Goal: Task Accomplishment & Management: Manage account settings

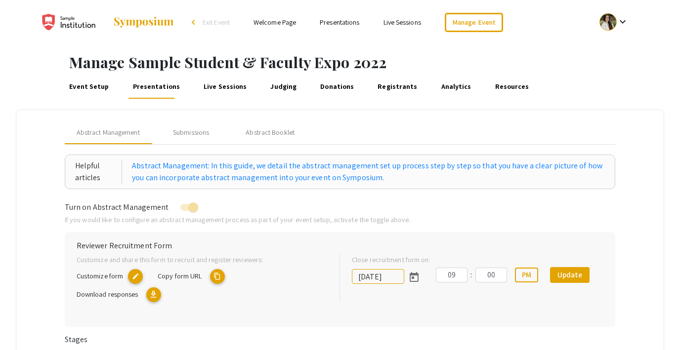
click at [208, 21] on span "Exit Event" at bounding box center [215, 22] width 27 height 9
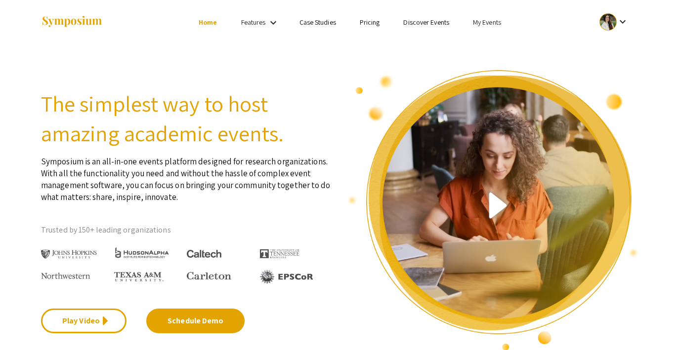
click at [481, 21] on link "My Events" at bounding box center [487, 22] width 28 height 9
click at [490, 37] on button "Events I've organized" at bounding box center [502, 44] width 84 height 24
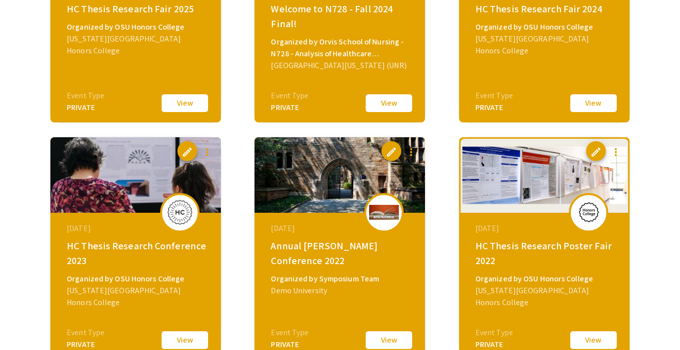
scroll to position [1402, 0]
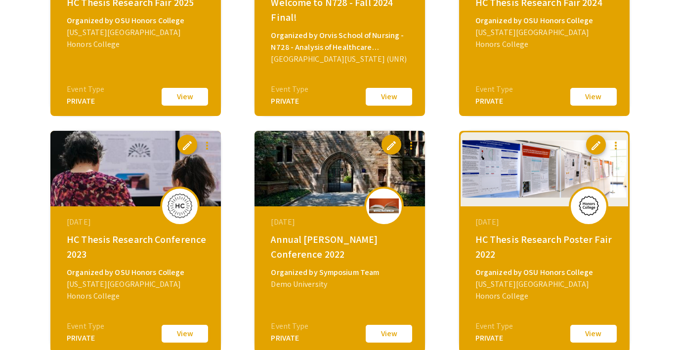
click at [174, 338] on button "View" at bounding box center [184, 333] width 49 height 21
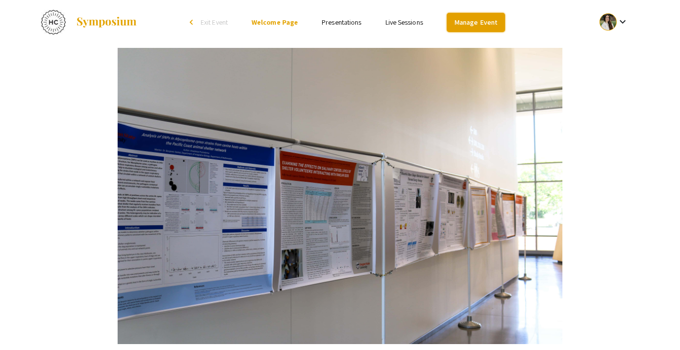
click at [469, 26] on link "Manage Event" at bounding box center [475, 22] width 58 height 19
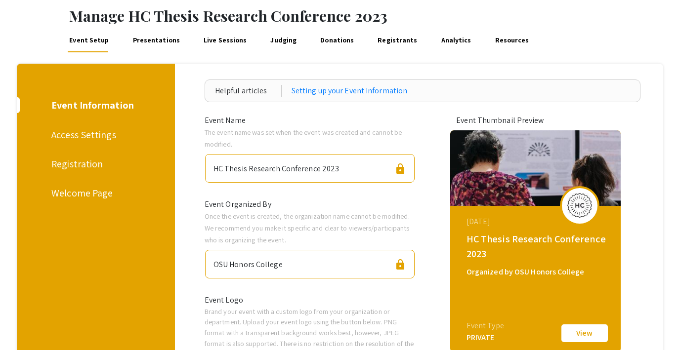
scroll to position [34, 0]
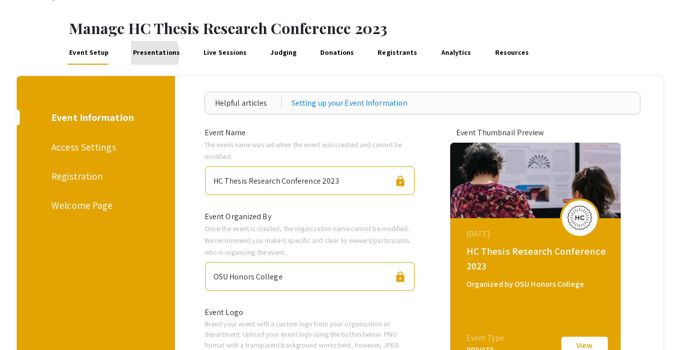
click at [141, 54] on link "Presentations" at bounding box center [156, 53] width 50 height 24
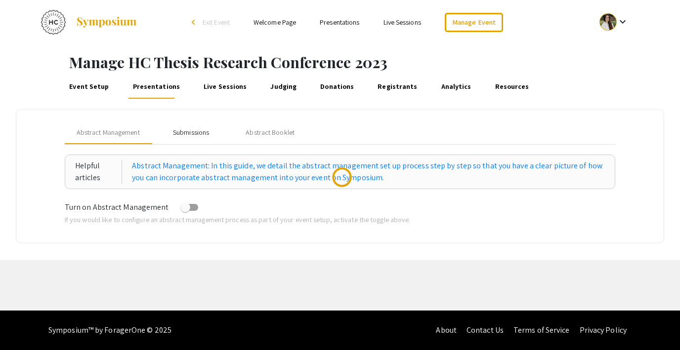
click at [193, 127] on div "Submissions" at bounding box center [191, 132] width 36 height 10
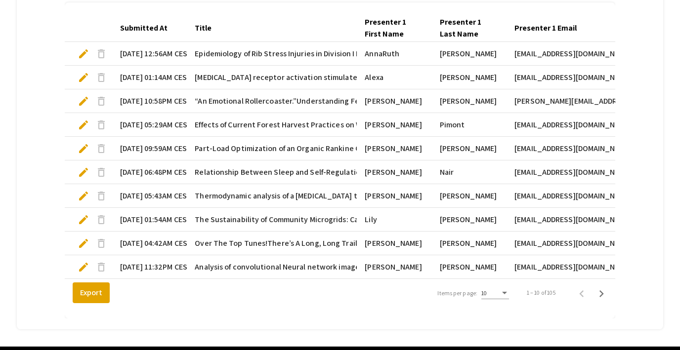
scroll to position [338, 0]
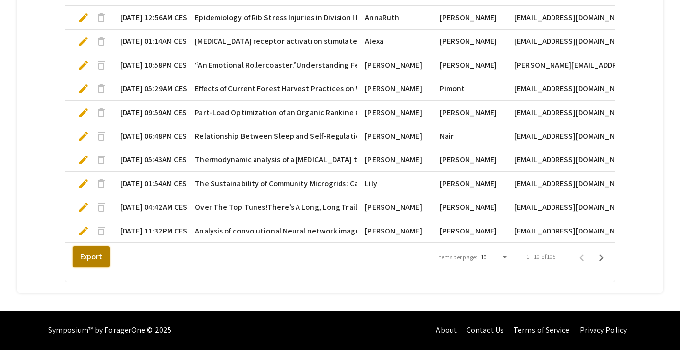
click at [93, 260] on button "Export" at bounding box center [91, 256] width 37 height 21
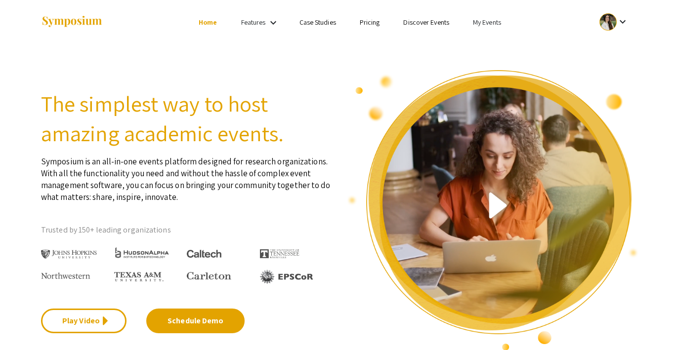
click at [418, 26] on link "Discover Events" at bounding box center [426, 22] width 46 height 9
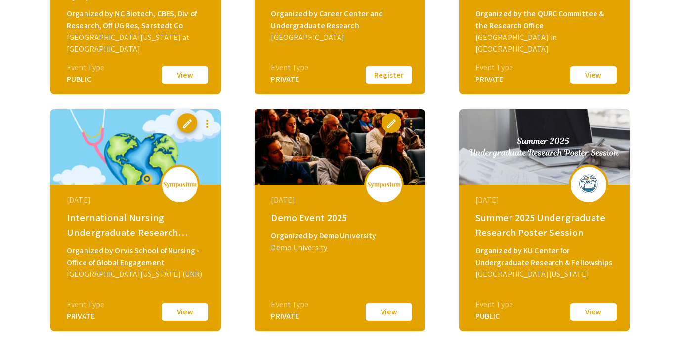
scroll to position [413, 0]
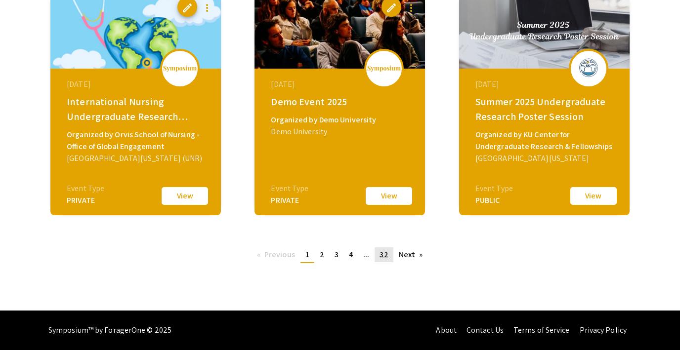
click at [383, 253] on span "32" at bounding box center [383, 254] width 8 height 10
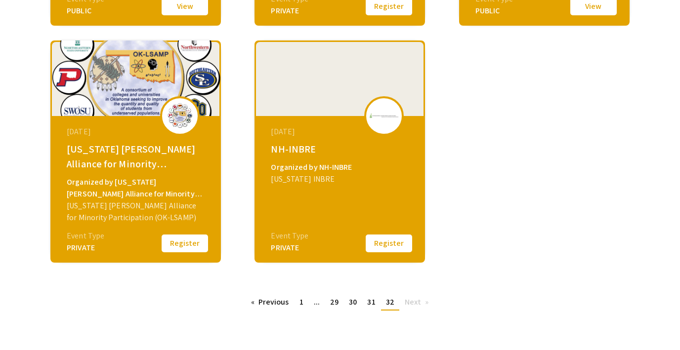
scroll to position [413, 0]
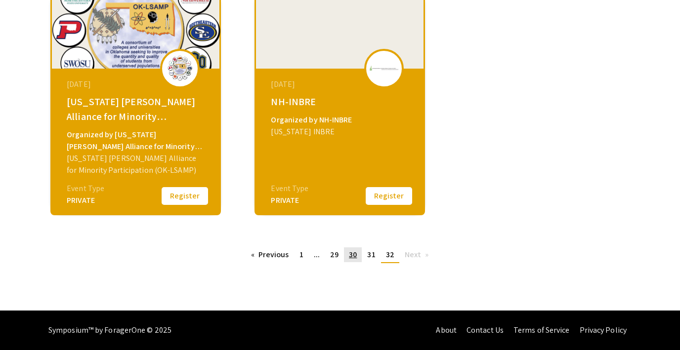
click at [352, 262] on link "page 30" at bounding box center [353, 254] width 18 height 15
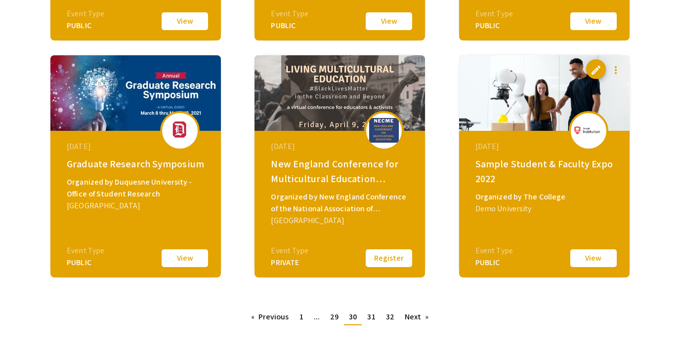
scroll to position [352, 0]
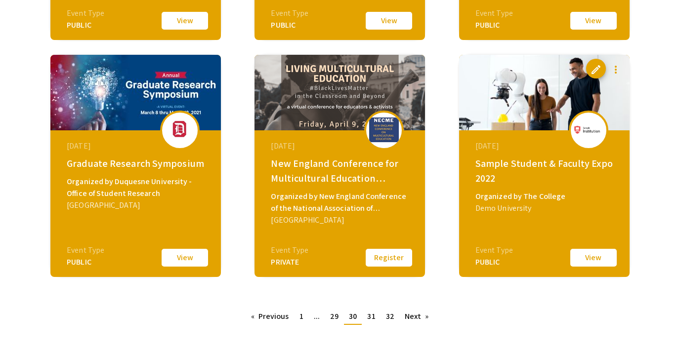
click at [389, 259] on button "Register" at bounding box center [388, 257] width 49 height 21
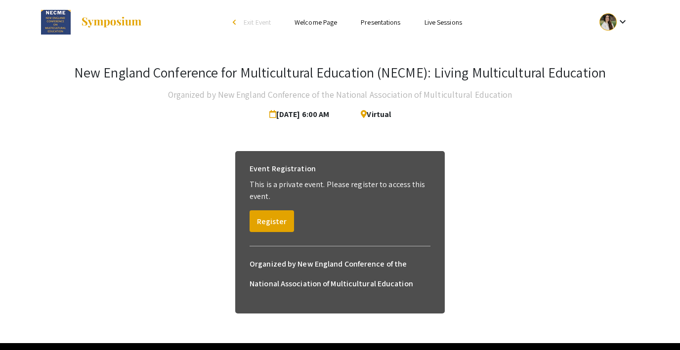
scroll to position [33, 0]
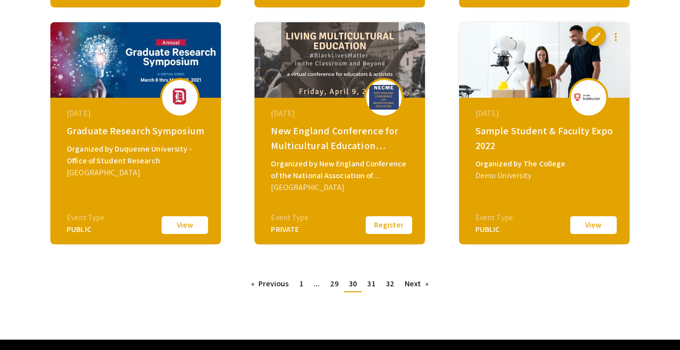
scroll to position [386, 0]
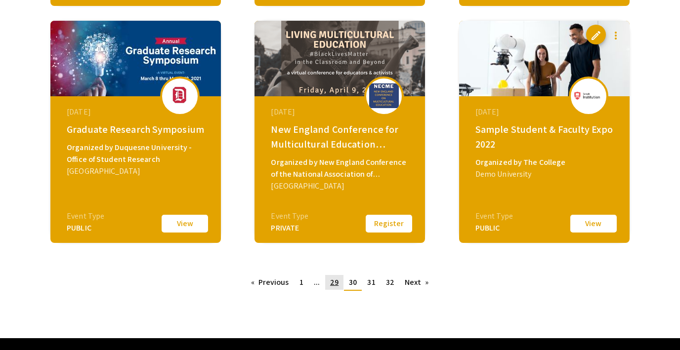
click at [335, 281] on span "29" at bounding box center [334, 282] width 8 height 10
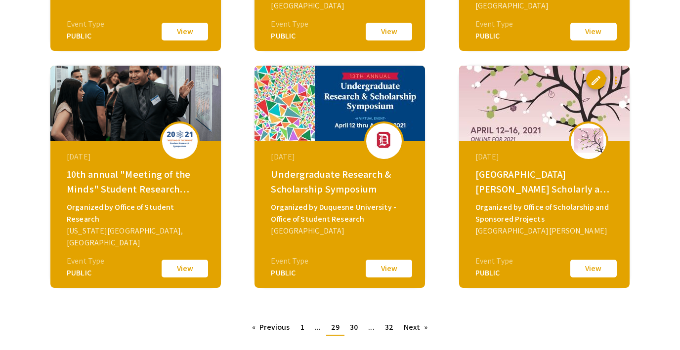
scroll to position [359, 0]
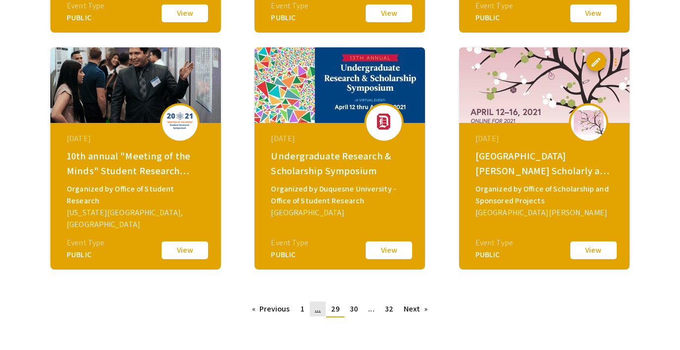
click at [321, 310] on link "page ..." at bounding box center [318, 309] width 16 height 15
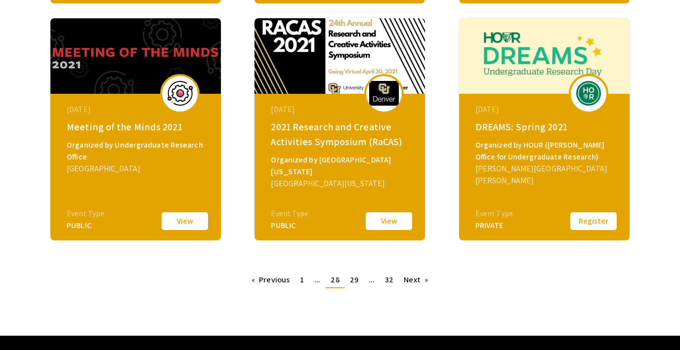
scroll to position [390, 0]
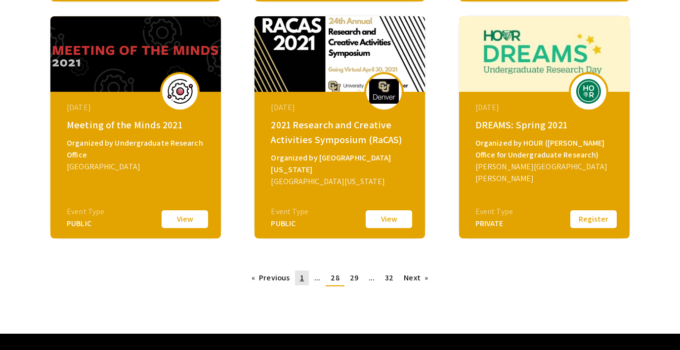
click at [301, 281] on span "1" at bounding box center [302, 278] width 4 height 10
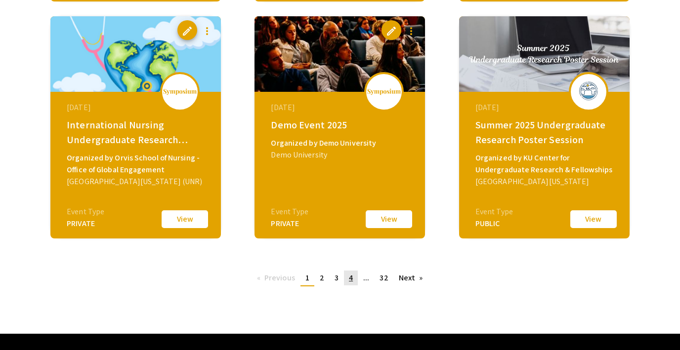
click at [357, 275] on link "page 4" at bounding box center [351, 278] width 14 height 15
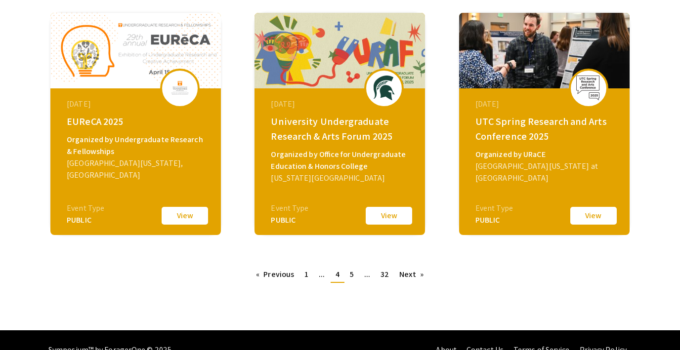
scroll to position [413, 0]
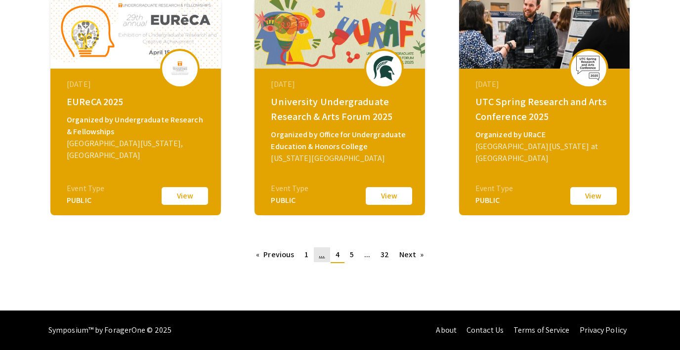
click at [324, 256] on span "..." at bounding box center [322, 254] width 6 height 10
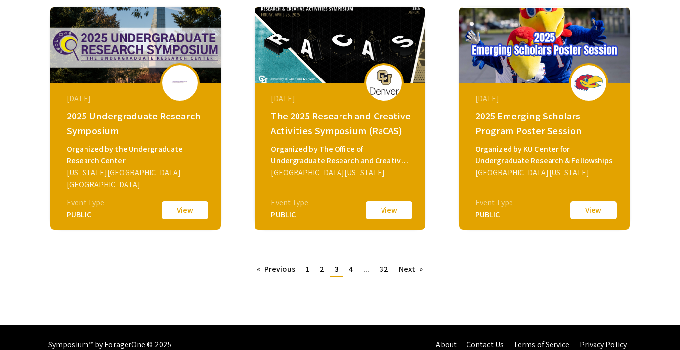
scroll to position [412, 0]
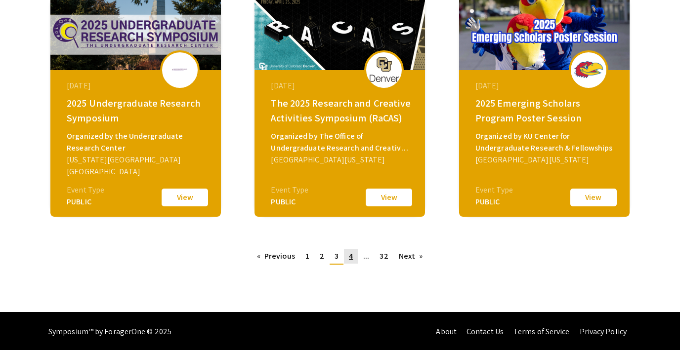
click at [353, 255] on link "page 4" at bounding box center [351, 256] width 14 height 15
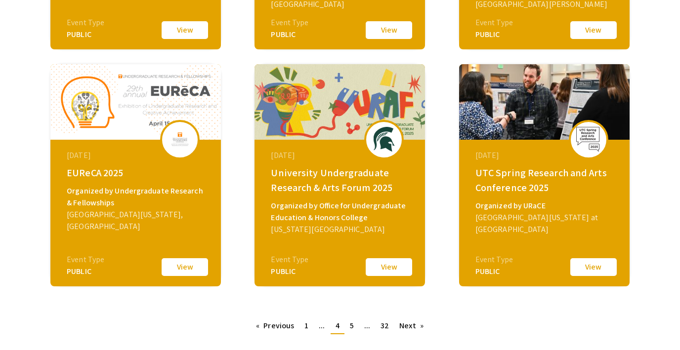
scroll to position [362, 0]
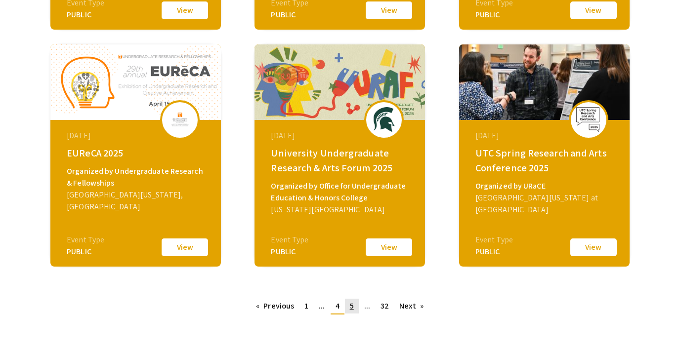
click at [354, 306] on link "page 5" at bounding box center [352, 306] width 14 height 15
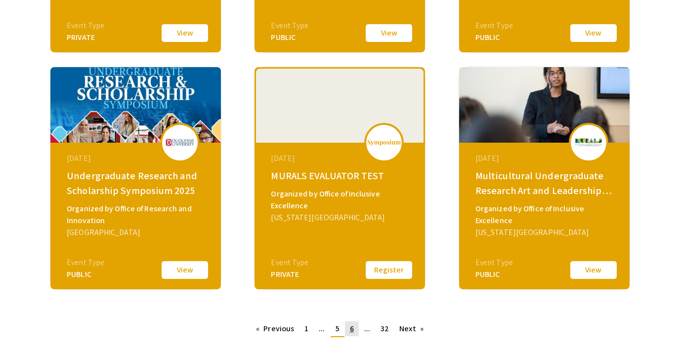
scroll to position [344, 0]
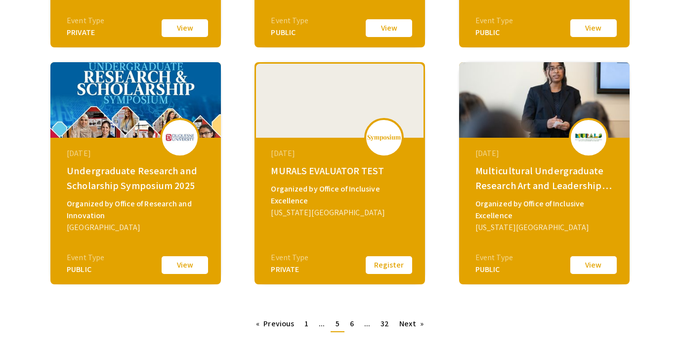
click at [597, 266] on button "View" at bounding box center [592, 265] width 49 height 21
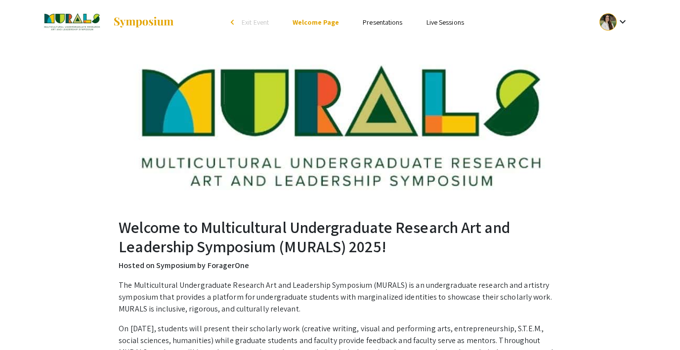
click at [381, 18] on link "Presentations" at bounding box center [382, 22] width 40 height 9
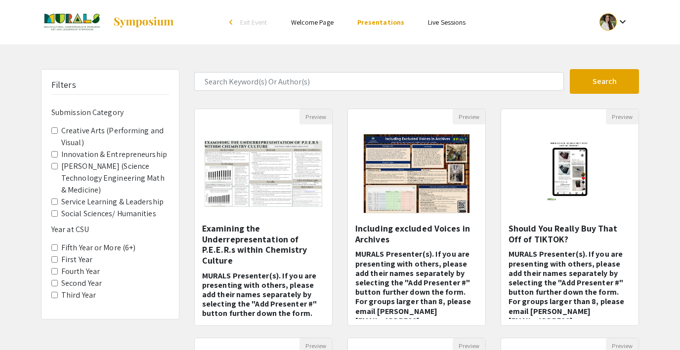
click at [441, 18] on link "Live Sessions" at bounding box center [447, 22] width 38 height 9
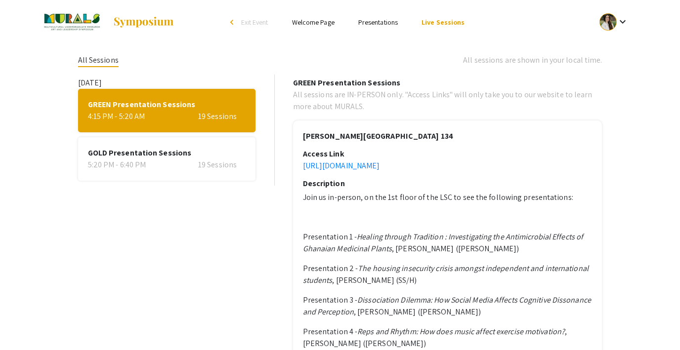
click at [177, 165] on div "5:20 PM - 6:40 PM 19 Sessions" at bounding box center [167, 165] width 158 height 12
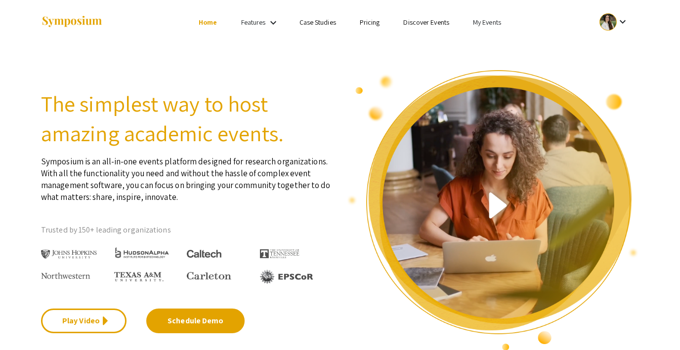
click at [480, 20] on link "My Events" at bounding box center [487, 22] width 28 height 9
click at [481, 40] on button "Events I've organized" at bounding box center [502, 44] width 84 height 24
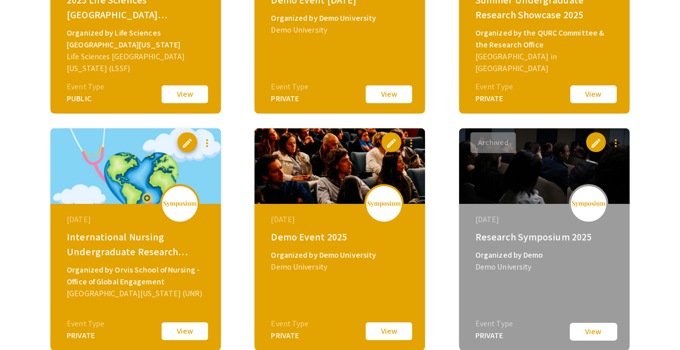
scroll to position [450, 0]
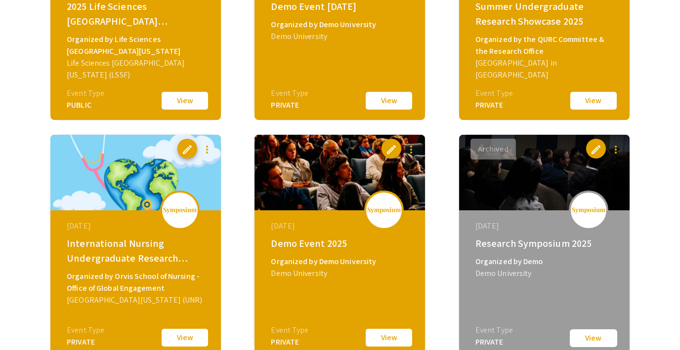
click at [381, 340] on button "View" at bounding box center [388, 337] width 49 height 21
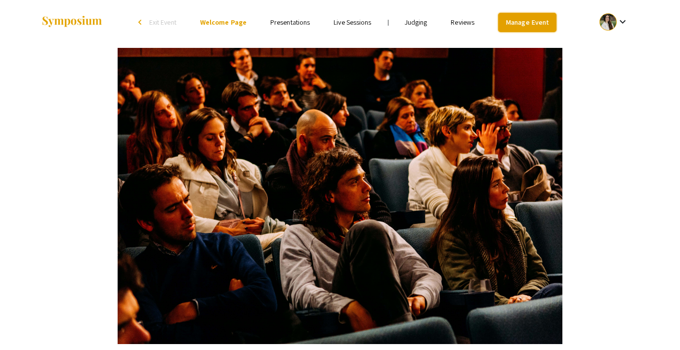
click at [517, 19] on link "Manage Event" at bounding box center [527, 22] width 58 height 19
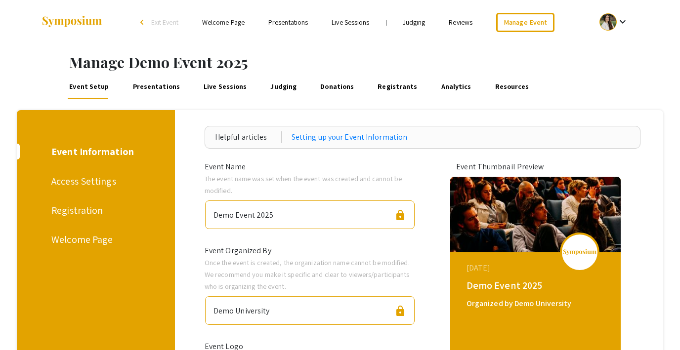
click at [71, 208] on div "Registration" at bounding box center [93, 210] width 85 height 15
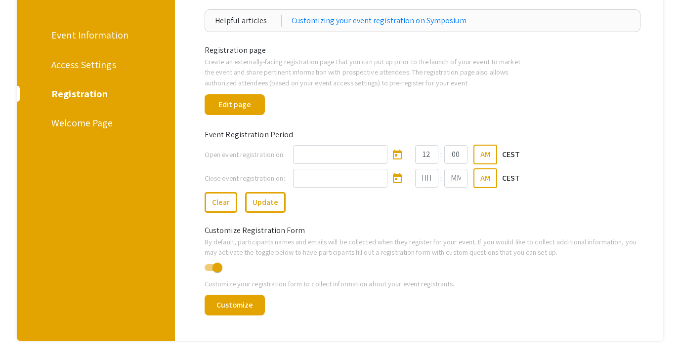
scroll to position [103, 0]
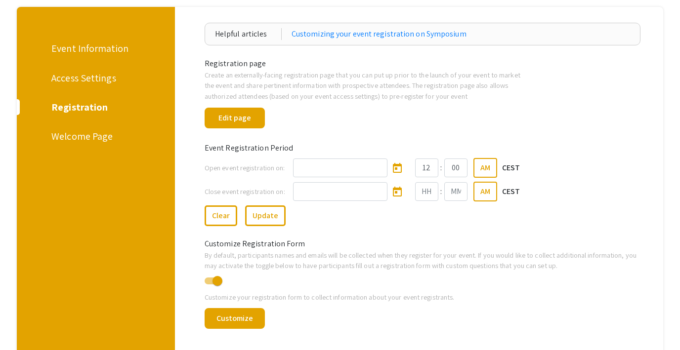
click at [64, 80] on div "Access Settings" at bounding box center [93, 78] width 85 height 15
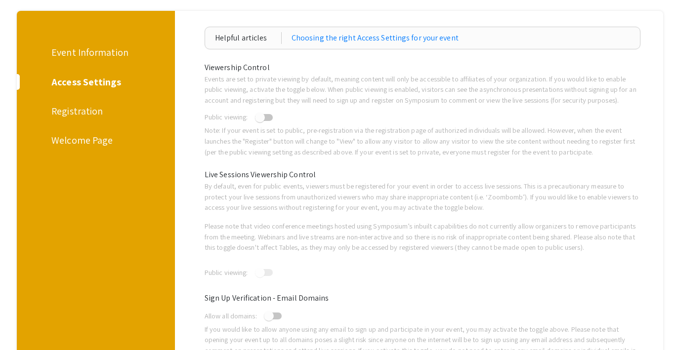
scroll to position [98, 0]
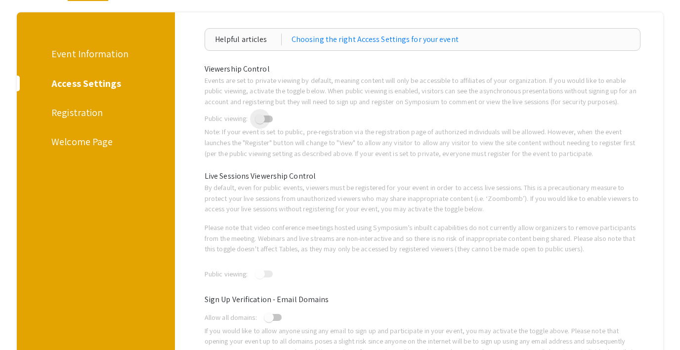
click at [265, 119] on span at bounding box center [260, 119] width 10 height 10
click at [260, 122] on input "checkbox" at bounding box center [259, 122] width 0 height 0
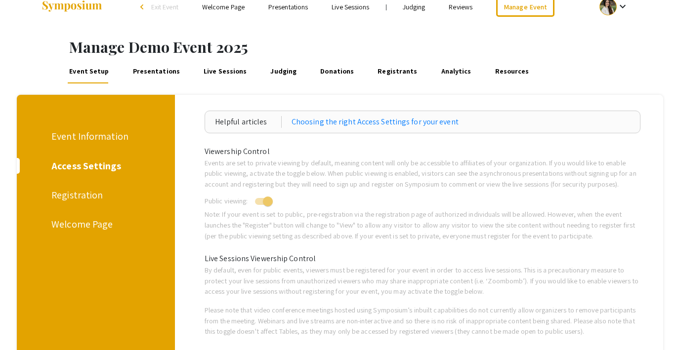
scroll to position [15, 0]
click at [266, 202] on span at bounding box center [268, 202] width 10 height 10
click at [260, 205] on input "checkbox" at bounding box center [259, 205] width 0 height 0
checkbox input "false"
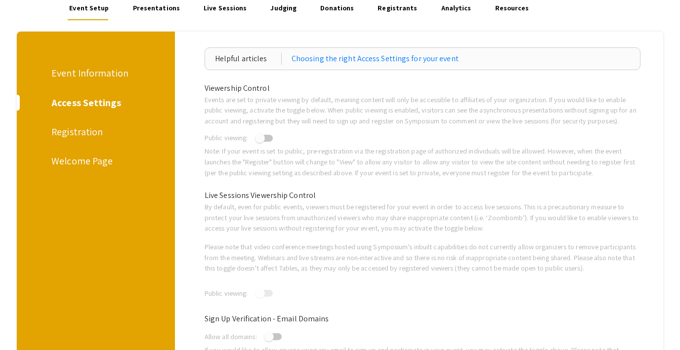
scroll to position [0, 0]
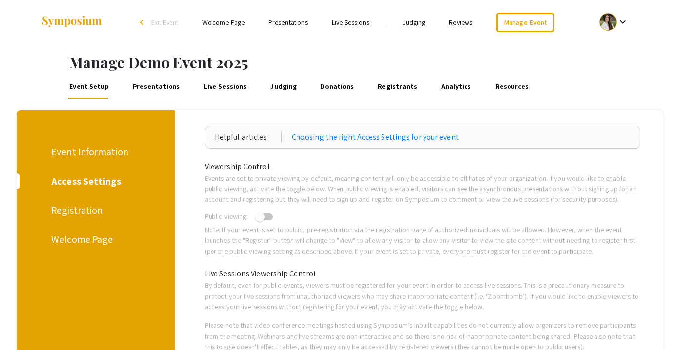
click at [160, 84] on link "Presentations" at bounding box center [156, 87] width 50 height 24
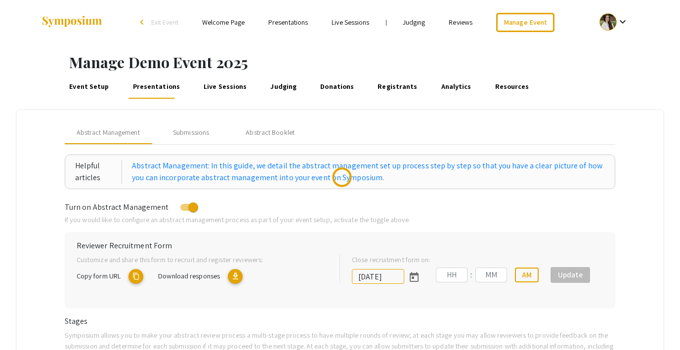
type input "8/1/2025"
type input "07"
type input "00"
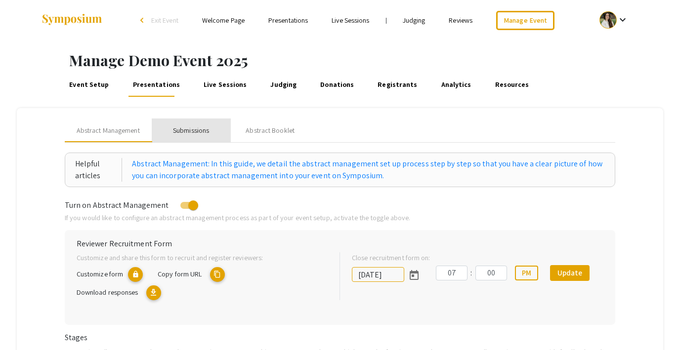
click at [194, 131] on div "Submissions" at bounding box center [191, 130] width 36 height 10
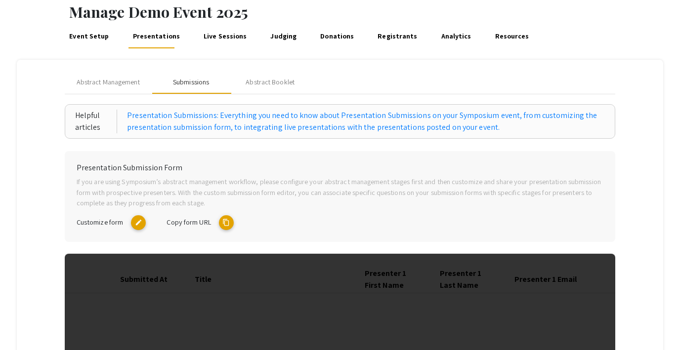
scroll to position [47, 0]
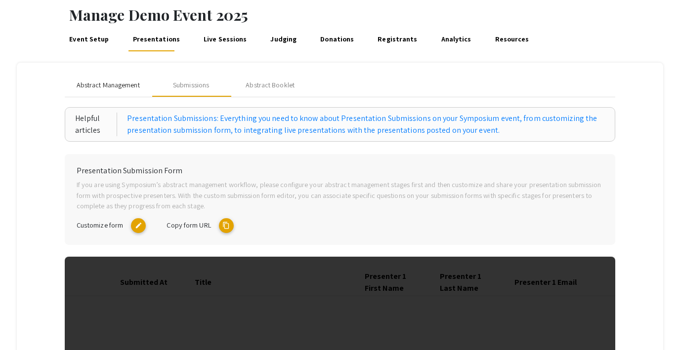
click at [123, 81] on span "Abstract Management" at bounding box center [108, 85] width 63 height 10
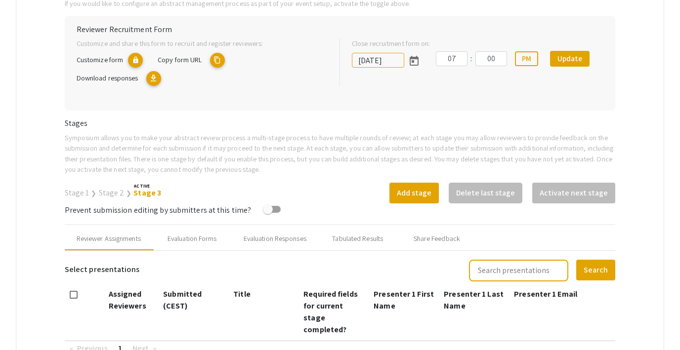
scroll to position [230, 0]
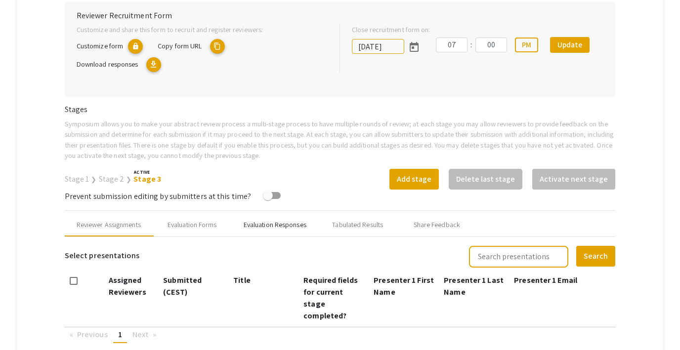
click at [255, 234] on div "Evaluation Responses" at bounding box center [275, 225] width 86 height 24
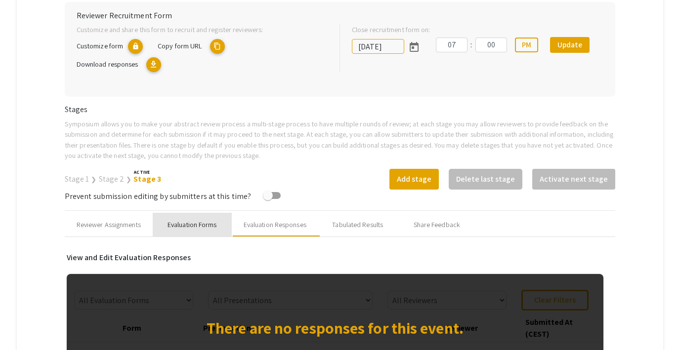
click at [190, 224] on div "Evaluation Forms" at bounding box center [191, 225] width 49 height 10
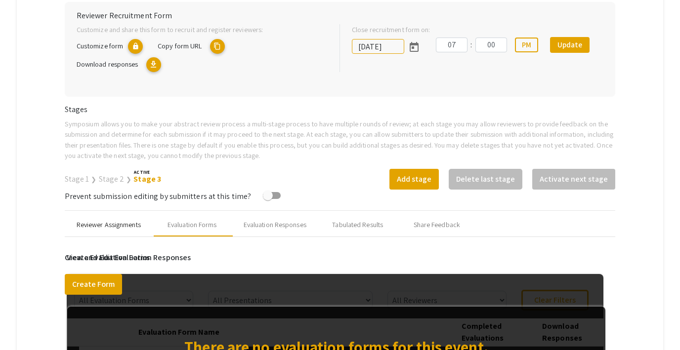
click at [117, 216] on div "Reviewer Assignments" at bounding box center [109, 225] width 88 height 24
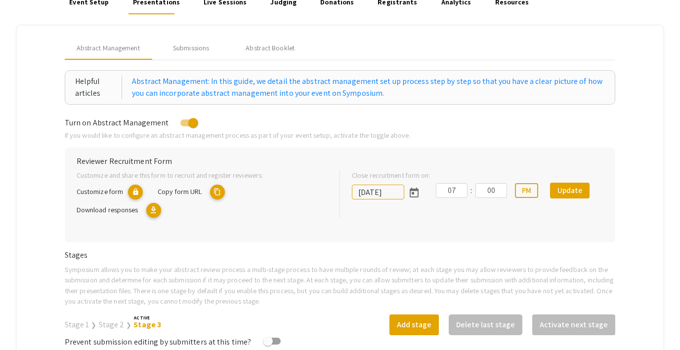
scroll to position [0, 0]
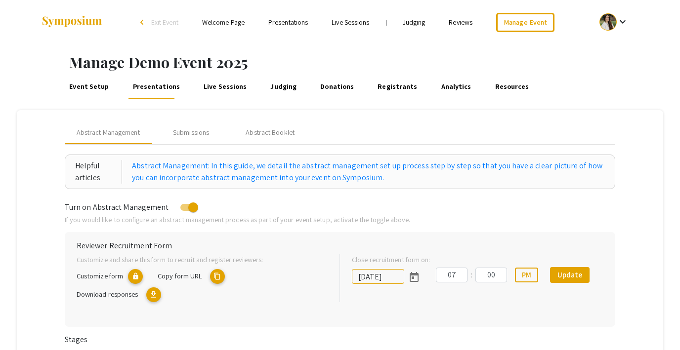
click at [464, 23] on link "Reviews" at bounding box center [460, 22] width 24 height 9
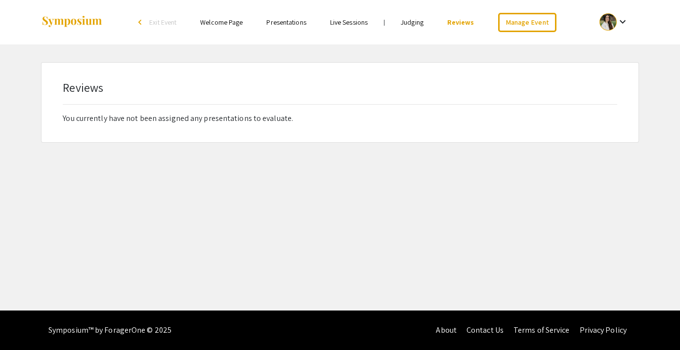
click at [153, 26] on span "Exit Event" at bounding box center [162, 22] width 27 height 9
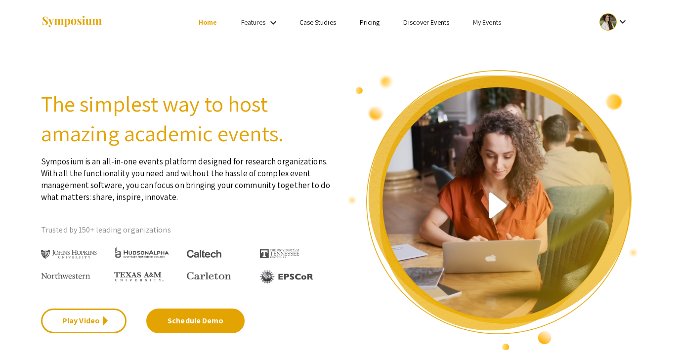
click at [493, 24] on link "My Events" at bounding box center [487, 22] width 28 height 9
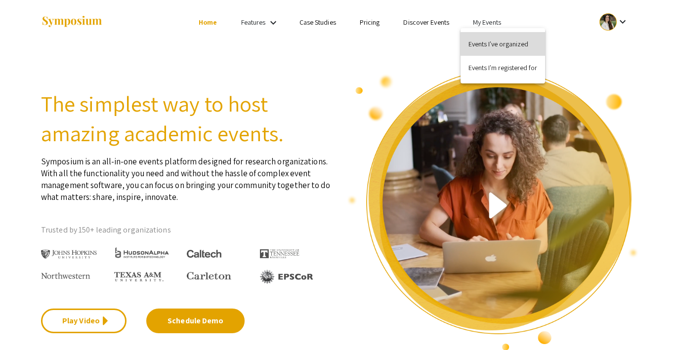
click at [499, 50] on button "Events I've organized" at bounding box center [502, 44] width 84 height 24
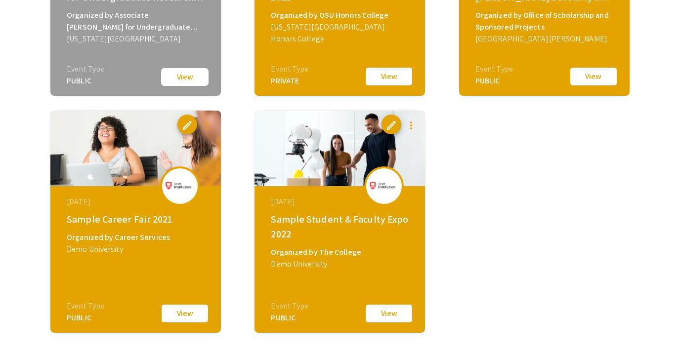
scroll to position [1966, 0]
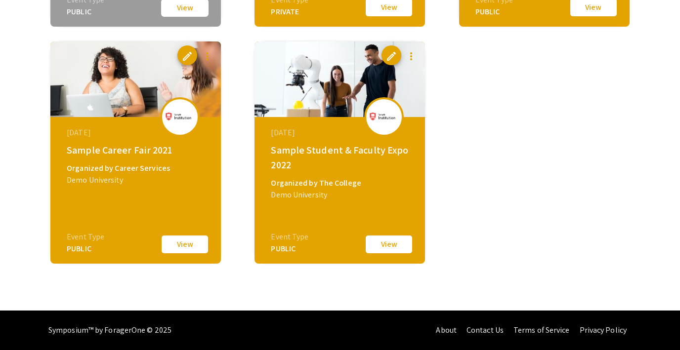
click at [195, 243] on button "View" at bounding box center [184, 244] width 49 height 21
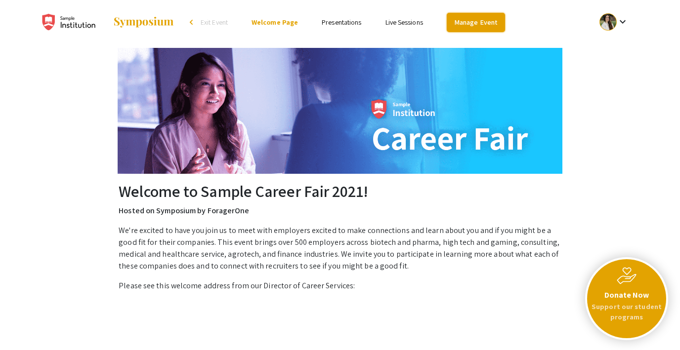
click at [471, 25] on link "Manage Event" at bounding box center [475, 22] width 58 height 19
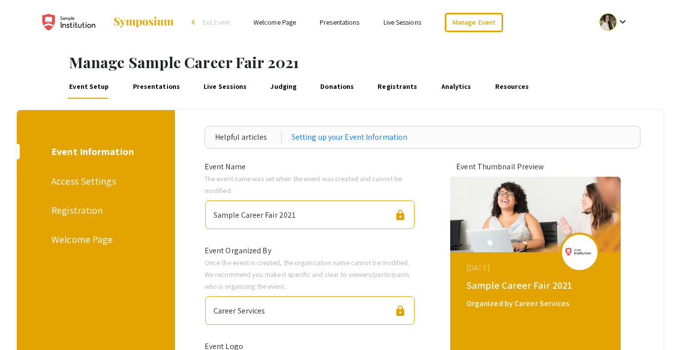
click at [205, 20] on span "Exit Event" at bounding box center [215, 22] width 27 height 9
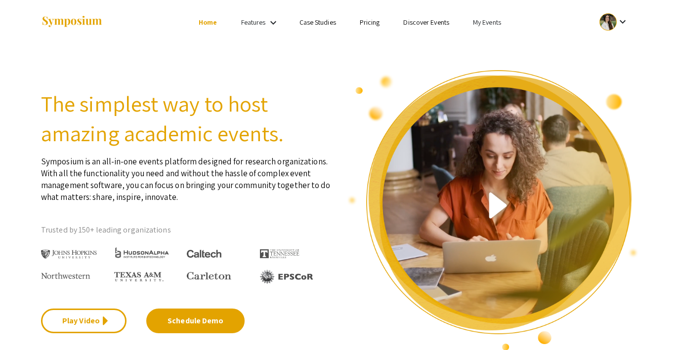
click at [479, 21] on link "My Events" at bounding box center [487, 22] width 28 height 9
click at [481, 39] on button "Events I've organized" at bounding box center [502, 44] width 84 height 24
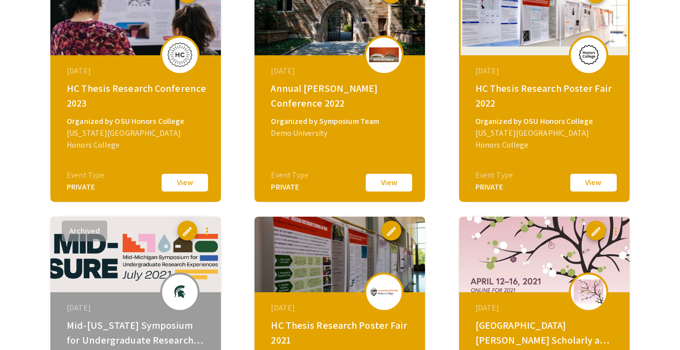
scroll to position [1554, 0]
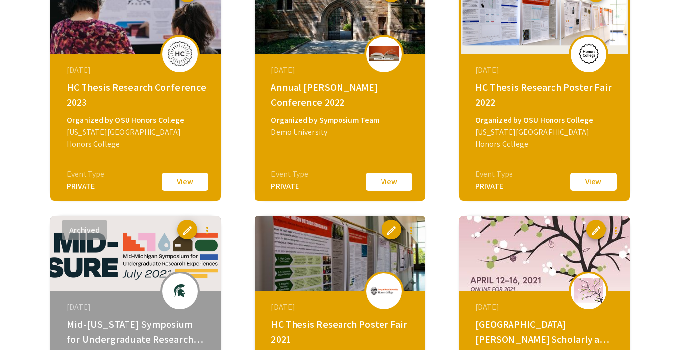
click at [382, 180] on button "View" at bounding box center [388, 181] width 49 height 21
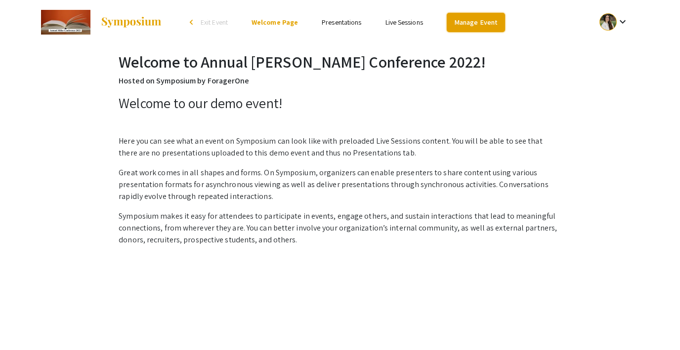
click at [480, 21] on link "Manage Event" at bounding box center [475, 22] width 58 height 19
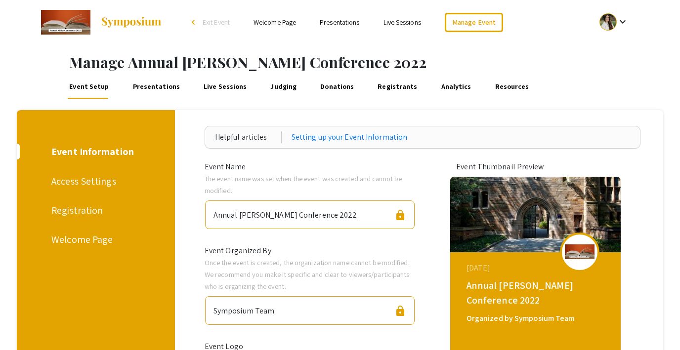
click at [350, 24] on link "Presentations" at bounding box center [340, 22] width 40 height 9
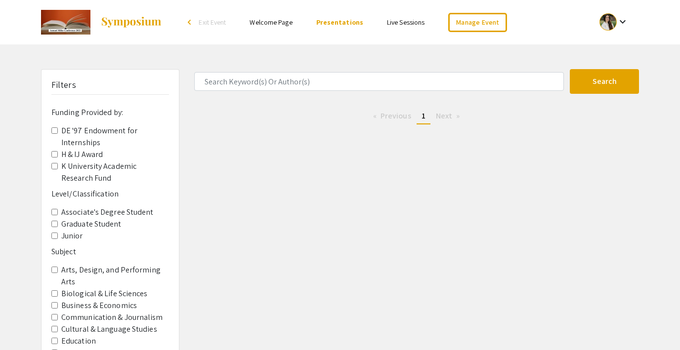
click at [393, 25] on link "Live Sessions" at bounding box center [406, 22] width 38 height 9
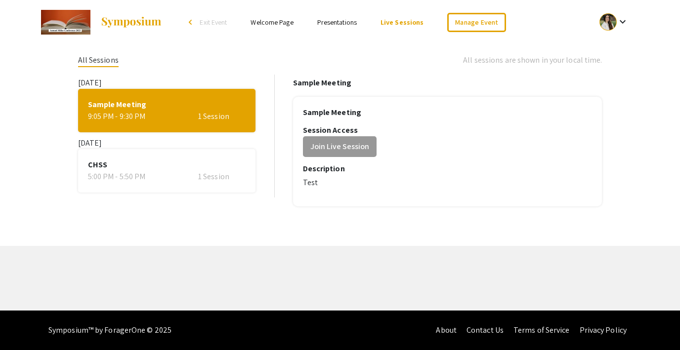
click at [269, 21] on link "Welcome Page" at bounding box center [271, 22] width 42 height 9
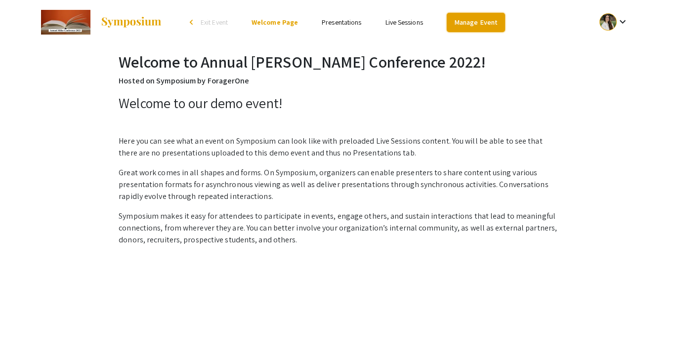
click at [473, 19] on link "Manage Event" at bounding box center [475, 22] width 58 height 19
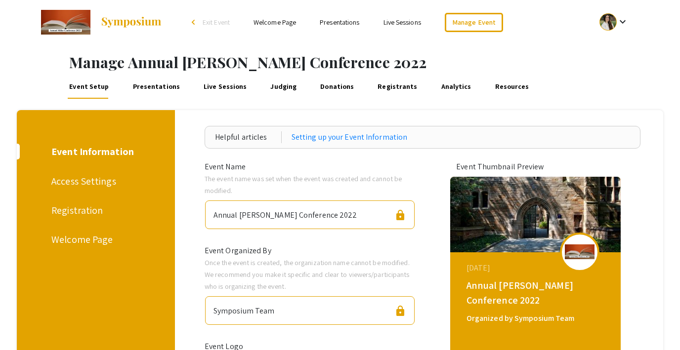
click at [155, 89] on link "Presentations" at bounding box center [156, 87] width 50 height 24
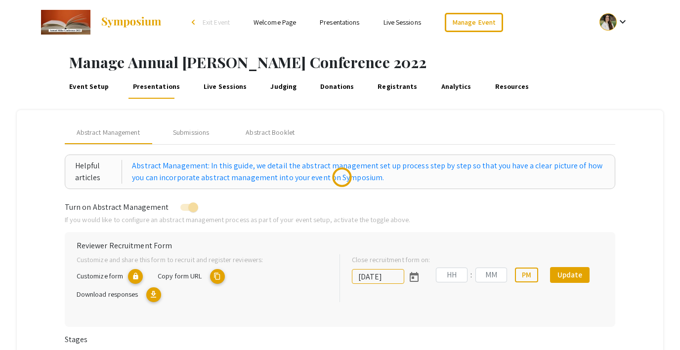
type input "10/27/2022"
type input "06"
type input "57"
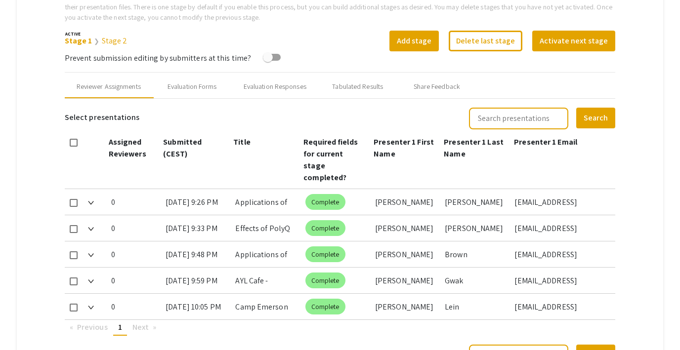
scroll to position [247, 0]
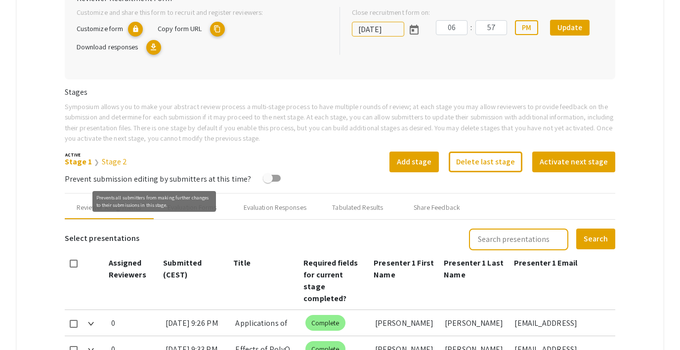
click at [211, 209] on div "Prevents all submitters from making further changes to their submissions in thi…" at bounding box center [153, 201] width 123 height 21
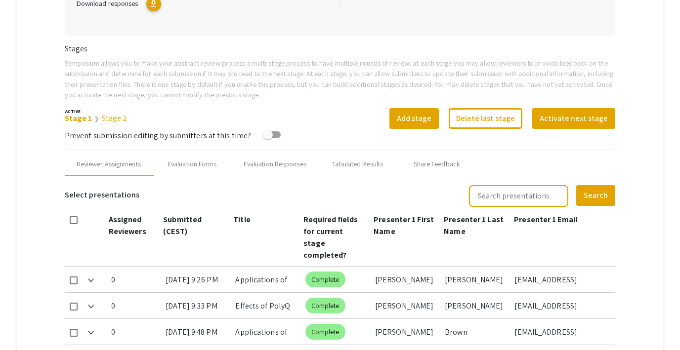
scroll to position [308, 0]
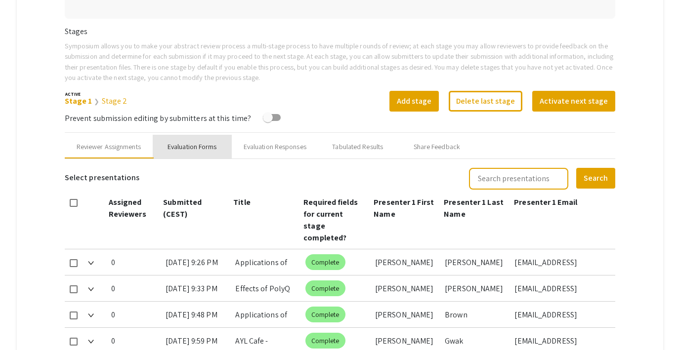
click at [199, 152] on div "Evaluation Forms" at bounding box center [192, 147] width 79 height 24
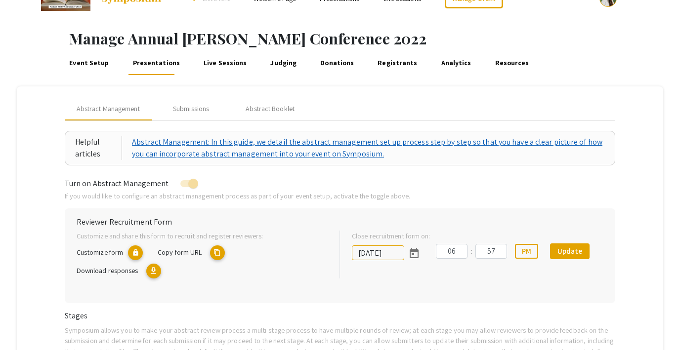
scroll to position [0, 0]
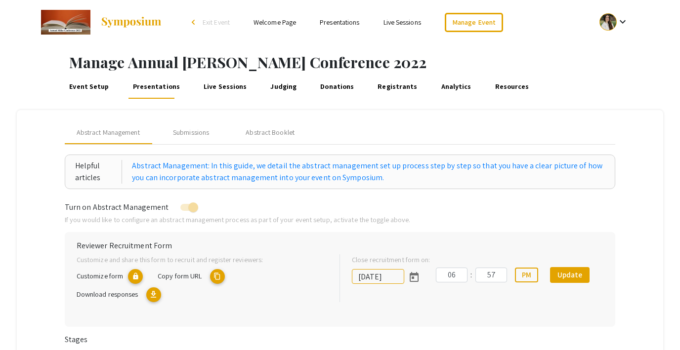
click at [222, 83] on link "Live Sessions" at bounding box center [225, 87] width 46 height 24
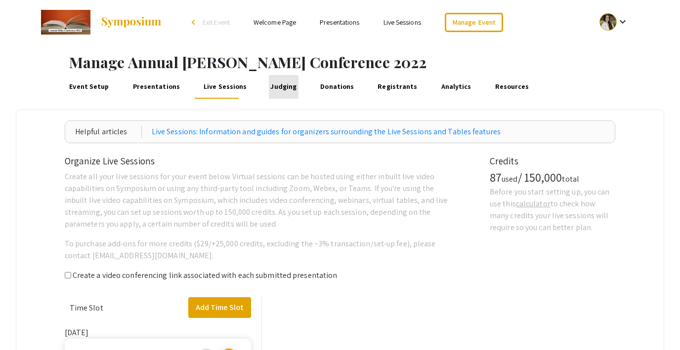
click at [271, 93] on link "Judging" at bounding box center [284, 87] width 30 height 24
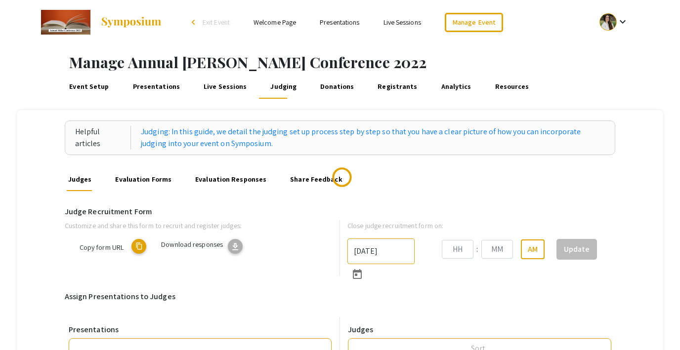
type input "12/31/2024"
type input "06"
type input "57"
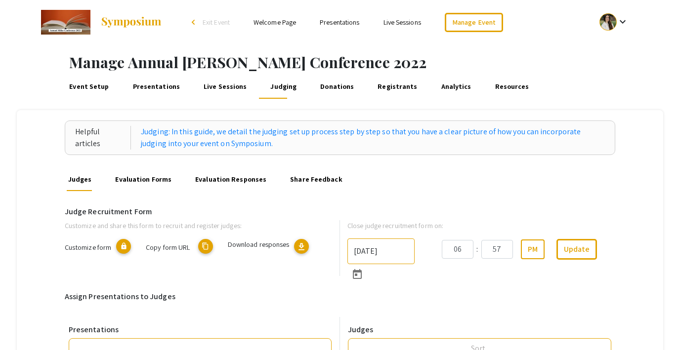
click at [326, 91] on link "Donations" at bounding box center [337, 87] width 37 height 24
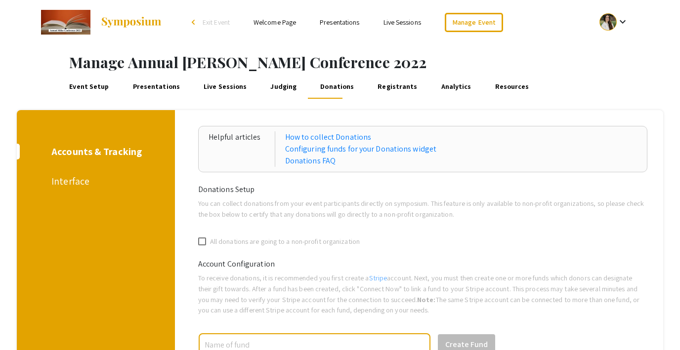
click at [376, 92] on link "Registrants" at bounding box center [397, 87] width 43 height 24
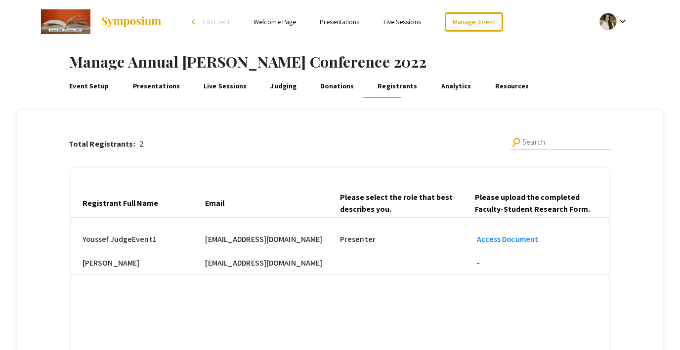
click at [212, 21] on span "Exit Event" at bounding box center [215, 21] width 27 height 9
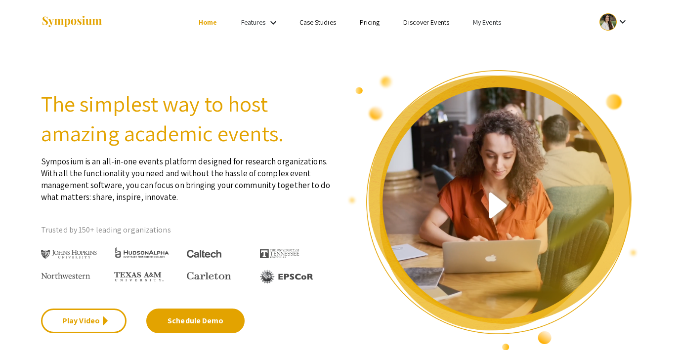
click at [479, 21] on link "My Events" at bounding box center [487, 22] width 28 height 9
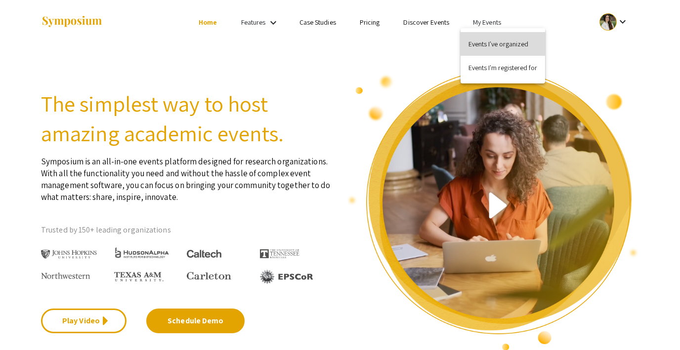
click at [480, 33] on button "Events I've organized" at bounding box center [502, 44] width 84 height 24
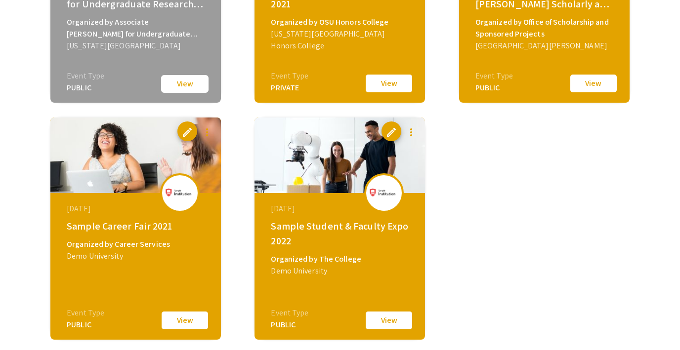
scroll to position [1895, 0]
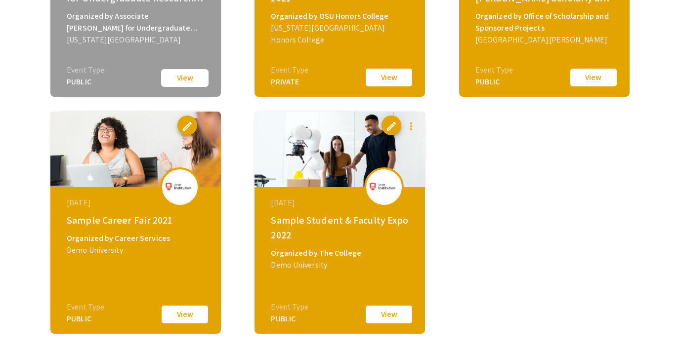
click at [392, 82] on button "View" at bounding box center [388, 77] width 49 height 21
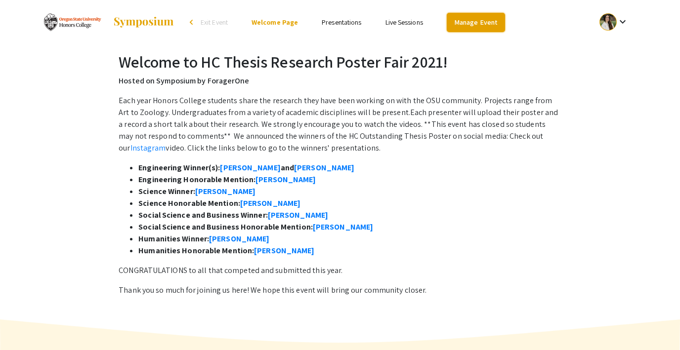
click at [459, 24] on link "Manage Event" at bounding box center [475, 22] width 58 height 19
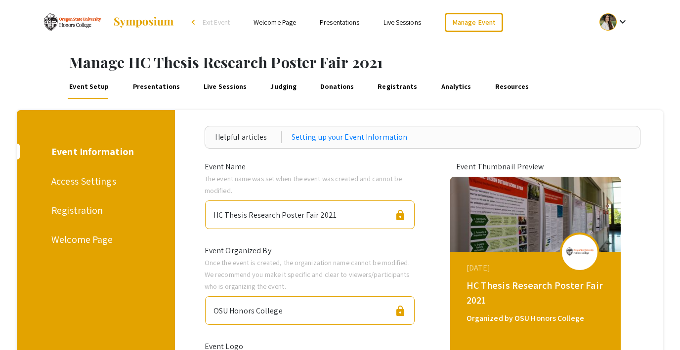
click at [138, 85] on link "Presentations" at bounding box center [156, 87] width 50 height 24
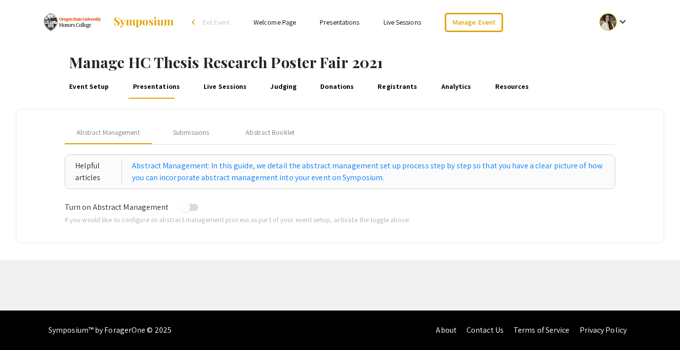
click at [269, 86] on link "Judging" at bounding box center [284, 87] width 30 height 24
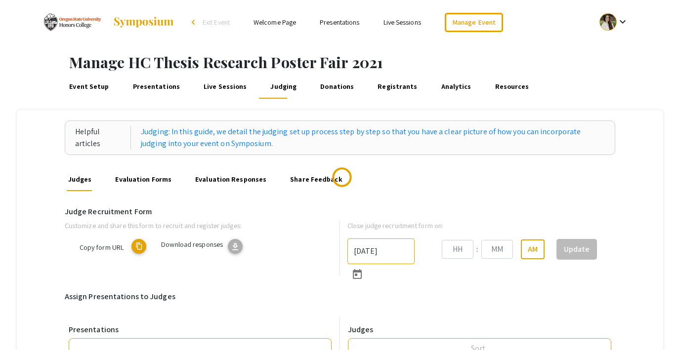
type input "5/26/2021"
type input "09"
type input "06"
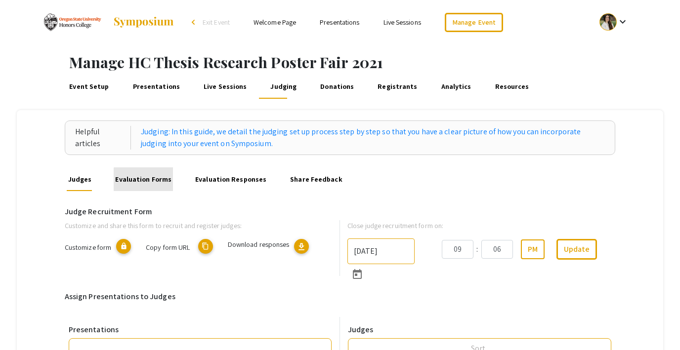
click at [163, 183] on link "Evaluation Forms" at bounding box center [143, 179] width 59 height 24
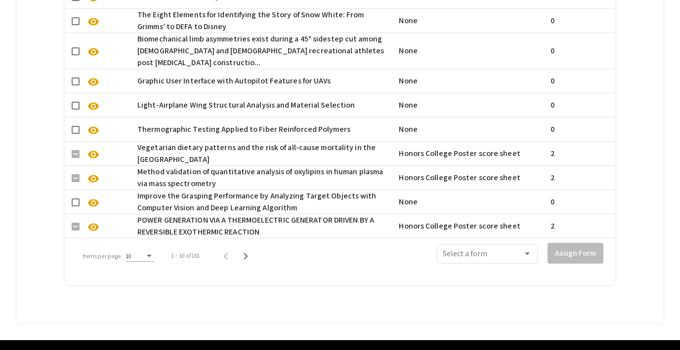
scroll to position [542, 0]
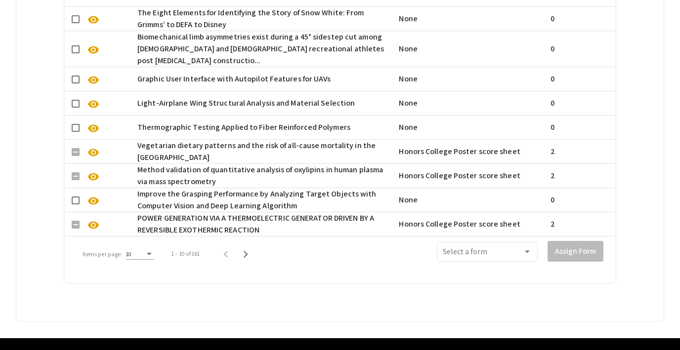
click at [90, 156] on span "visibility" at bounding box center [93, 153] width 12 height 12
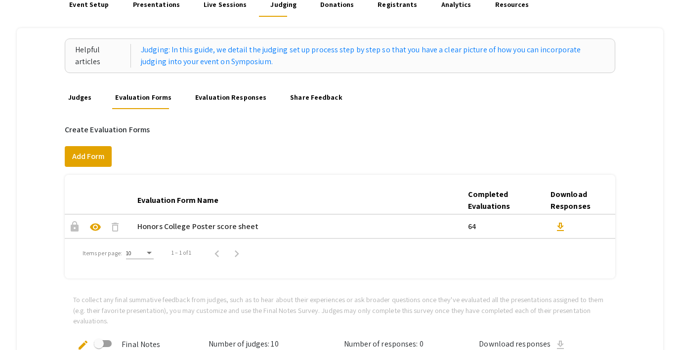
scroll to position [77, 0]
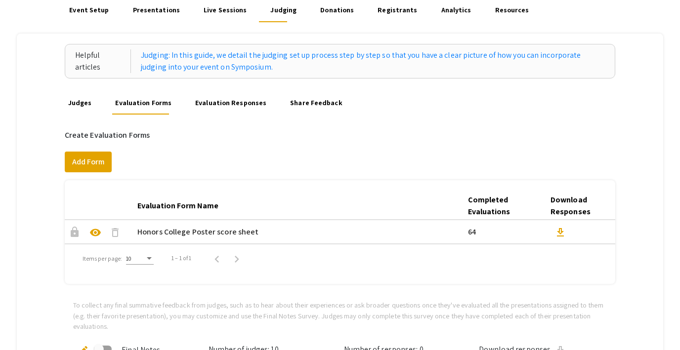
click at [235, 103] on link "Evaluation Responses" at bounding box center [231, 103] width 75 height 24
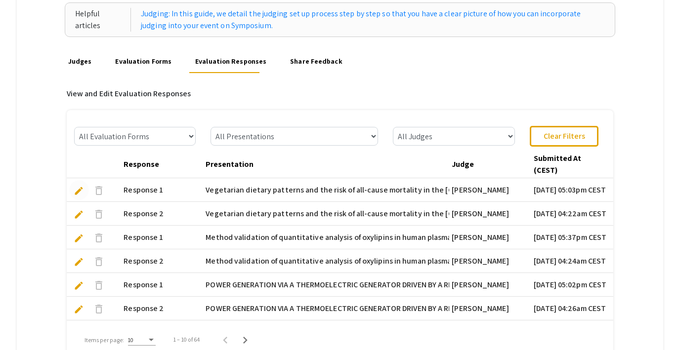
click at [77, 189] on span "edit" at bounding box center [79, 191] width 10 height 10
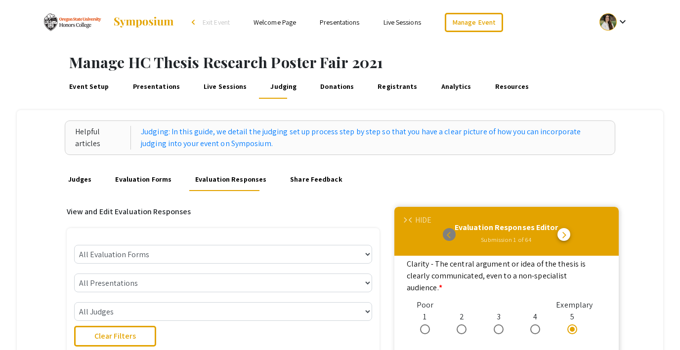
click at [214, 21] on span "Exit Event" at bounding box center [215, 22] width 27 height 9
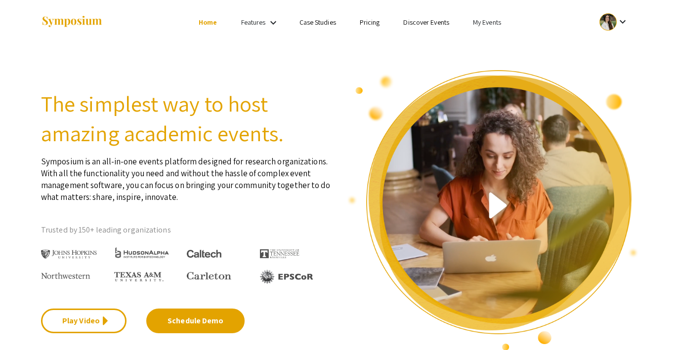
click at [478, 23] on link "My Events" at bounding box center [487, 22] width 28 height 9
click at [490, 43] on button "Events I've organized" at bounding box center [502, 44] width 84 height 24
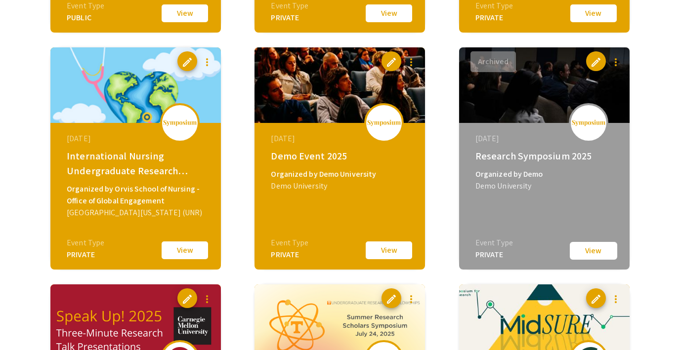
scroll to position [544, 0]
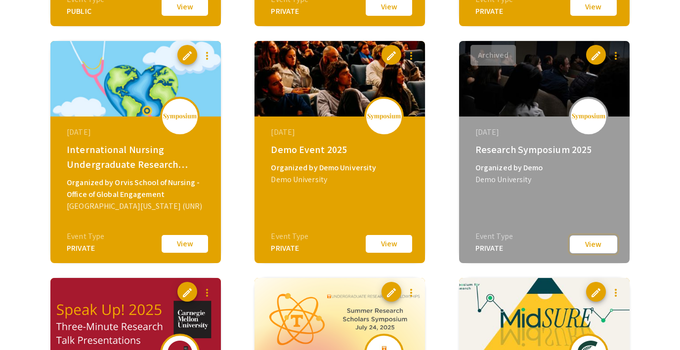
click at [582, 246] on button "View" at bounding box center [592, 245] width 49 height 20
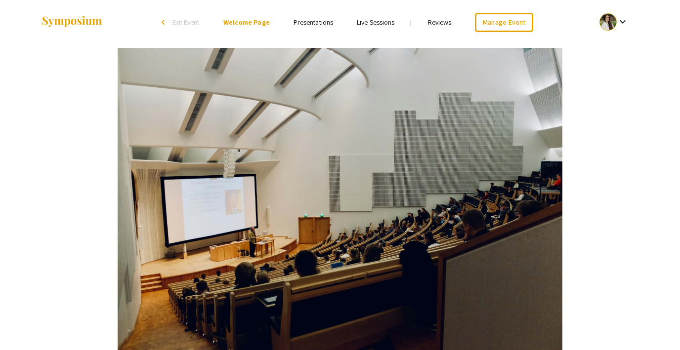
click at [440, 17] on li "Reviews" at bounding box center [439, 22] width 47 height 12
click at [439, 23] on link "Reviews" at bounding box center [440, 22] width 24 height 9
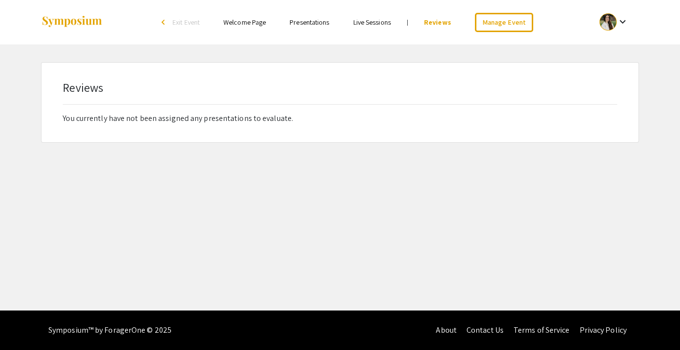
click at [242, 23] on link "Welcome Page" at bounding box center [244, 22] width 42 height 9
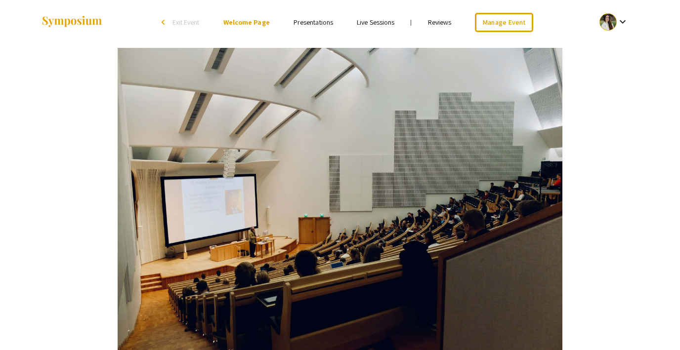
click at [313, 25] on link "Presentations" at bounding box center [313, 22] width 40 height 9
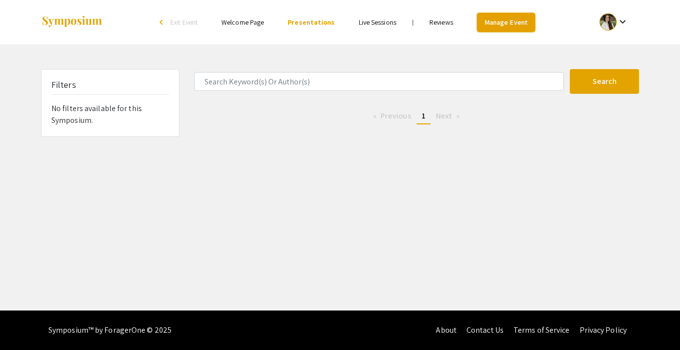
click at [503, 25] on link "Manage Event" at bounding box center [506, 22] width 58 height 19
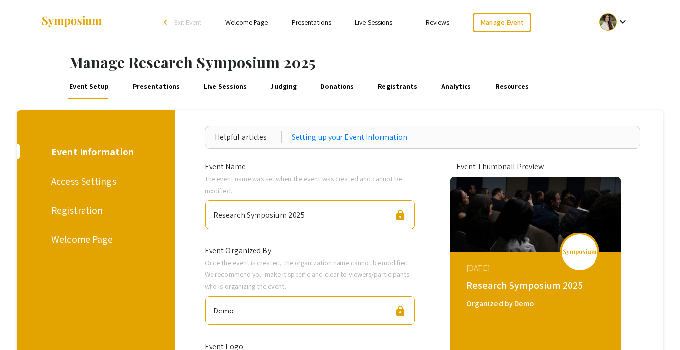
click at [162, 83] on link "Presentations" at bounding box center [156, 87] width 50 height 24
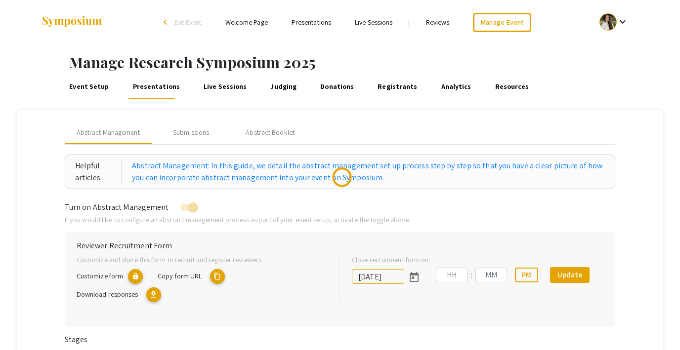
type input "7/30/2025"
type input "09"
type input "07"
click at [180, 137] on div "Submissions" at bounding box center [191, 132] width 36 height 10
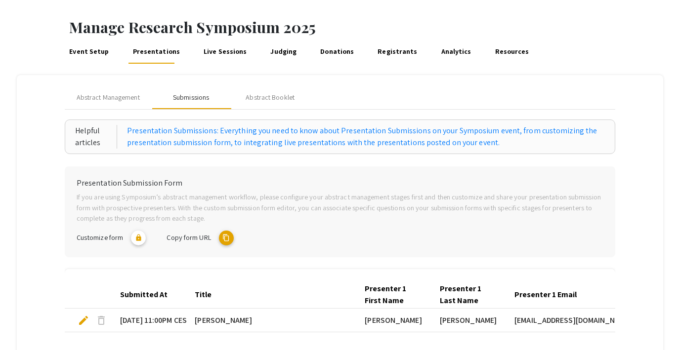
scroll to position [32, 0]
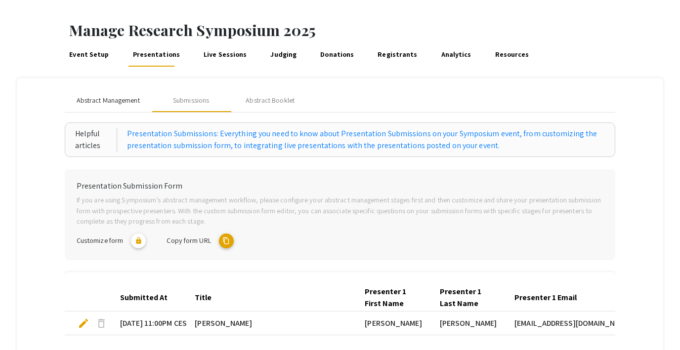
click at [122, 99] on span "Abstract Management" at bounding box center [108, 100] width 63 height 10
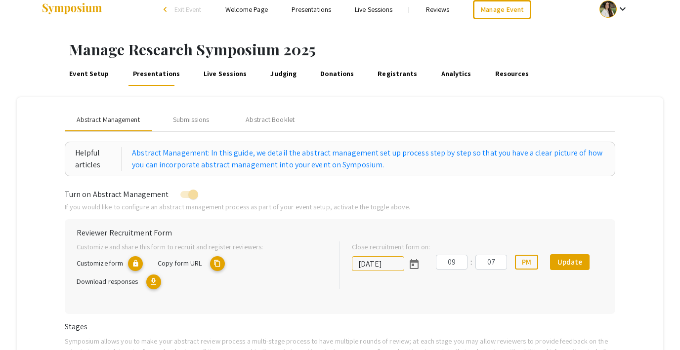
scroll to position [0, 0]
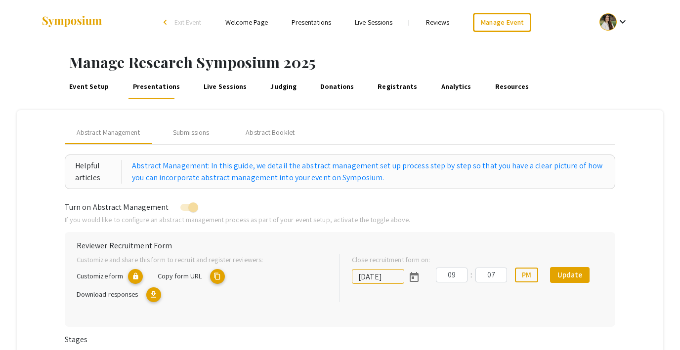
click at [189, 135] on div "Submissions" at bounding box center [191, 132] width 36 height 10
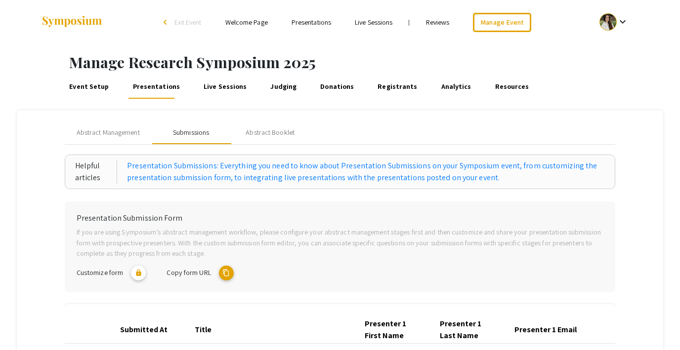
scroll to position [70, 0]
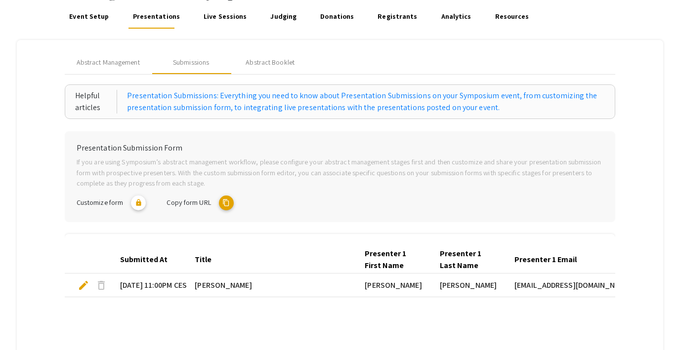
click at [227, 204] on mat-icon "content_copy" at bounding box center [226, 203] width 15 height 15
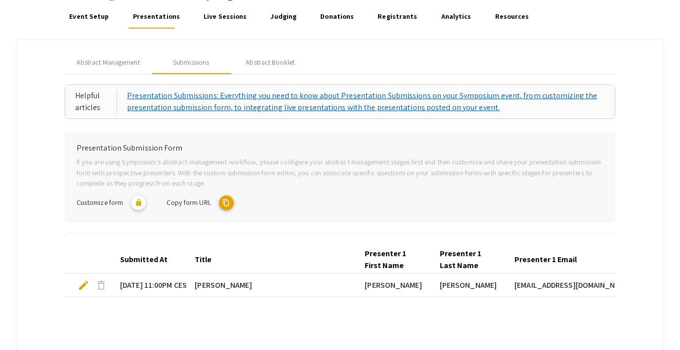
click at [283, 107] on link "Presentation Submissions: Everything you need to know about Presentation Submis…" at bounding box center [366, 102] width 478 height 24
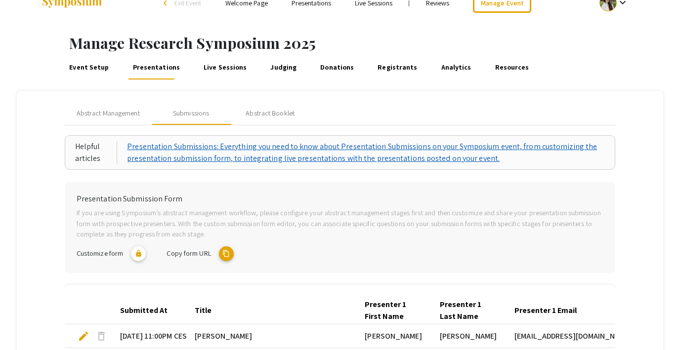
scroll to position [15, 0]
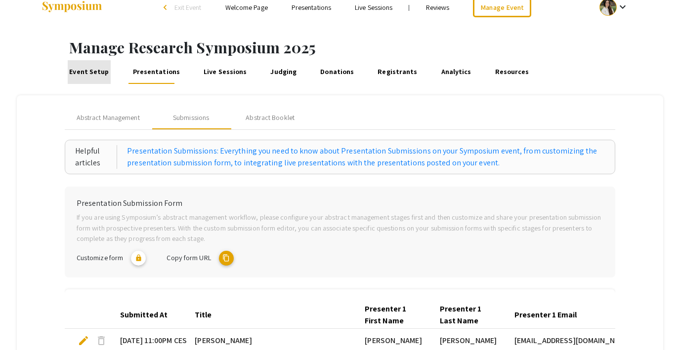
click at [96, 78] on link "Event Setup" at bounding box center [89, 72] width 43 height 24
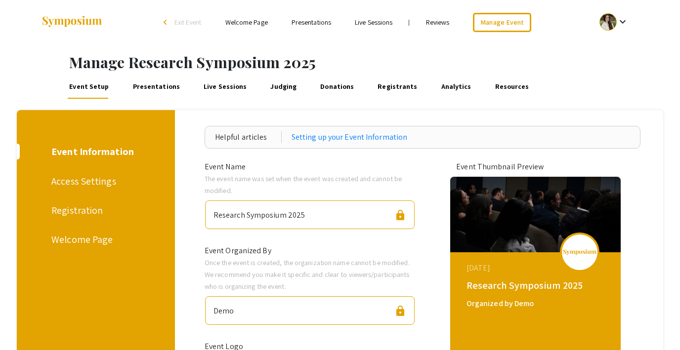
click at [439, 24] on link "Reviews" at bounding box center [438, 22] width 24 height 9
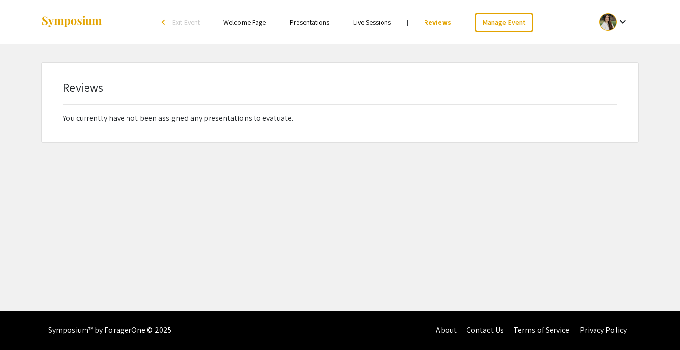
click at [366, 24] on link "Live Sessions" at bounding box center [372, 22] width 38 height 9
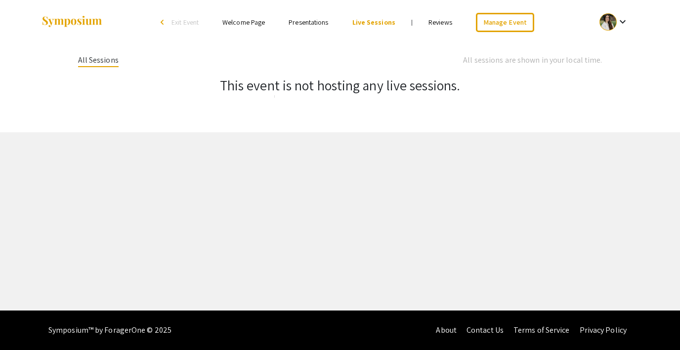
click at [313, 21] on link "Presentations" at bounding box center [308, 22] width 40 height 9
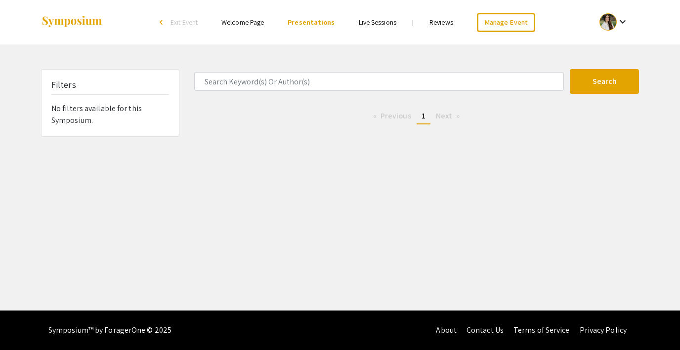
click at [240, 23] on link "Welcome Page" at bounding box center [242, 22] width 42 height 9
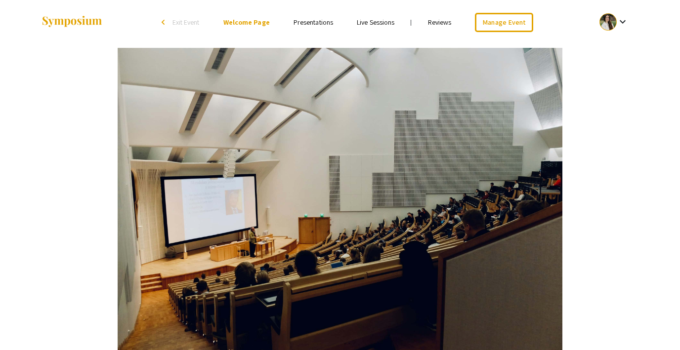
click at [192, 22] on span "Exit Event" at bounding box center [185, 22] width 27 height 9
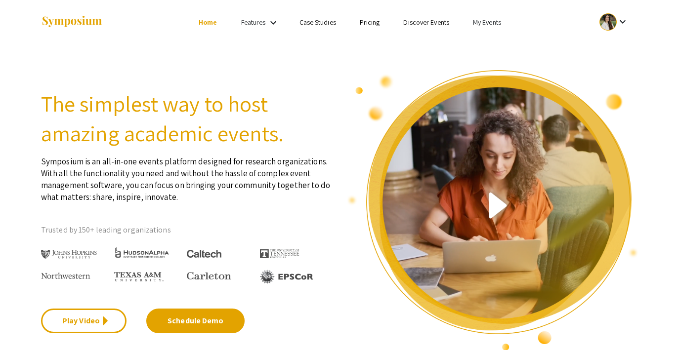
click at [488, 23] on link "My Events" at bounding box center [487, 22] width 28 height 9
click at [474, 48] on button "Events I've organized" at bounding box center [502, 44] width 84 height 24
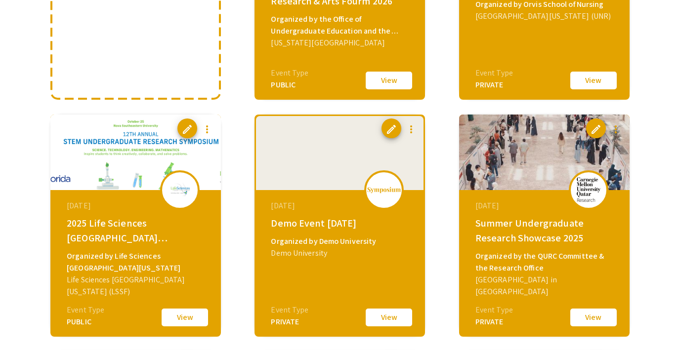
scroll to position [246, 0]
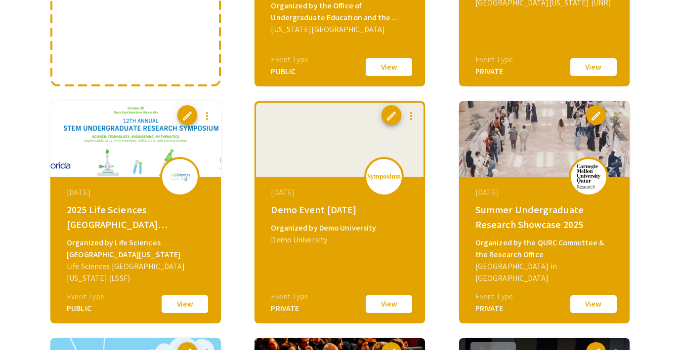
click at [384, 301] on button "View" at bounding box center [388, 304] width 49 height 21
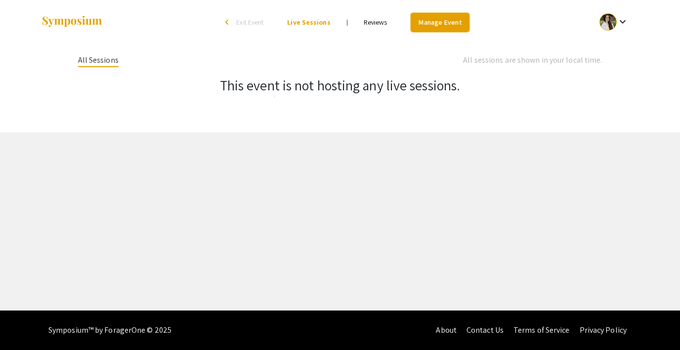
click at [435, 24] on link "Manage Event" at bounding box center [439, 22] width 58 height 19
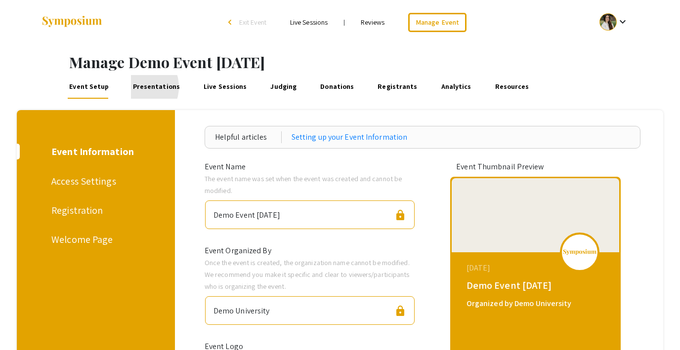
click at [135, 87] on link "Presentations" at bounding box center [156, 87] width 50 height 24
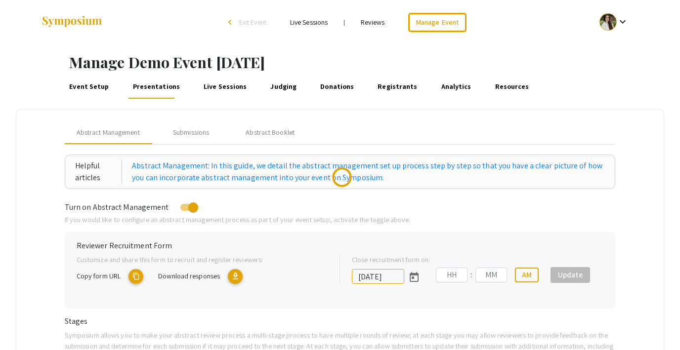
type input "9/27/2025"
type input "07"
type input "14"
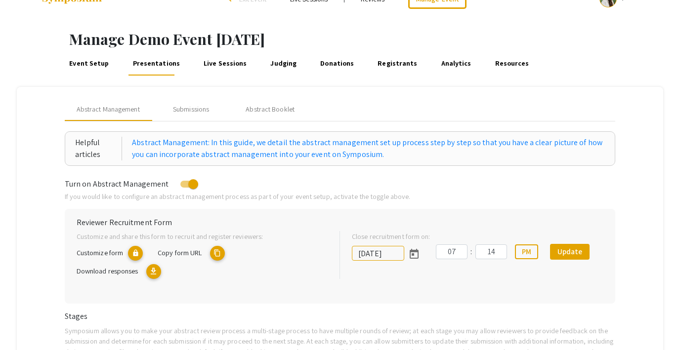
scroll to position [22, 0]
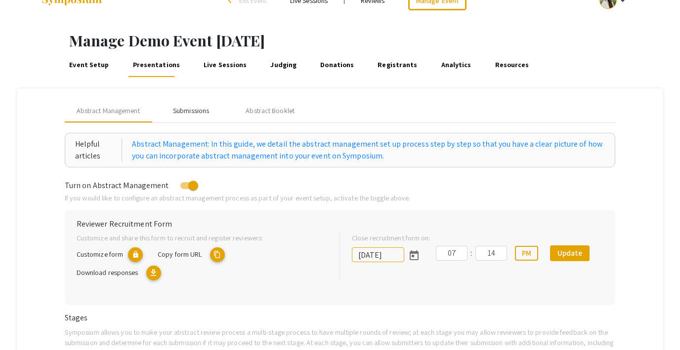
click at [184, 108] on div "Submissions" at bounding box center [191, 111] width 36 height 10
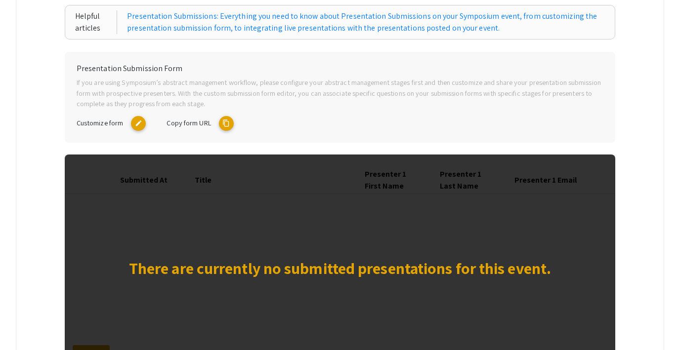
scroll to position [152, 0]
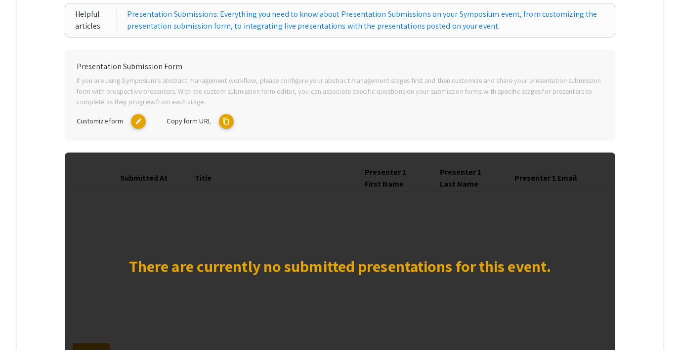
click at [230, 122] on mat-icon "content_copy" at bounding box center [226, 121] width 15 height 15
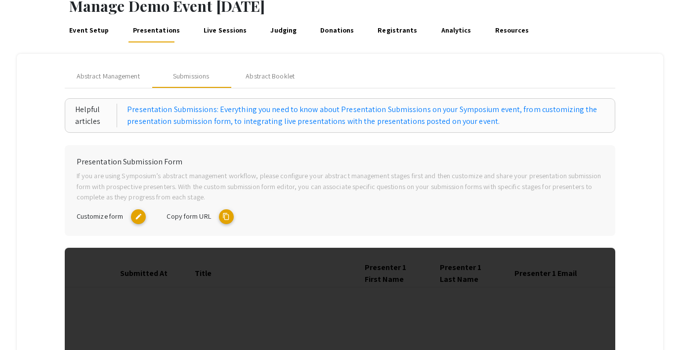
scroll to position [0, 0]
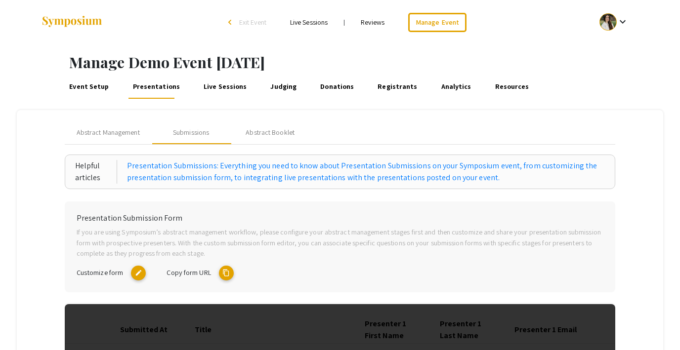
click at [374, 22] on link "Reviews" at bounding box center [373, 22] width 24 height 9
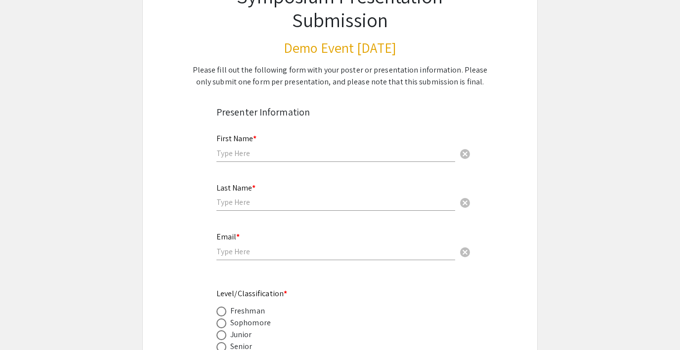
scroll to position [100, 0]
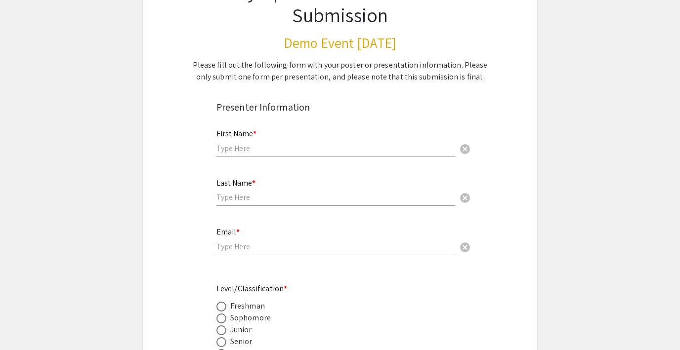
click at [226, 147] on input "text" at bounding box center [335, 148] width 239 height 10
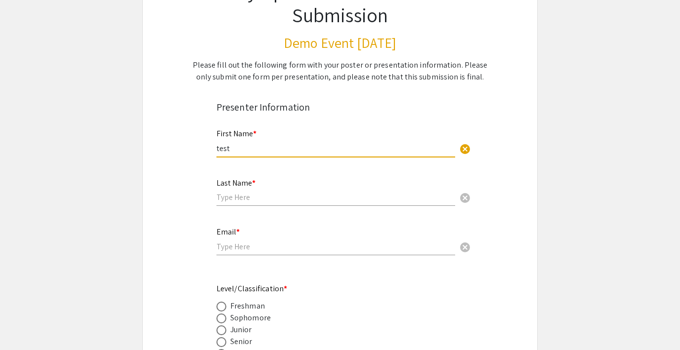
type input "test"
click at [230, 196] on input "text" at bounding box center [335, 197] width 239 height 10
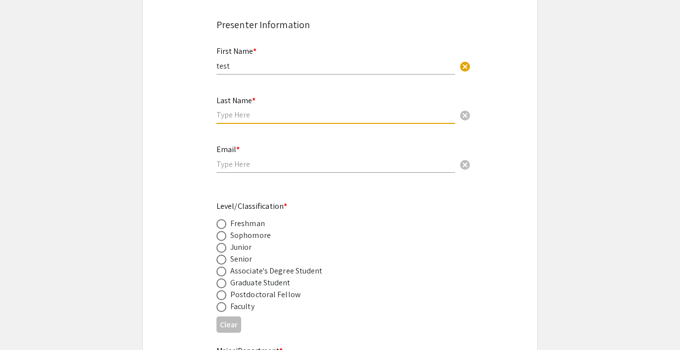
scroll to position [190, 0]
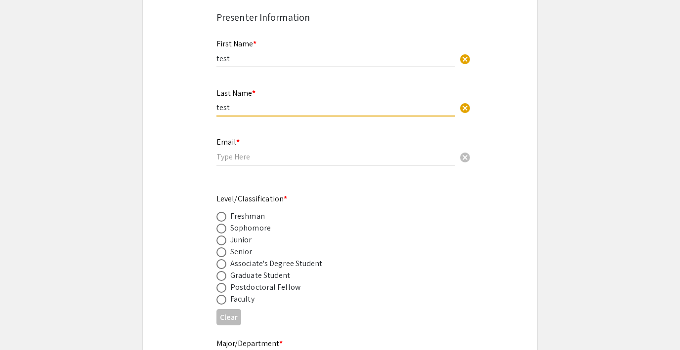
type input "test"
click at [232, 162] on input "email" at bounding box center [335, 157] width 239 height 10
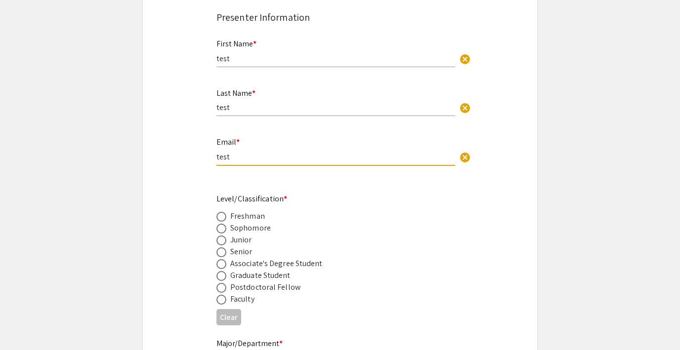
type input "[EMAIL_ADDRESS][DOMAIN_NAME]"
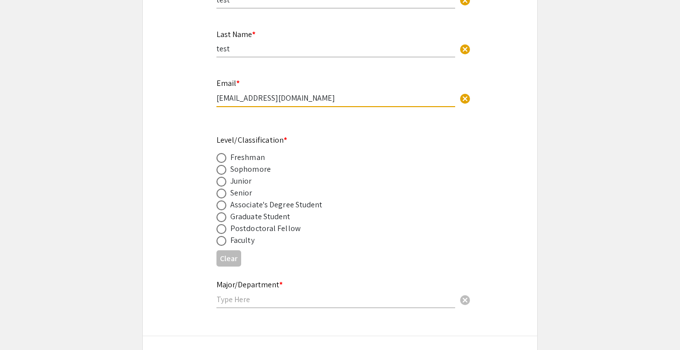
scroll to position [251, 0]
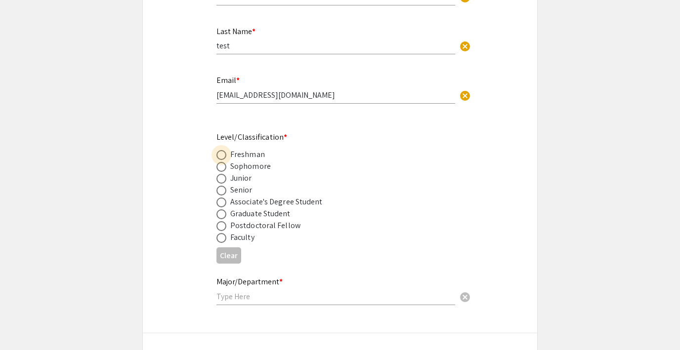
click at [221, 155] on span at bounding box center [221, 155] width 10 height 10
click at [221, 155] on input "radio" at bounding box center [221, 155] width 10 height 10
radio input "true"
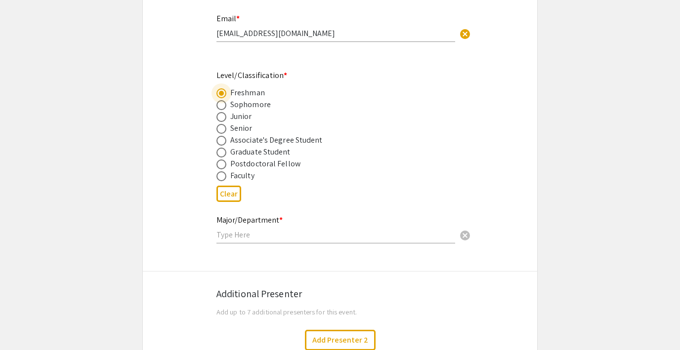
scroll to position [337, 0]
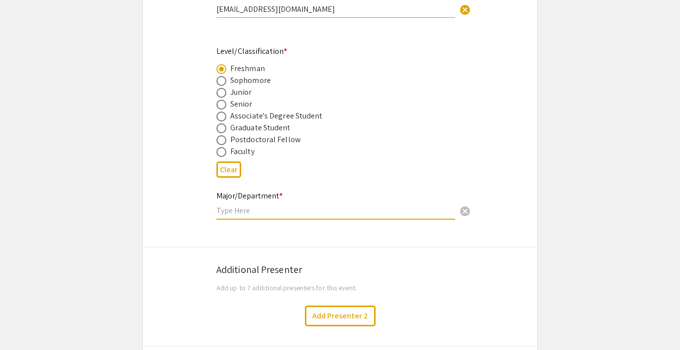
click at [226, 210] on input "text" at bounding box center [335, 210] width 239 height 10
type input "Chemistry"
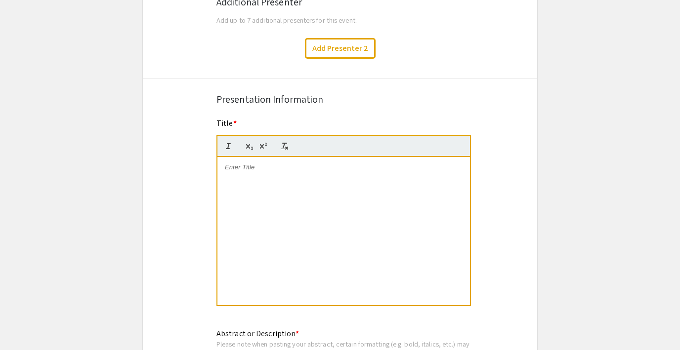
scroll to position [621, 0]
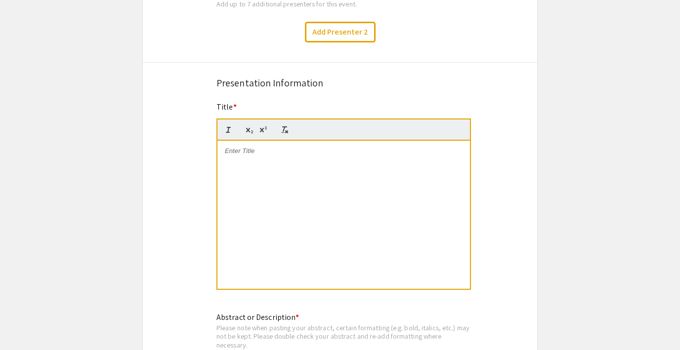
click at [246, 157] on div at bounding box center [343, 215] width 252 height 148
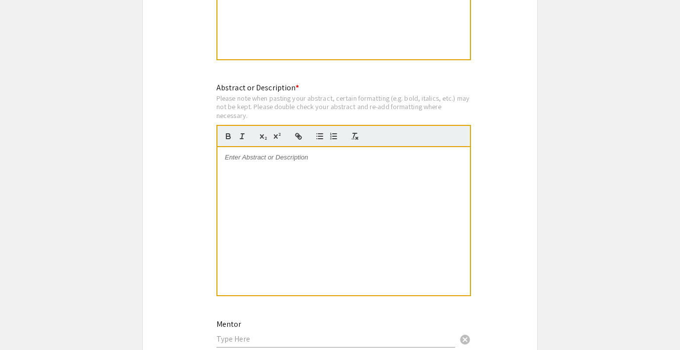
scroll to position [893, 0]
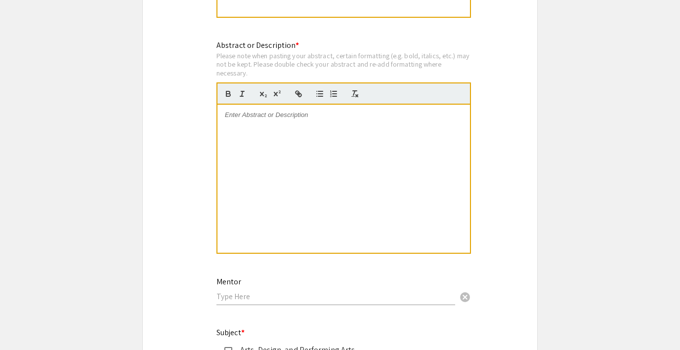
click at [256, 132] on div at bounding box center [343, 179] width 252 height 148
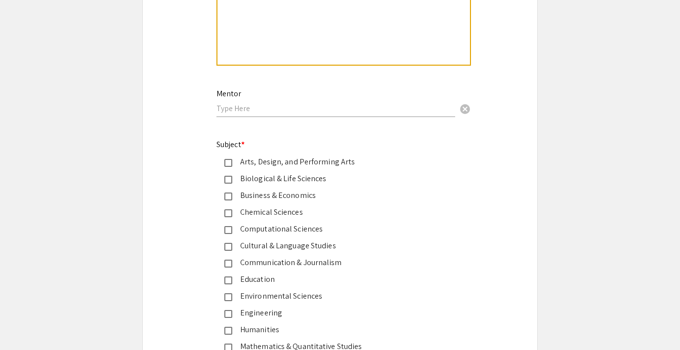
scroll to position [1083, 0]
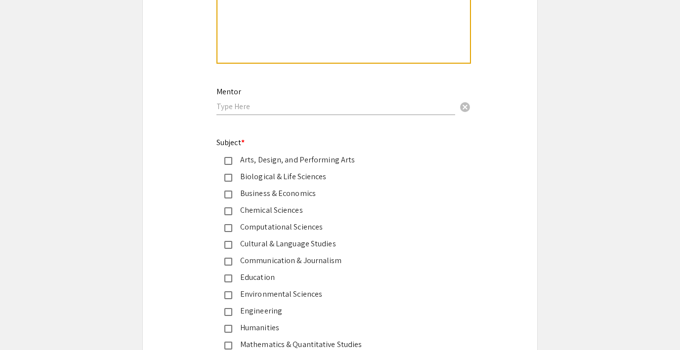
click at [233, 161] on div "Arts, Design, and Performing Arts" at bounding box center [335, 160] width 207 height 12
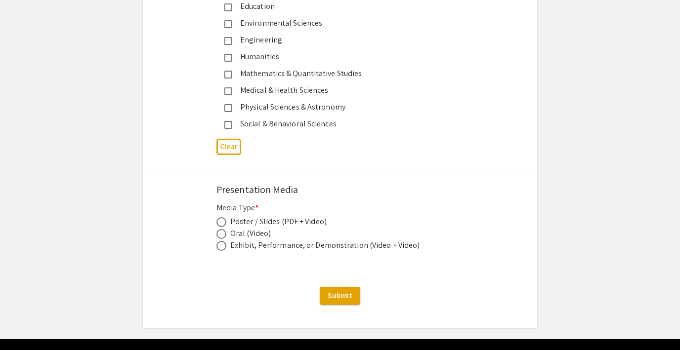
scroll to position [1384, 0]
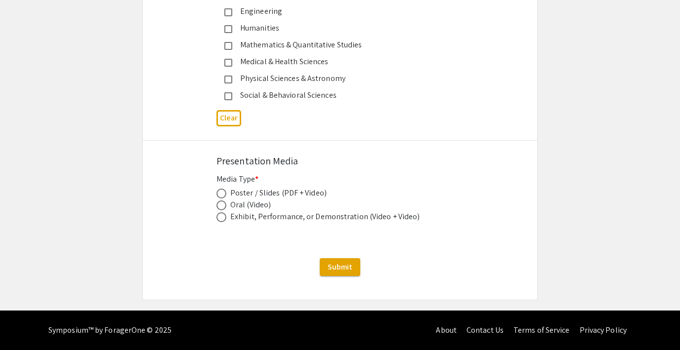
click at [219, 192] on span at bounding box center [221, 194] width 10 height 10
click at [219, 192] on input "radio" at bounding box center [221, 194] width 10 height 10
radio input "true"
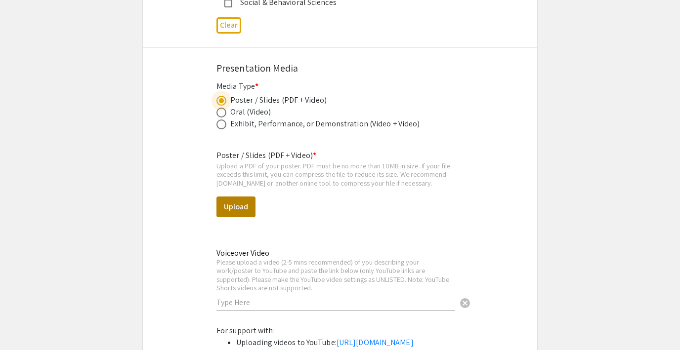
scroll to position [1482, 0]
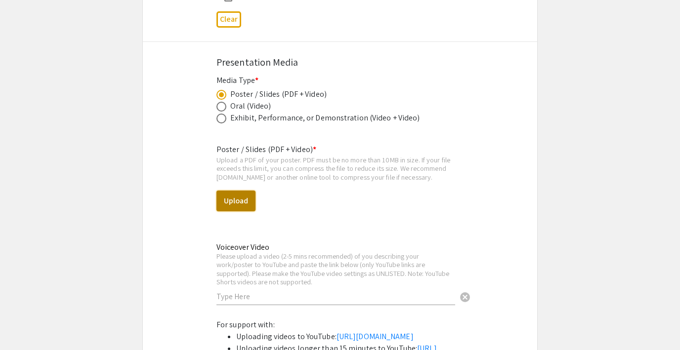
click at [234, 202] on button "Upload" at bounding box center [235, 201] width 39 height 21
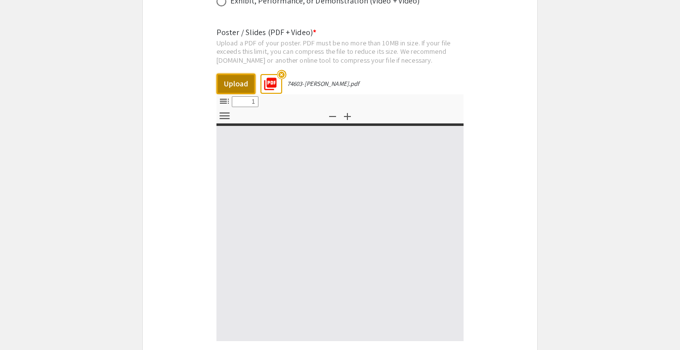
select select "custom"
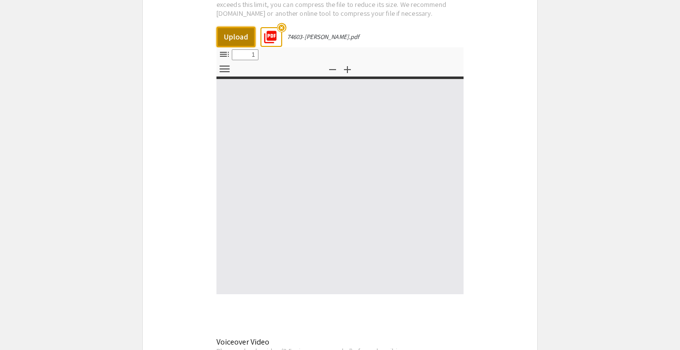
type input "0"
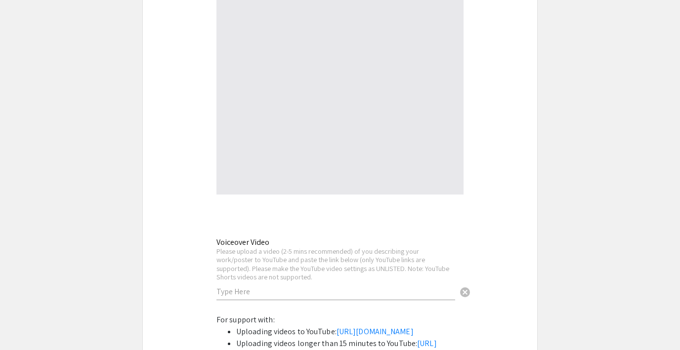
select select "auto"
type input "1"
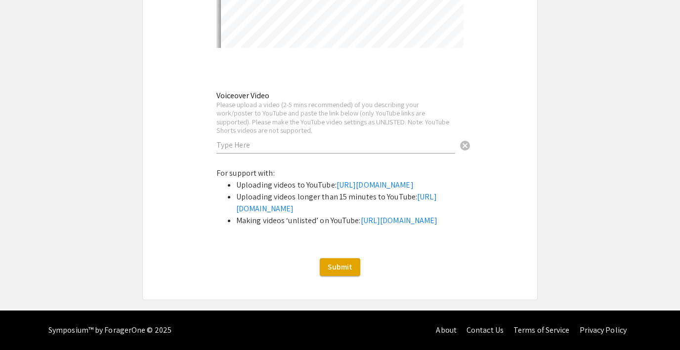
select select "auto"
click at [333, 267] on span "Submit" at bounding box center [339, 267] width 25 height 10
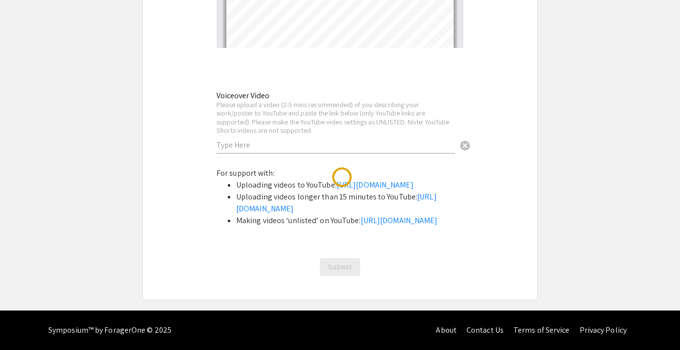
scroll to position [0, 0]
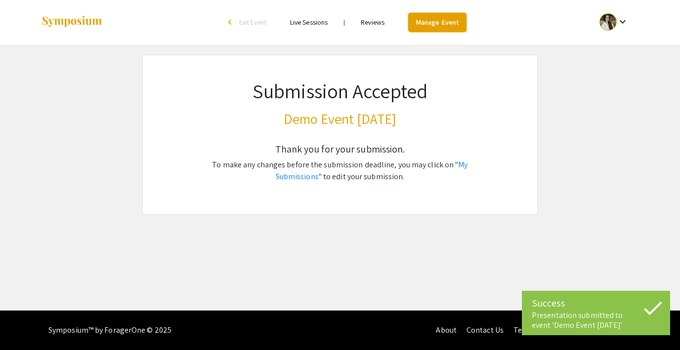
click at [427, 21] on link "Manage Event" at bounding box center [437, 22] width 58 height 19
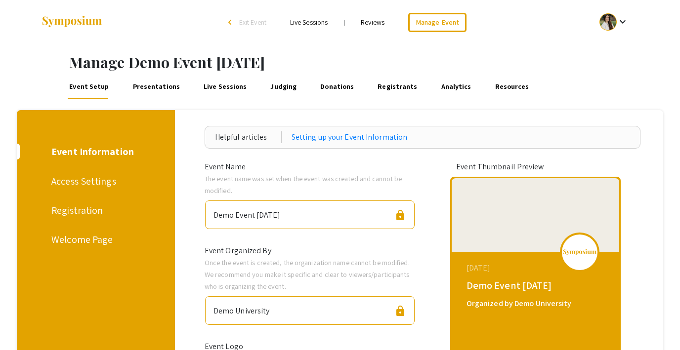
click at [151, 86] on link "Presentations" at bounding box center [156, 87] width 50 height 24
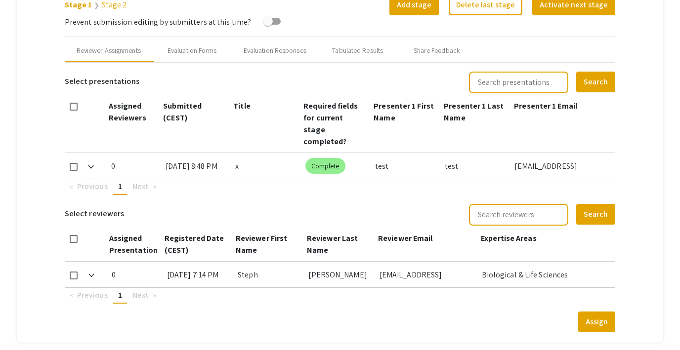
scroll to position [414, 0]
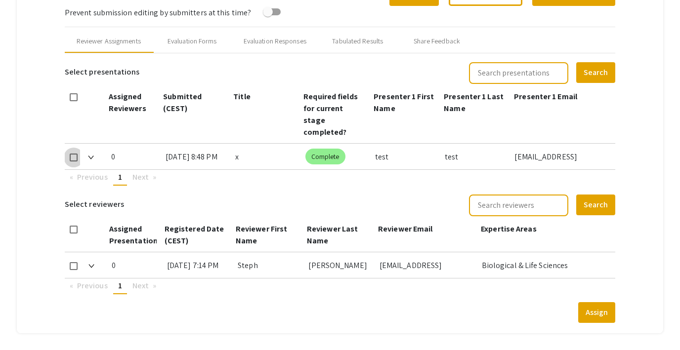
click at [73, 154] on span at bounding box center [74, 158] width 8 height 8
click at [73, 161] on input "checkbox" at bounding box center [73, 161] width 0 height 0
checkbox input "true"
click at [73, 262] on span at bounding box center [74, 266] width 8 height 8
click at [73, 270] on input "checkbox" at bounding box center [73, 270] width 0 height 0
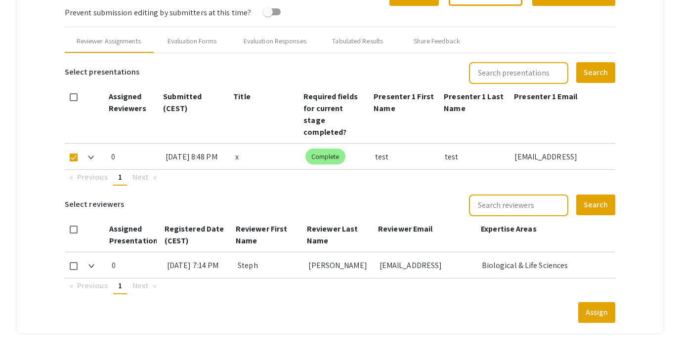
checkbox input "true"
click at [599, 302] on button "Assign" at bounding box center [596, 312] width 37 height 21
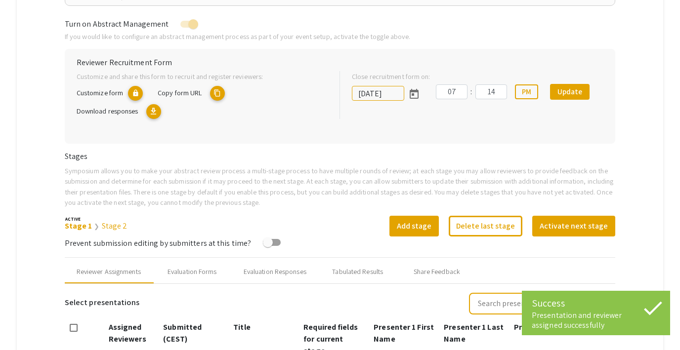
scroll to position [0, 0]
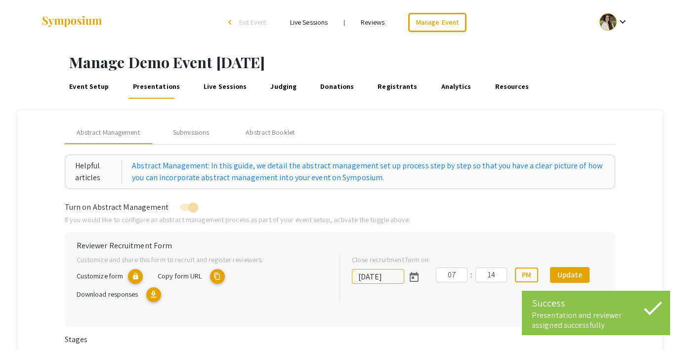
click at [367, 23] on link "Reviews" at bounding box center [373, 22] width 24 height 9
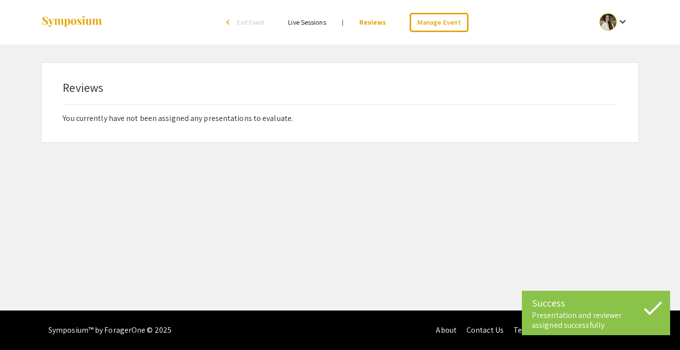
click at [312, 23] on link "Live Sessions" at bounding box center [307, 22] width 38 height 9
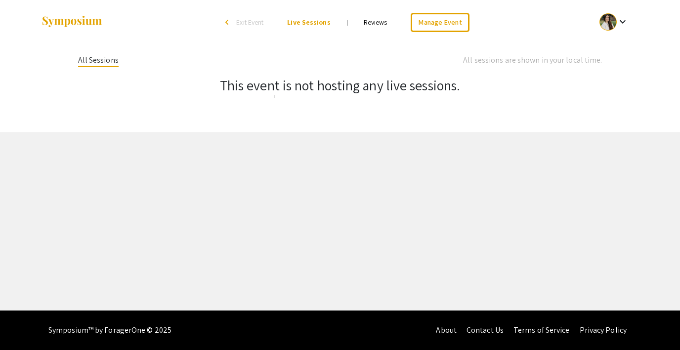
click at [369, 23] on link "Reviews" at bounding box center [375, 22] width 24 height 9
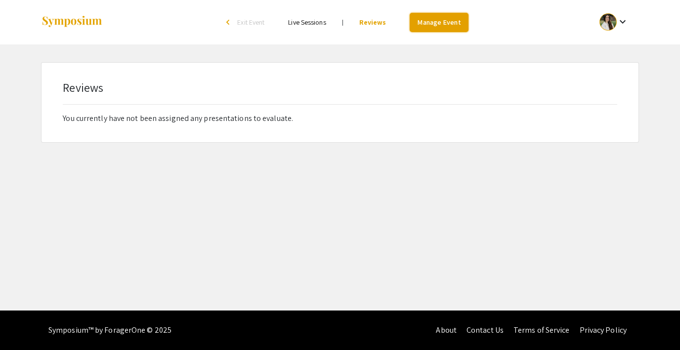
click at [445, 19] on link "Manage Event" at bounding box center [438, 22] width 58 height 19
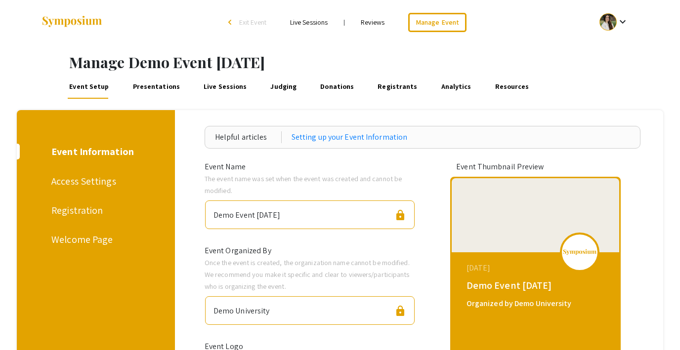
click at [371, 20] on link "Reviews" at bounding box center [373, 22] width 24 height 9
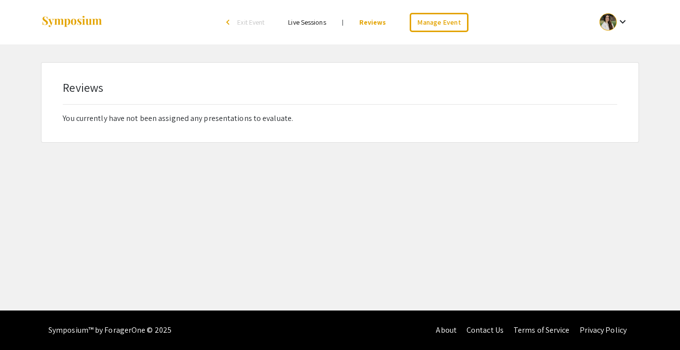
click at [249, 23] on span "Exit Event" at bounding box center [250, 22] width 27 height 9
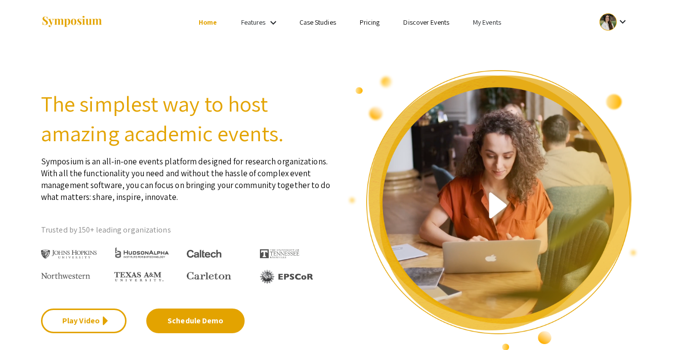
click at [489, 22] on link "My Events" at bounding box center [487, 22] width 28 height 9
click at [489, 48] on button "Events I've organized" at bounding box center [502, 44] width 84 height 24
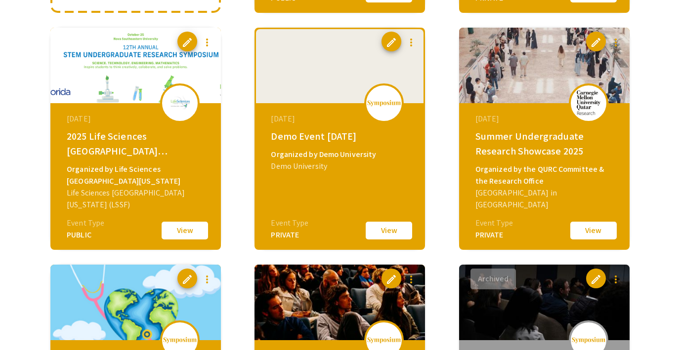
scroll to position [349, 0]
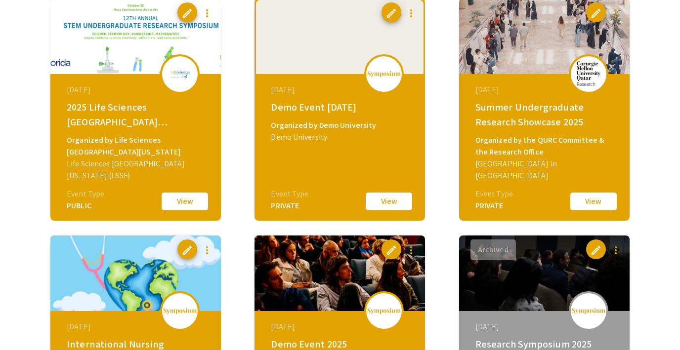
click at [378, 202] on button "View" at bounding box center [388, 201] width 49 height 21
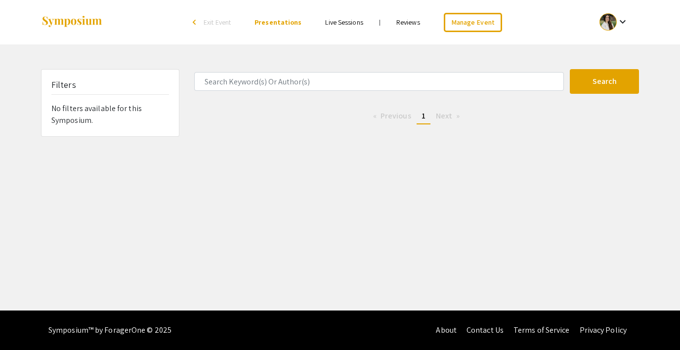
click at [405, 25] on link "Reviews" at bounding box center [408, 22] width 24 height 9
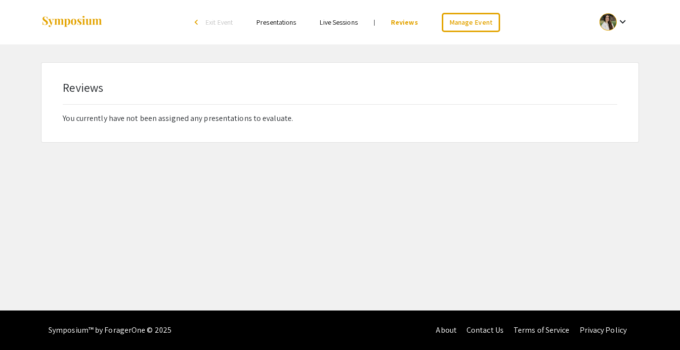
click at [341, 20] on link "Live Sessions" at bounding box center [339, 22] width 38 height 9
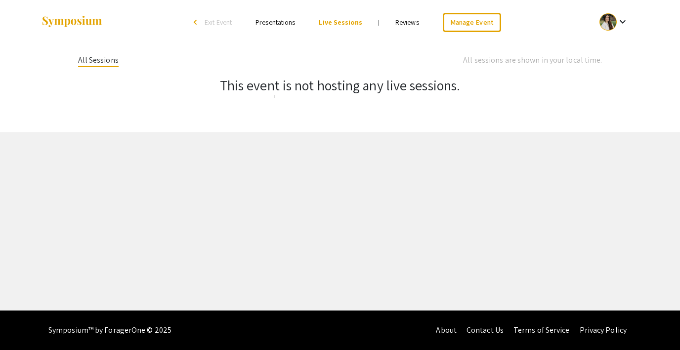
click at [279, 21] on link "Presentations" at bounding box center [275, 22] width 40 height 9
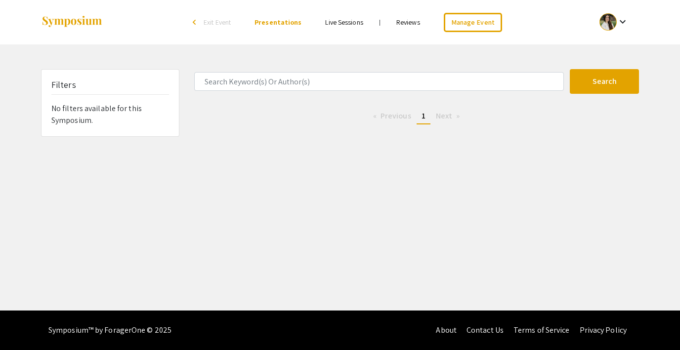
click at [403, 28] on li "Reviews" at bounding box center [407, 22] width 47 height 12
click at [405, 18] on link "Reviews" at bounding box center [408, 22] width 24 height 9
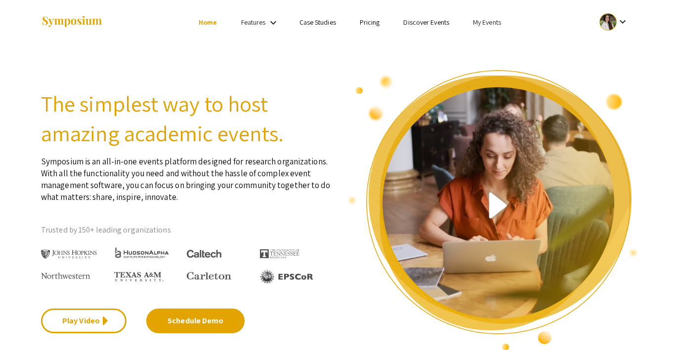
click at [490, 27] on li "My Events" at bounding box center [487, 22] width 52 height 12
click at [483, 39] on button "Events I've organized" at bounding box center [502, 44] width 84 height 24
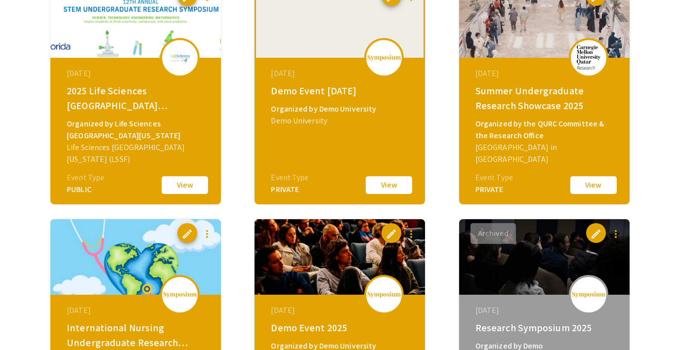
scroll to position [366, 0]
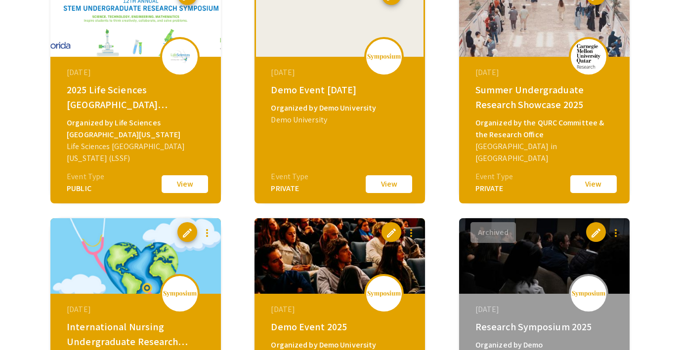
click at [388, 186] on button "View" at bounding box center [388, 184] width 49 height 21
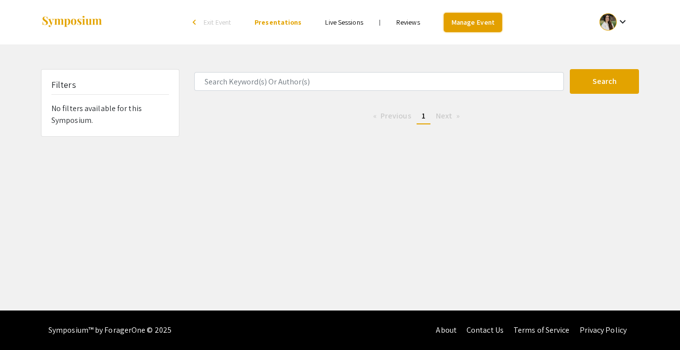
click at [466, 28] on link "Manage Event" at bounding box center [472, 22] width 58 height 19
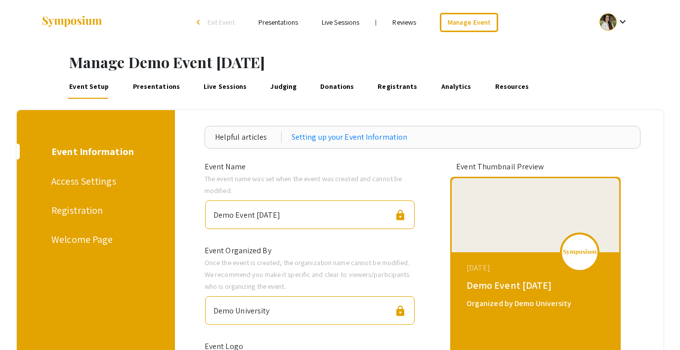
click at [403, 25] on link "Reviews" at bounding box center [404, 22] width 24 height 9
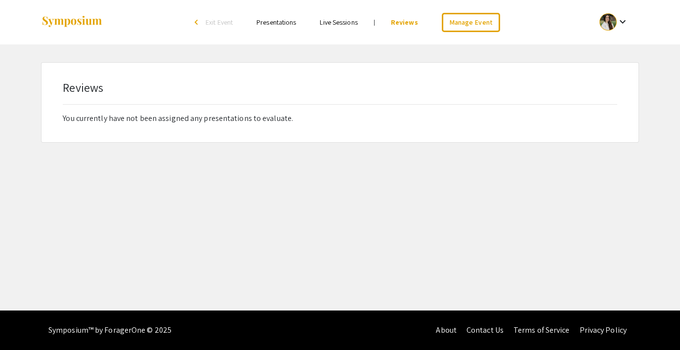
click at [351, 22] on link "Live Sessions" at bounding box center [339, 22] width 38 height 9
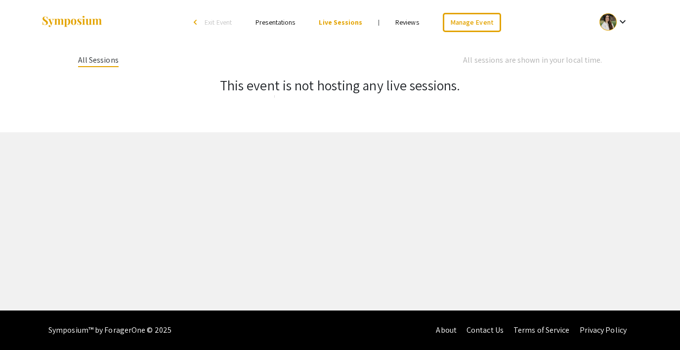
click at [268, 23] on link "Presentations" at bounding box center [275, 22] width 40 height 9
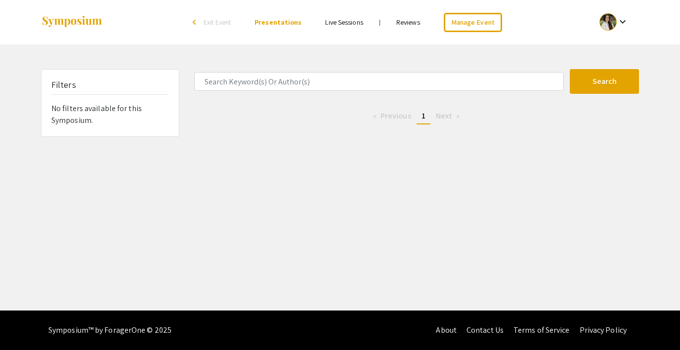
click at [400, 22] on link "Reviews" at bounding box center [408, 22] width 24 height 9
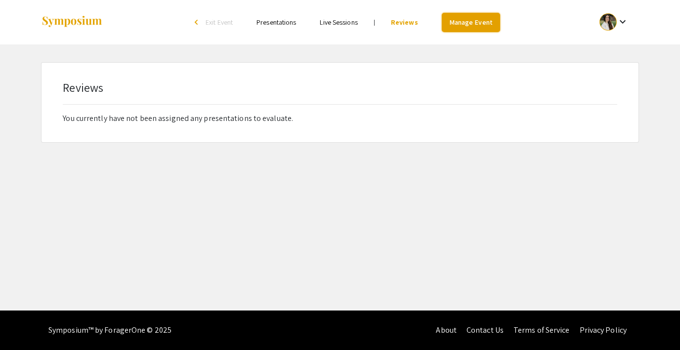
click at [478, 21] on link "Manage Event" at bounding box center [470, 22] width 58 height 19
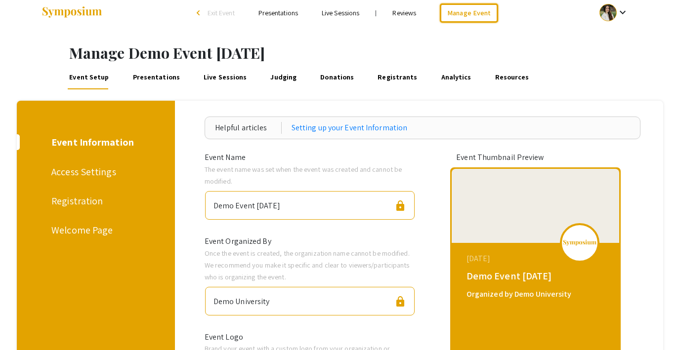
scroll to position [5, 0]
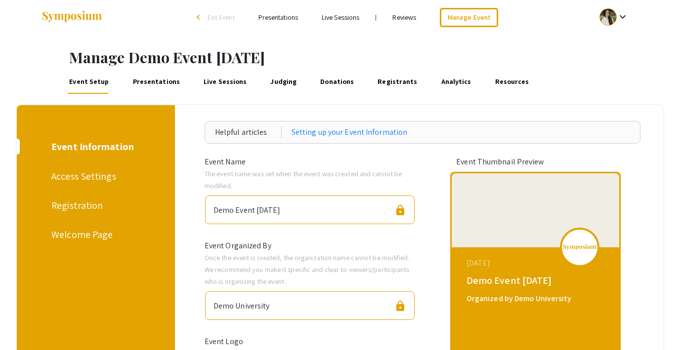
click at [90, 178] on div "Access Settings" at bounding box center [93, 176] width 85 height 15
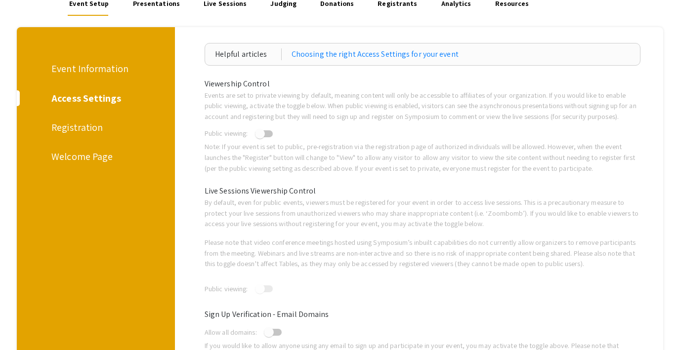
scroll to position [106, 0]
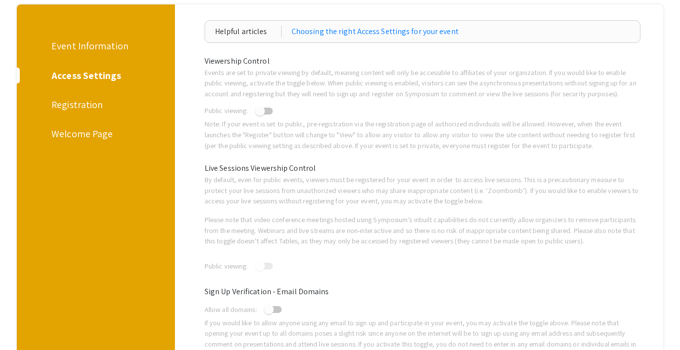
click at [73, 99] on div "Registration" at bounding box center [93, 104] width 85 height 15
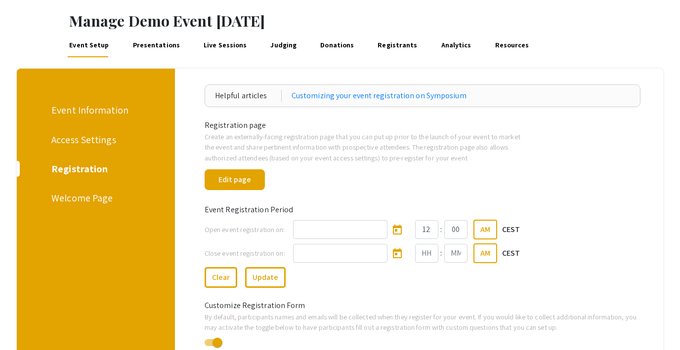
scroll to position [47, 0]
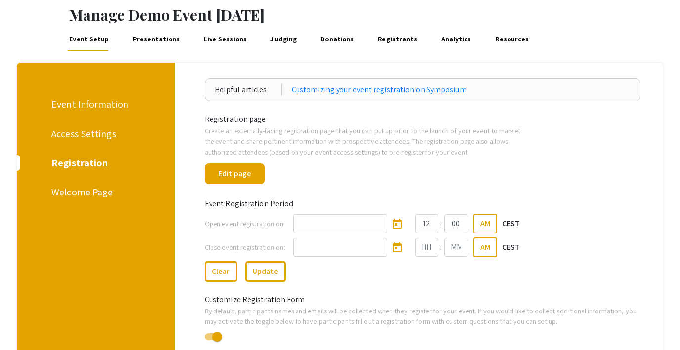
click at [77, 190] on div "Welcome Page" at bounding box center [93, 192] width 85 height 15
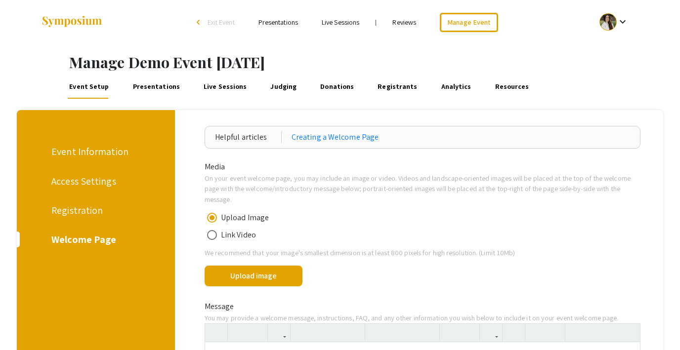
click at [84, 152] on div "Event Information" at bounding box center [93, 151] width 85 height 15
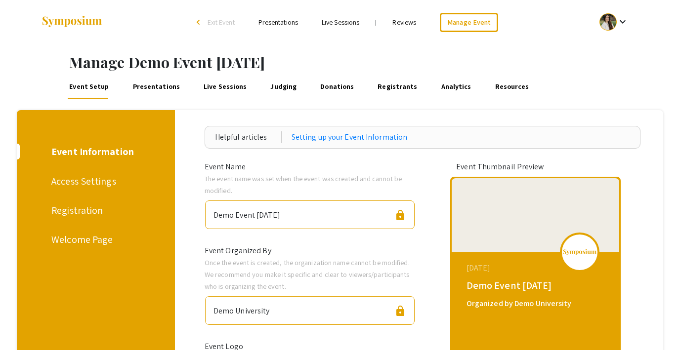
click at [395, 21] on link "Reviews" at bounding box center [404, 22] width 24 height 9
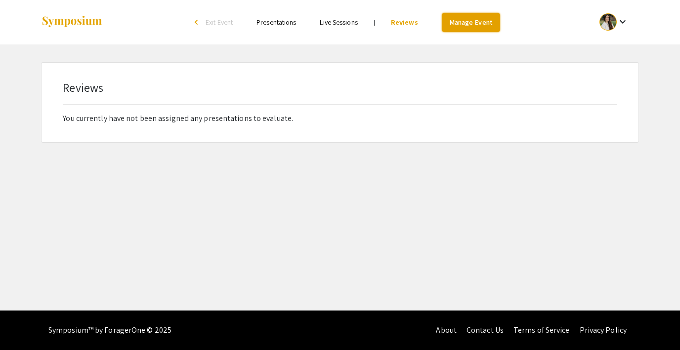
click at [469, 23] on link "Manage Event" at bounding box center [470, 22] width 58 height 19
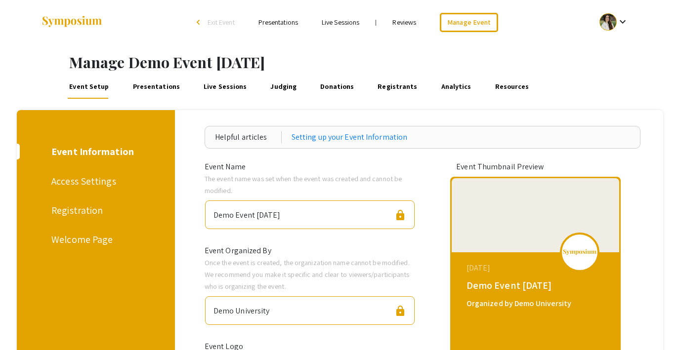
click at [145, 88] on link "Presentations" at bounding box center [156, 87] width 50 height 24
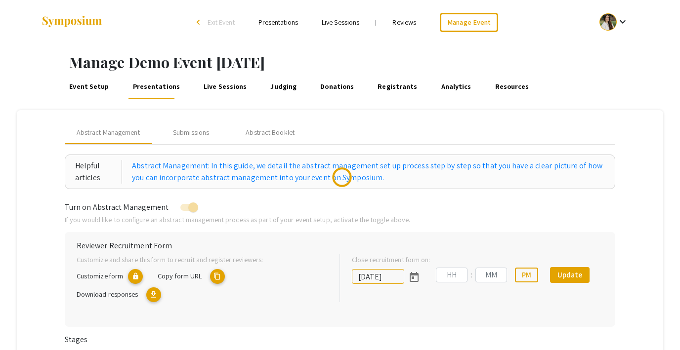
type input "[DATE]"
type input "07"
type input "14"
click at [405, 23] on link "Reviews" at bounding box center [404, 22] width 24 height 9
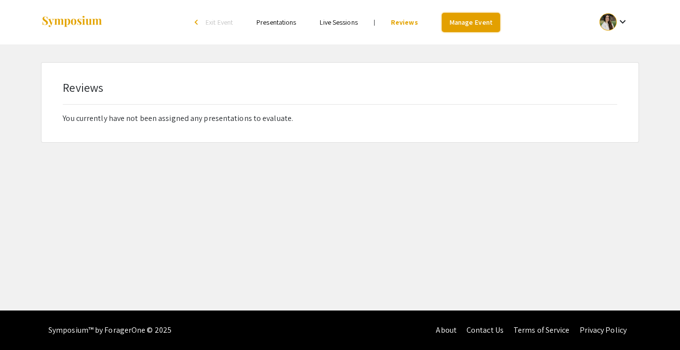
click at [472, 30] on link "Manage Event" at bounding box center [470, 22] width 58 height 19
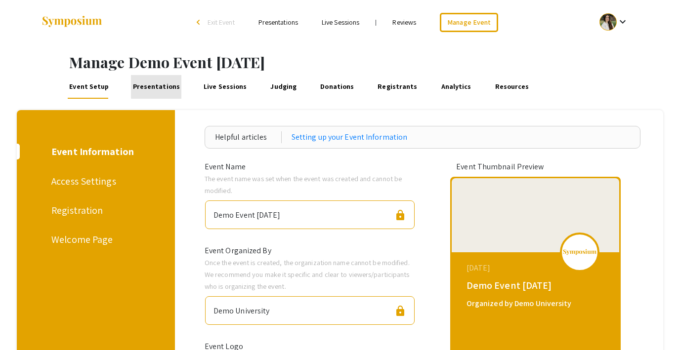
click at [155, 84] on link "Presentations" at bounding box center [156, 87] width 50 height 24
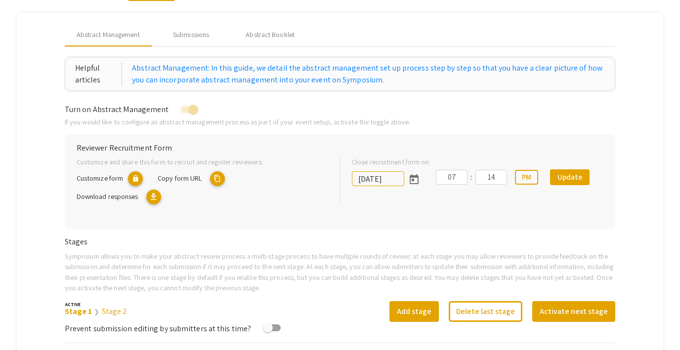
scroll to position [92, 0]
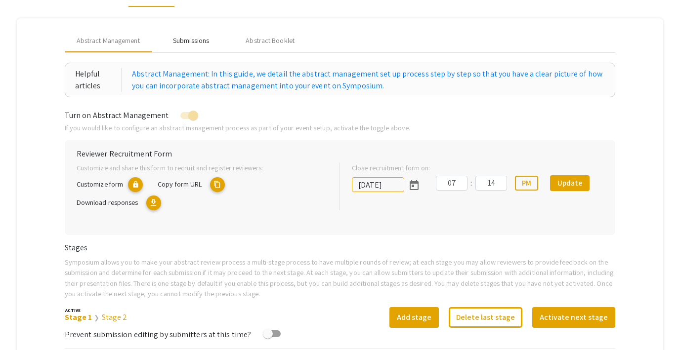
click at [198, 44] on div "Submissions" at bounding box center [191, 41] width 36 height 10
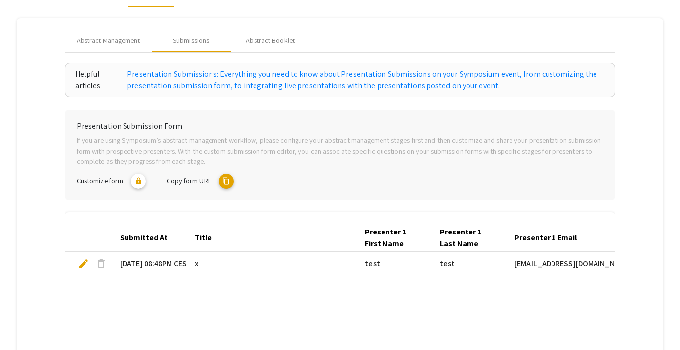
click at [231, 178] on mat-icon "content_copy" at bounding box center [226, 181] width 15 height 15
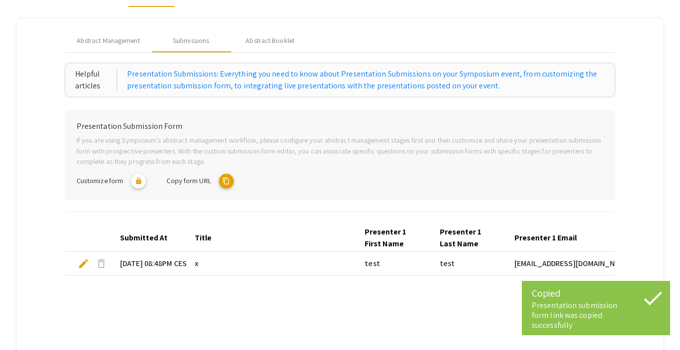
click at [83, 260] on span "edit" at bounding box center [84, 264] width 12 height 12
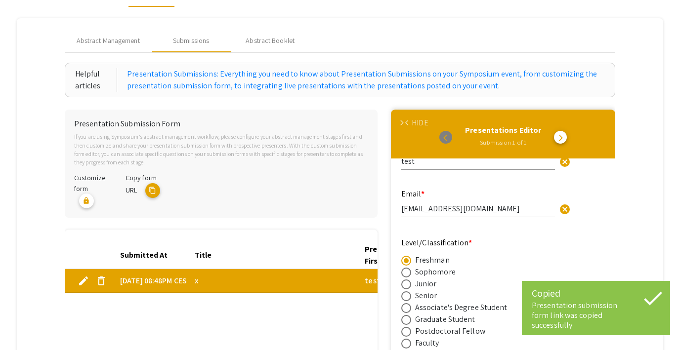
type input "1"
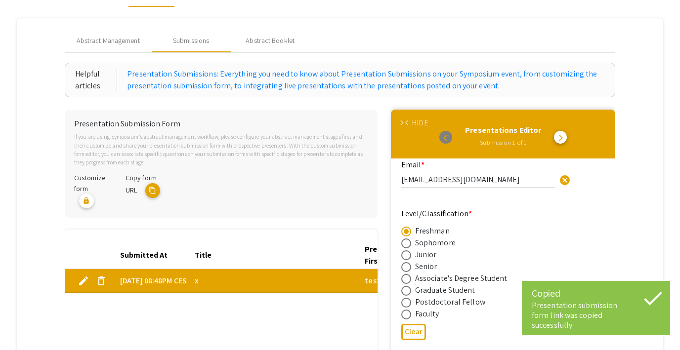
scroll to position [3, 0]
click at [431, 182] on input "[EMAIL_ADDRESS][DOMAIN_NAME]" at bounding box center [478, 179] width 154 height 10
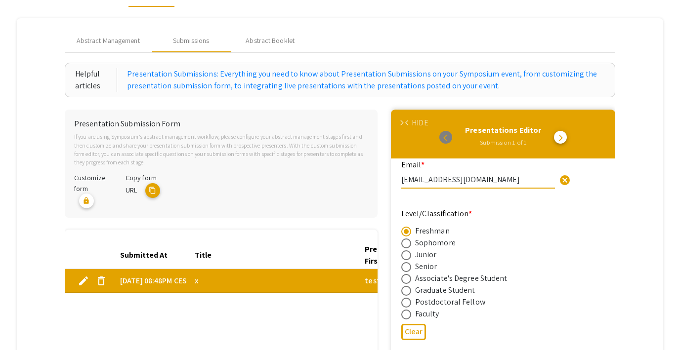
click at [431, 182] on input "[EMAIL_ADDRESS][DOMAIN_NAME]" at bounding box center [478, 179] width 154 height 10
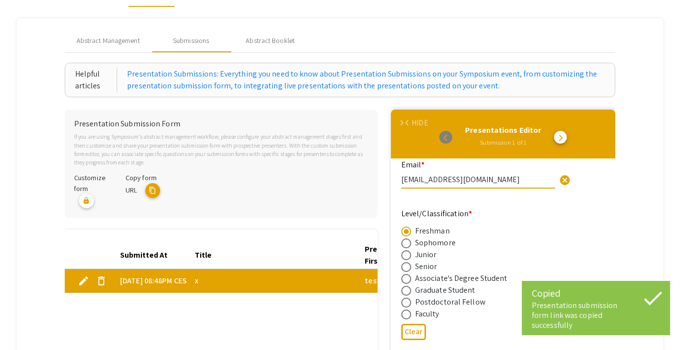
click at [431, 182] on input "[EMAIL_ADDRESS][DOMAIN_NAME]" at bounding box center [478, 179] width 154 height 10
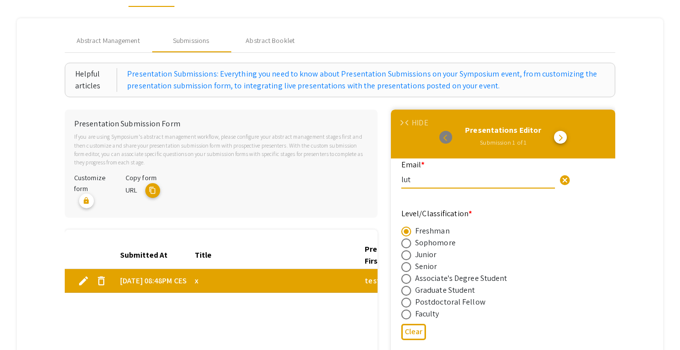
type input "[EMAIL_ADDRESS][DOMAIN_NAME]"
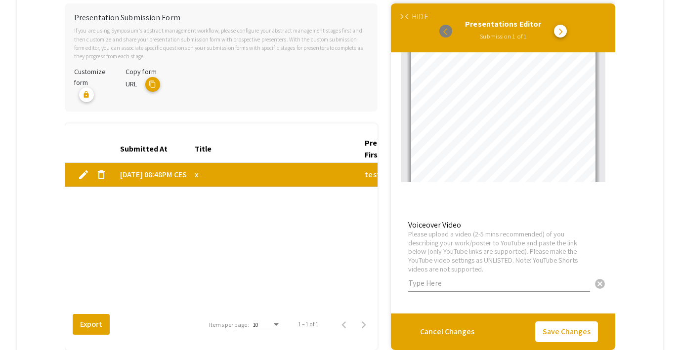
scroll to position [232, 0]
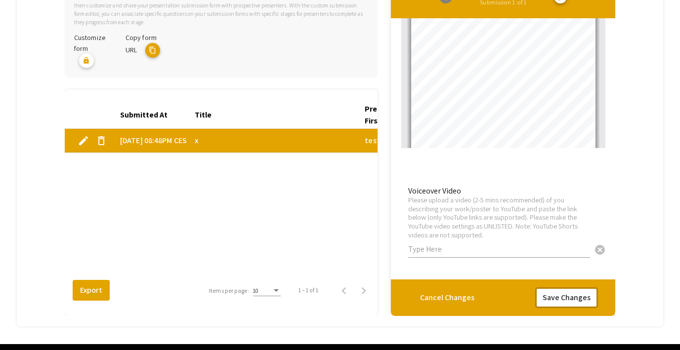
click at [546, 301] on button "Save Changes" at bounding box center [566, 297] width 63 height 21
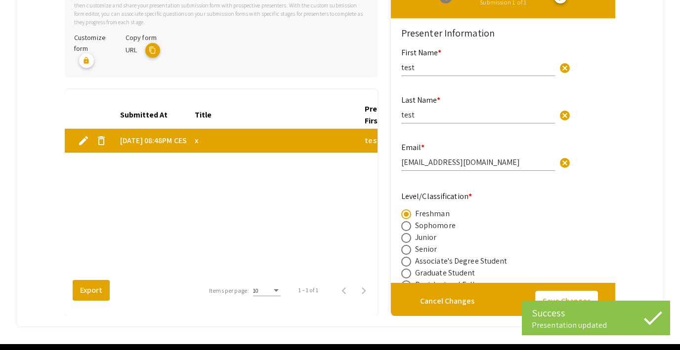
type input "1"
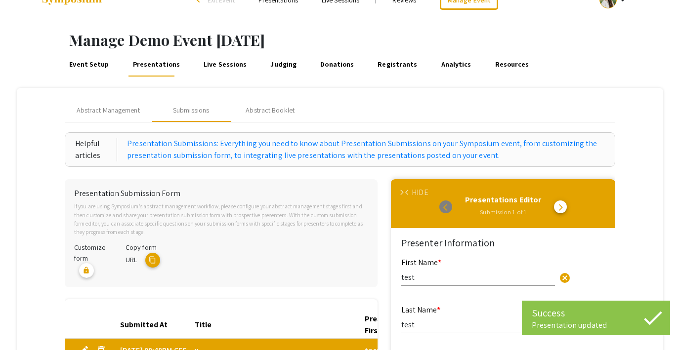
scroll to position [3, 0]
click at [216, 67] on link "Live Sessions" at bounding box center [225, 65] width 46 height 24
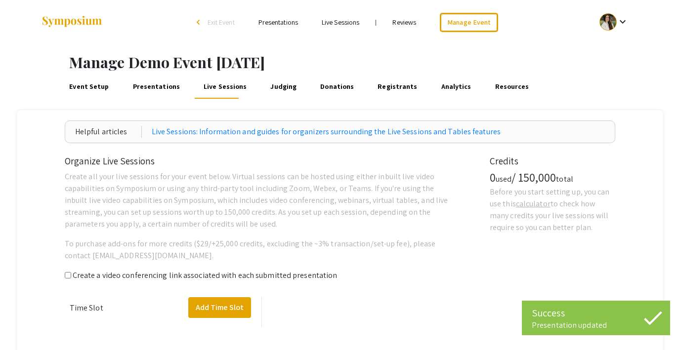
click at [401, 26] on link "Reviews" at bounding box center [404, 22] width 24 height 9
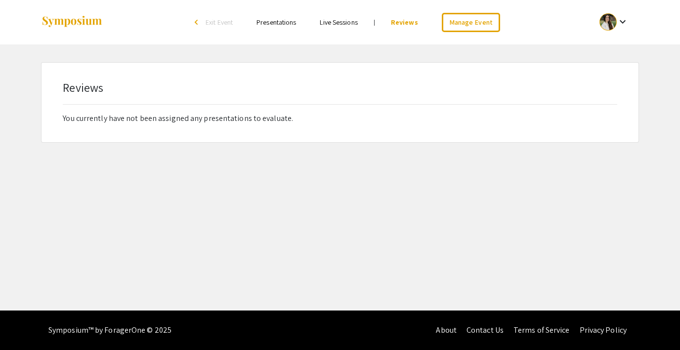
click at [276, 23] on link "Presentations" at bounding box center [276, 22] width 40 height 9
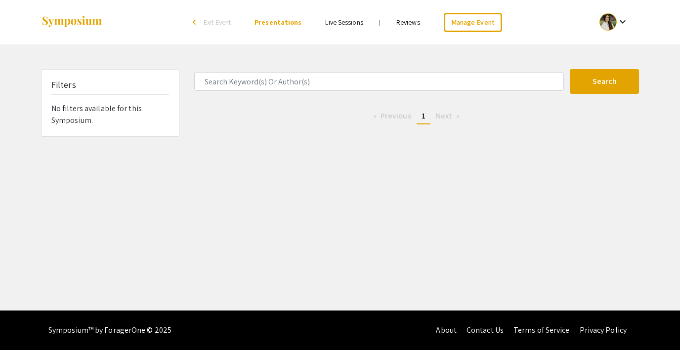
click at [409, 26] on link "Reviews" at bounding box center [408, 22] width 24 height 9
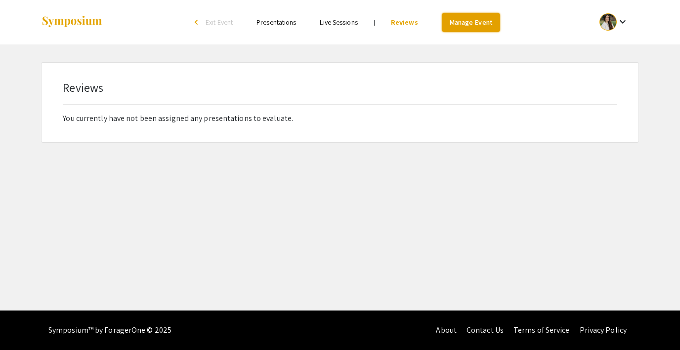
click at [478, 24] on link "Manage Event" at bounding box center [470, 22] width 58 height 19
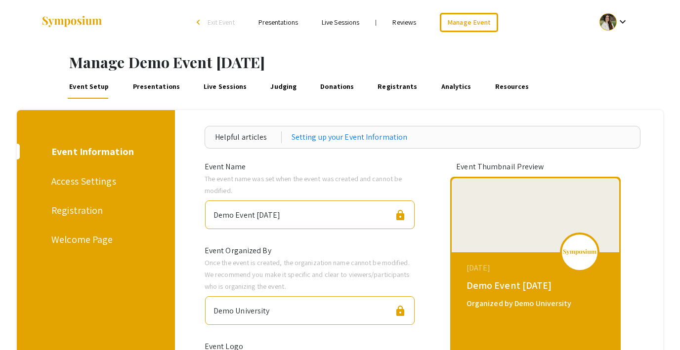
click at [401, 24] on link "Reviews" at bounding box center [404, 22] width 24 height 9
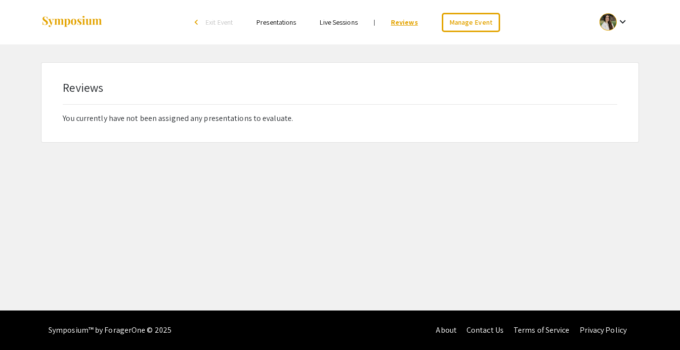
click at [406, 25] on link "Reviews" at bounding box center [404, 22] width 27 height 9
click at [602, 26] on div at bounding box center [607, 21] width 17 height 17
click at [602, 26] on div at bounding box center [340, 175] width 680 height 350
click at [602, 26] on div at bounding box center [607, 21] width 17 height 17
click at [607, 75] on button "My Submissions" at bounding box center [619, 73] width 61 height 24
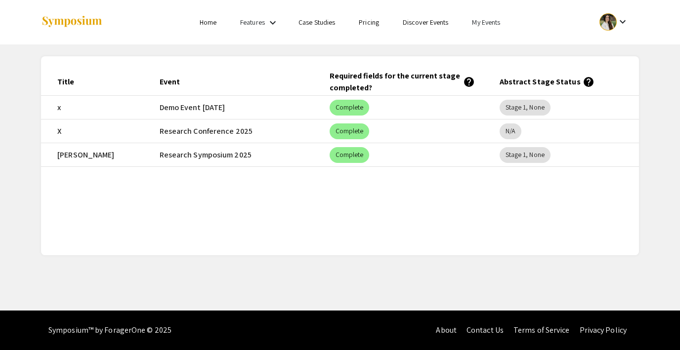
scroll to position [0, 123]
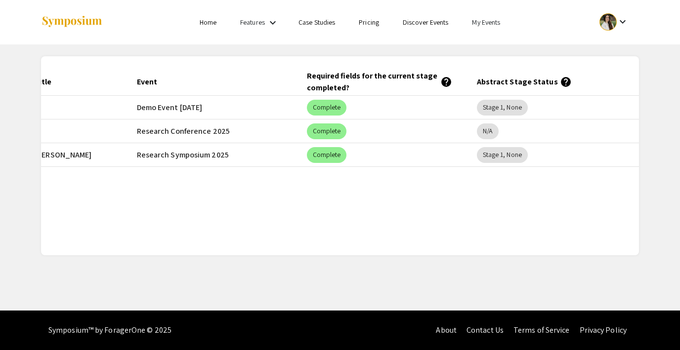
click at [480, 25] on link "My Events" at bounding box center [486, 22] width 28 height 9
click at [470, 46] on button "Events I've organized" at bounding box center [502, 44] width 84 height 24
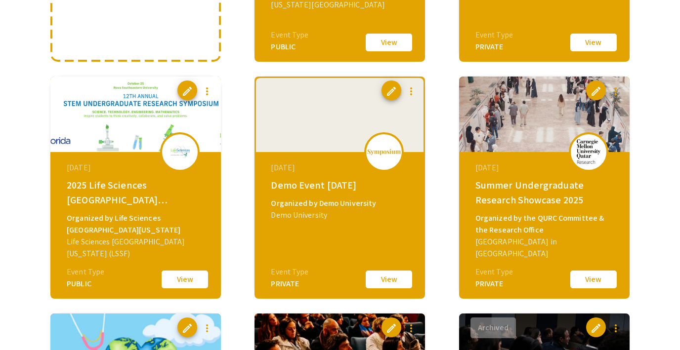
scroll to position [283, 0]
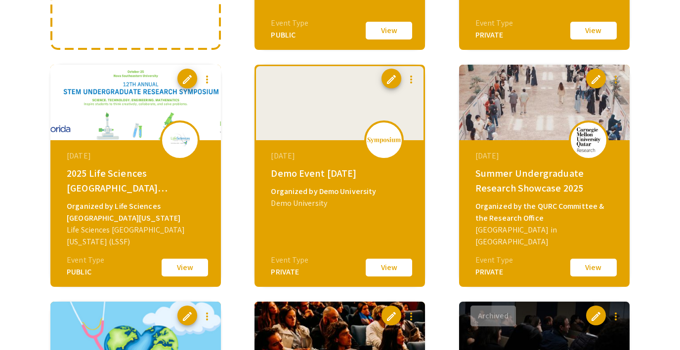
click at [379, 270] on button "View" at bounding box center [388, 267] width 49 height 21
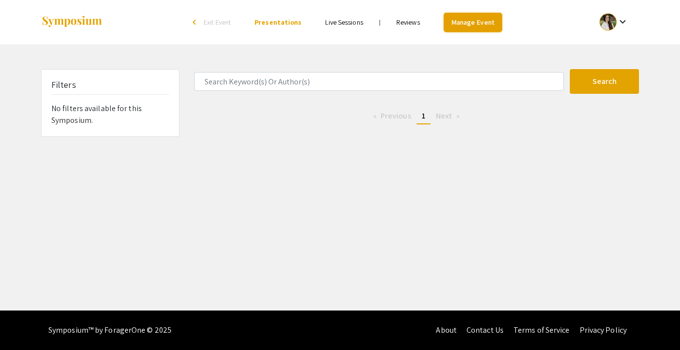
click at [469, 21] on link "Manage Event" at bounding box center [472, 22] width 58 height 19
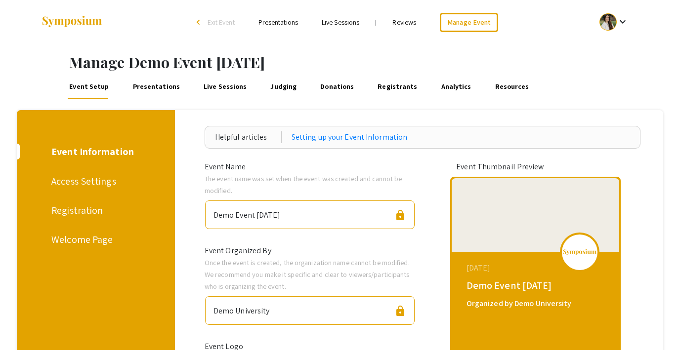
click at [150, 88] on link "Presentations" at bounding box center [156, 87] width 50 height 24
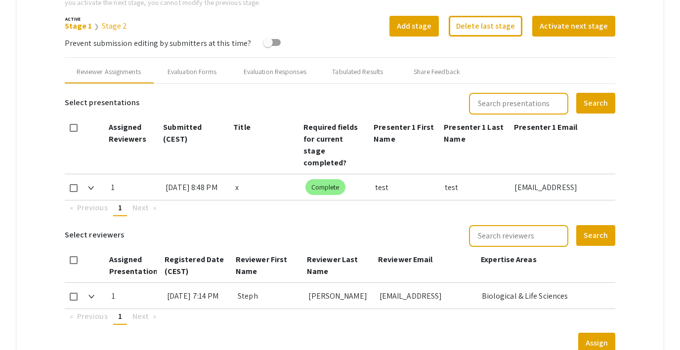
scroll to position [385, 0]
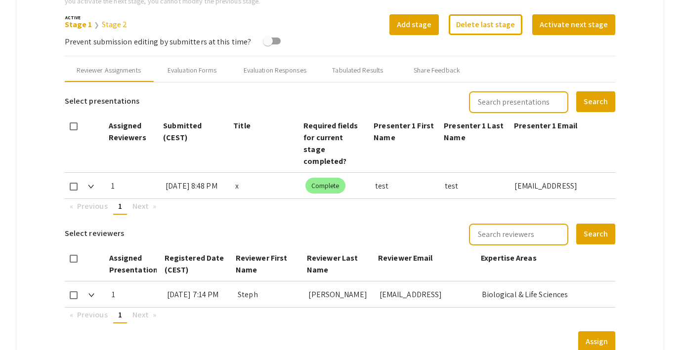
click at [115, 24] on link "Stage 2" at bounding box center [115, 24] width 26 height 10
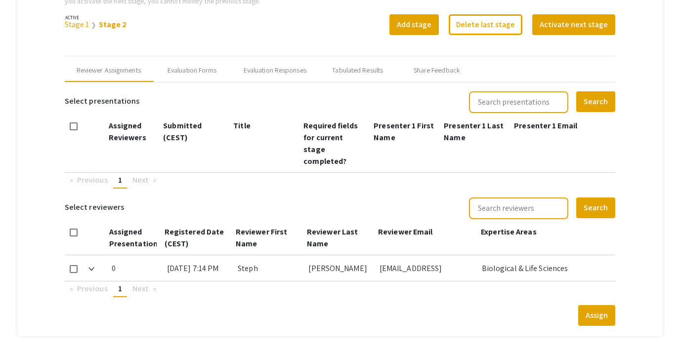
click at [71, 25] on link "Stage 1" at bounding box center [77, 24] width 25 height 10
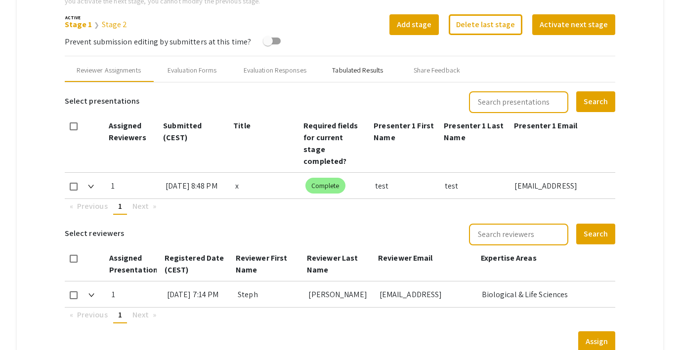
click at [353, 72] on div "Tabulated Results" at bounding box center [357, 70] width 51 height 10
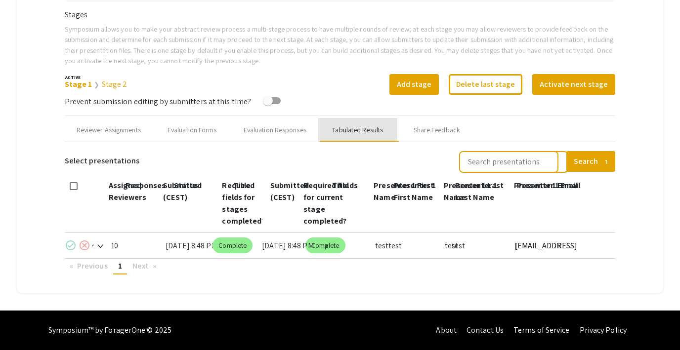
scroll to position [325, 0]
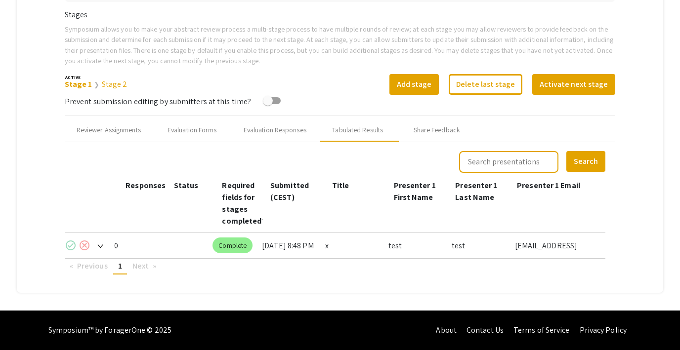
click at [68, 245] on mat-icon "check_circle" at bounding box center [71, 246] width 12 height 12
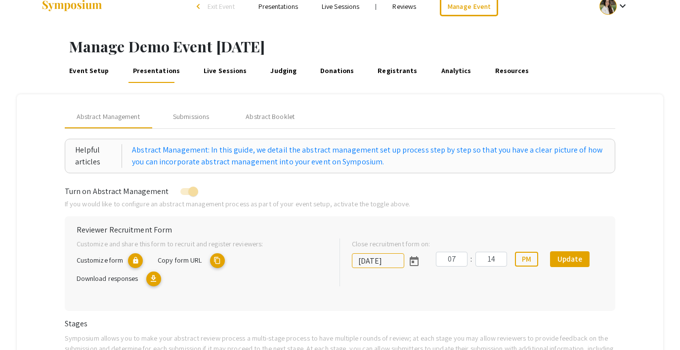
scroll to position [0, 0]
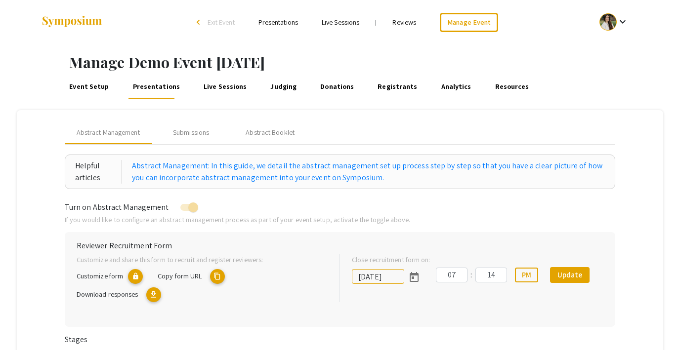
click at [404, 23] on link "Reviews" at bounding box center [404, 22] width 24 height 9
type input "9/27/2025"
type input "07"
type input "14"
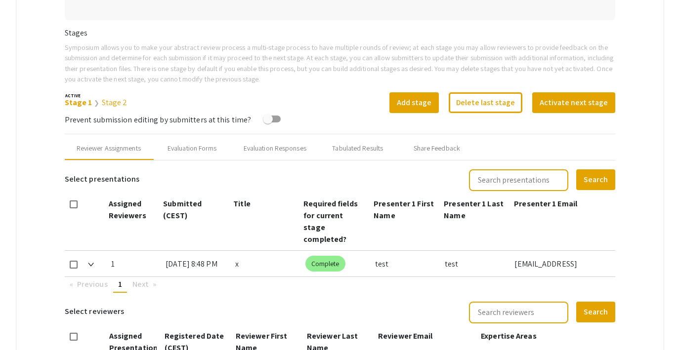
scroll to position [309, 0]
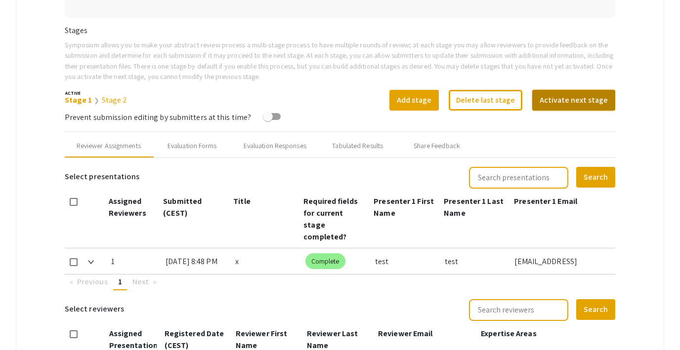
click at [570, 95] on button "Activate next stage" at bounding box center [573, 100] width 83 height 21
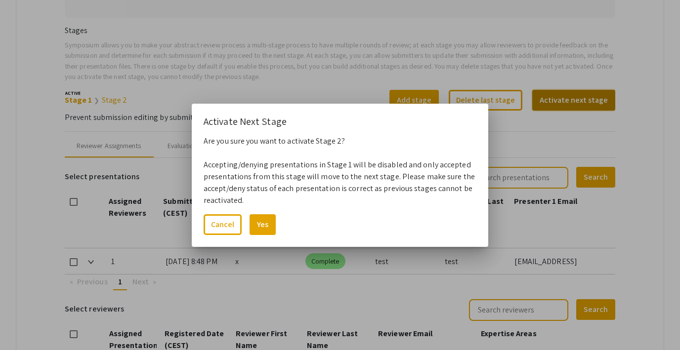
scroll to position [0, 0]
click at [260, 232] on button "Yes" at bounding box center [262, 224] width 26 height 21
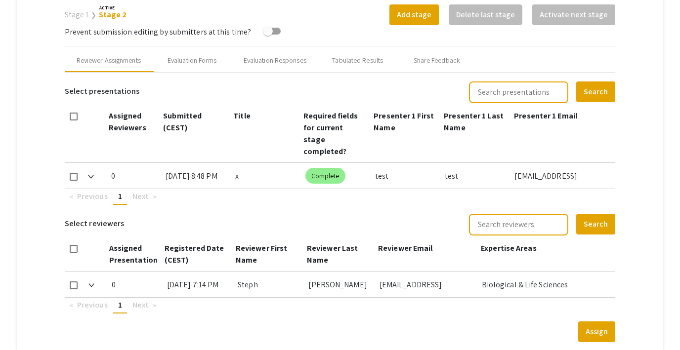
scroll to position [396, 0]
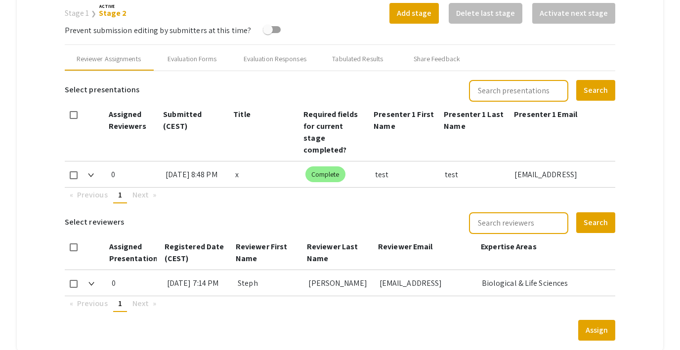
click at [71, 171] on span at bounding box center [74, 175] width 8 height 8
click at [73, 179] on input "checkbox" at bounding box center [73, 179] width 0 height 0
checkbox input "true"
click at [74, 280] on span at bounding box center [74, 284] width 8 height 8
click at [74, 288] on input "checkbox" at bounding box center [73, 288] width 0 height 0
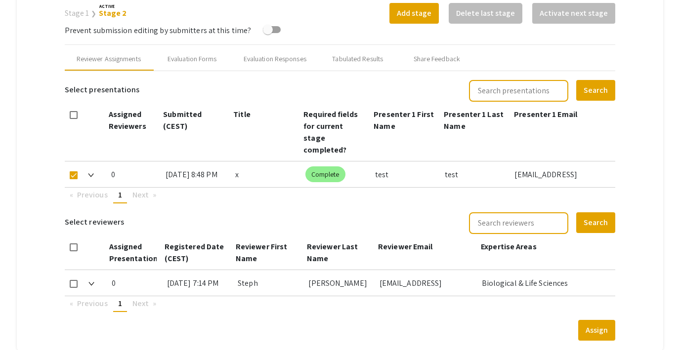
checkbox input "true"
click at [597, 320] on button "Assign" at bounding box center [596, 330] width 37 height 21
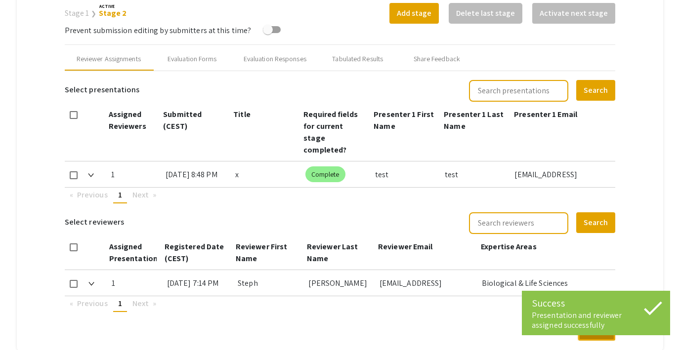
scroll to position [337, 0]
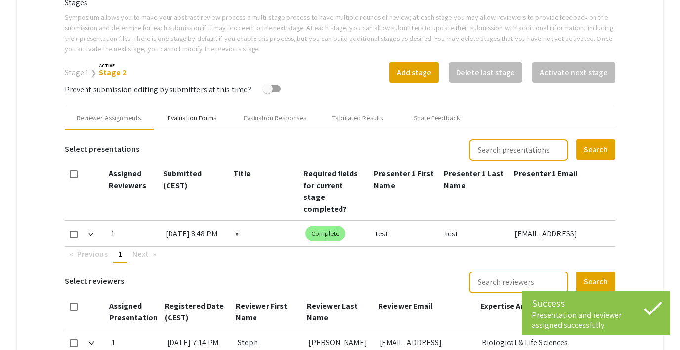
click at [188, 119] on div "Evaluation Forms" at bounding box center [191, 118] width 49 height 10
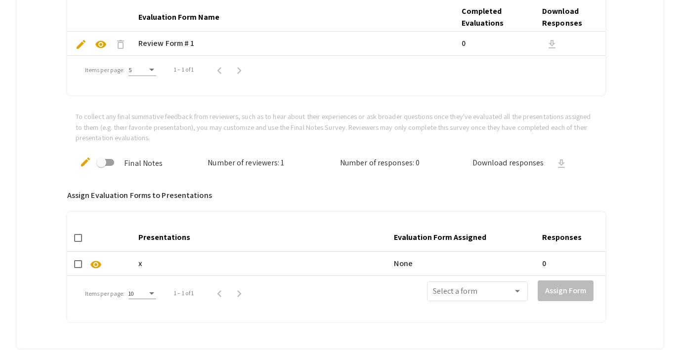
scroll to position [541, 0]
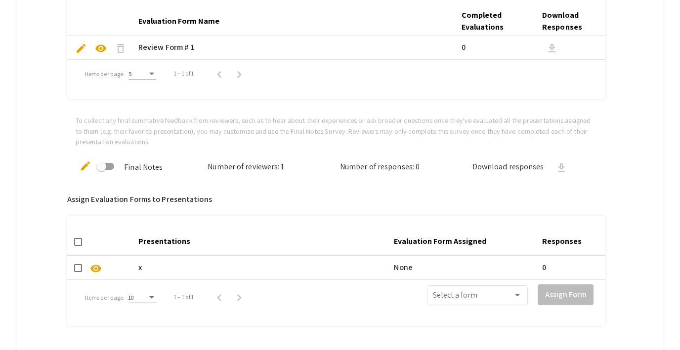
click at [76, 262] on mat-checkbox at bounding box center [78, 268] width 8 height 12
click at [79, 270] on span at bounding box center [78, 268] width 8 height 8
click at [78, 272] on input "checkbox" at bounding box center [78, 272] width 0 height 0
checkbox input "true"
click at [451, 288] on div "Select a form" at bounding box center [477, 294] width 89 height 22
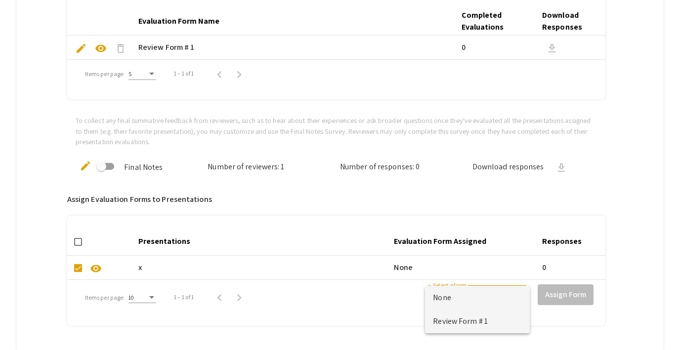
click at [451, 317] on span "Review Form # 1" at bounding box center [477, 322] width 89 height 24
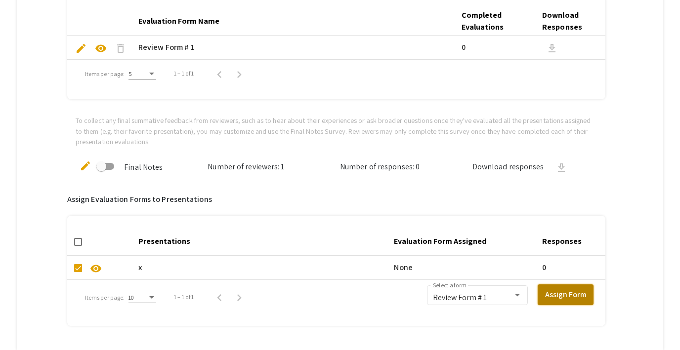
click at [555, 296] on button "Assign Form" at bounding box center [565, 294] width 56 height 21
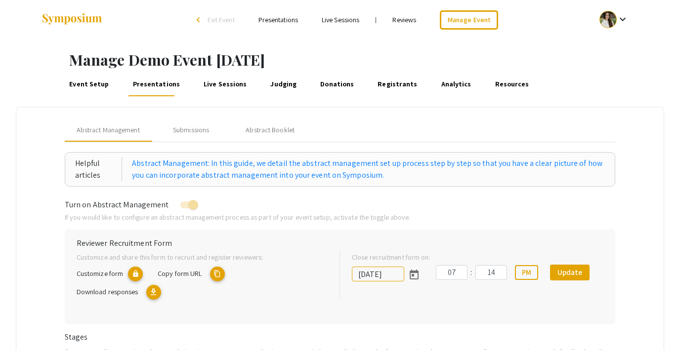
scroll to position [0, 0]
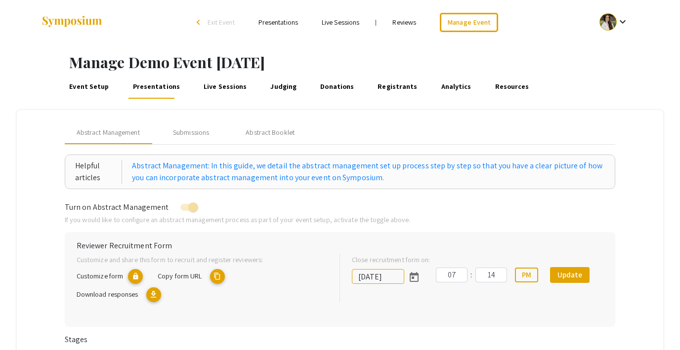
click at [403, 21] on link "Reviews" at bounding box center [404, 22] width 24 height 9
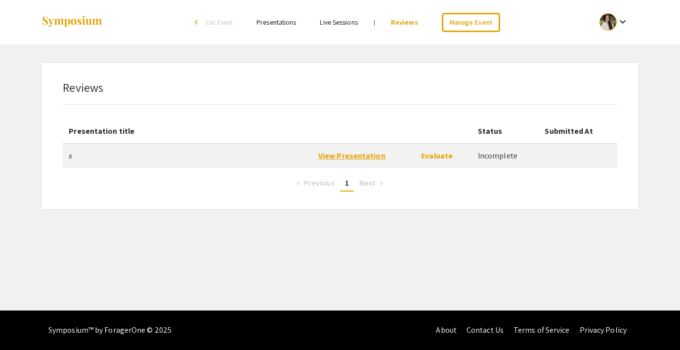
click at [334, 153] on link "View Presentation" at bounding box center [351, 156] width 67 height 10
click at [438, 153] on link "Evaluate" at bounding box center [437, 156] width 32 height 10
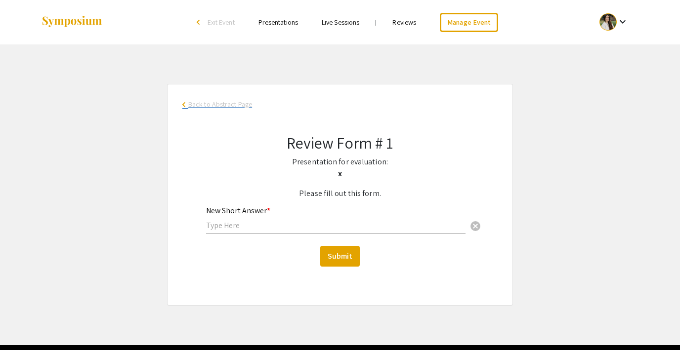
click at [210, 107] on span "Back to Abstract Page" at bounding box center [220, 104] width 64 height 10
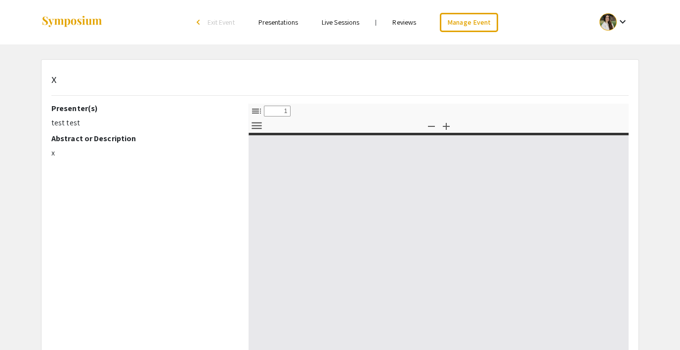
scroll to position [4, 0]
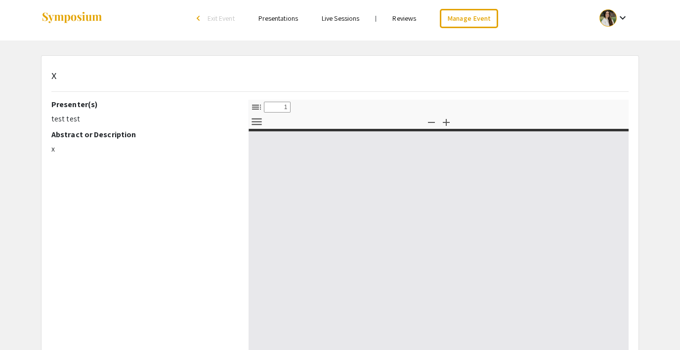
select select "custom"
type input "0"
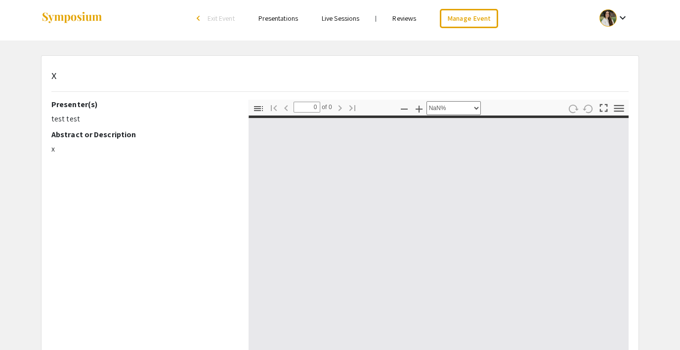
select select "auto"
type input "1"
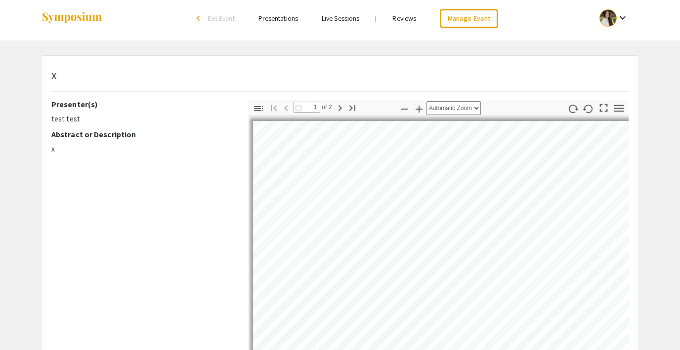
select select "auto"
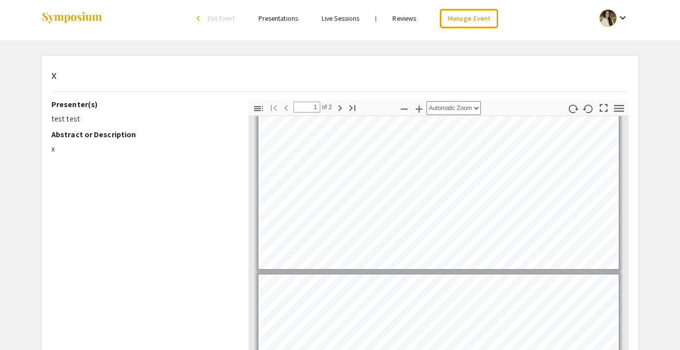
type input "2"
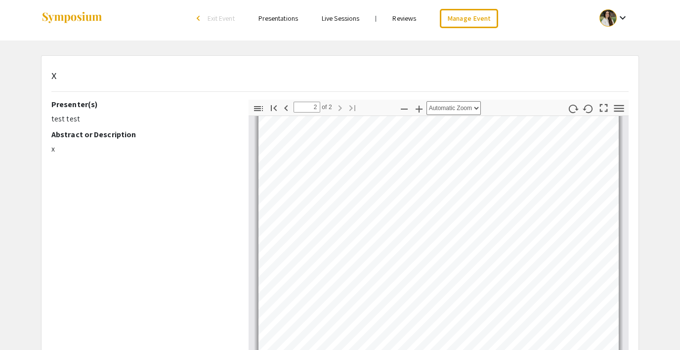
scroll to position [704, 0]
